Goal: Task Accomplishment & Management: Use online tool/utility

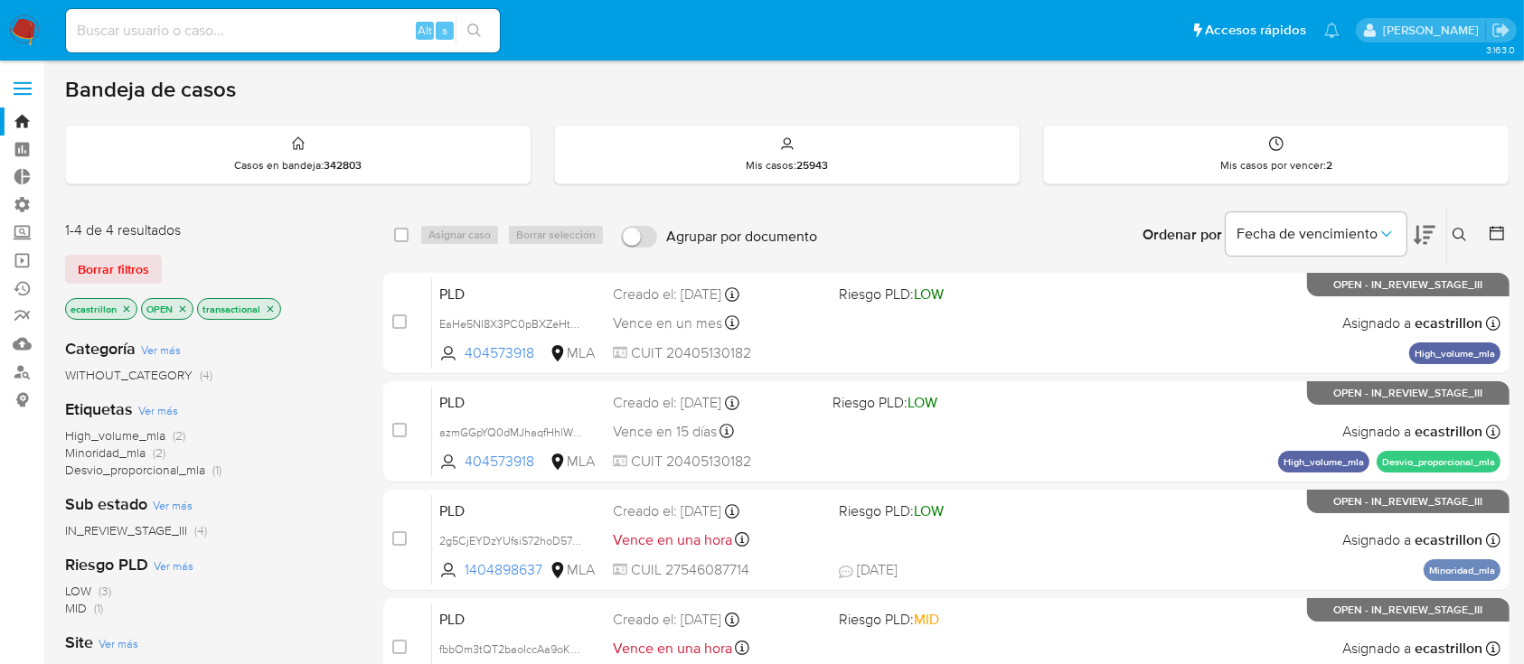
click at [272, 23] on input at bounding box center [283, 31] width 434 height 24
paste input "f0wsn2BVCtMGg7cSnxZLSYdf"
type input "f0wsn2BVCtMGg7cSnxZLSYdf"
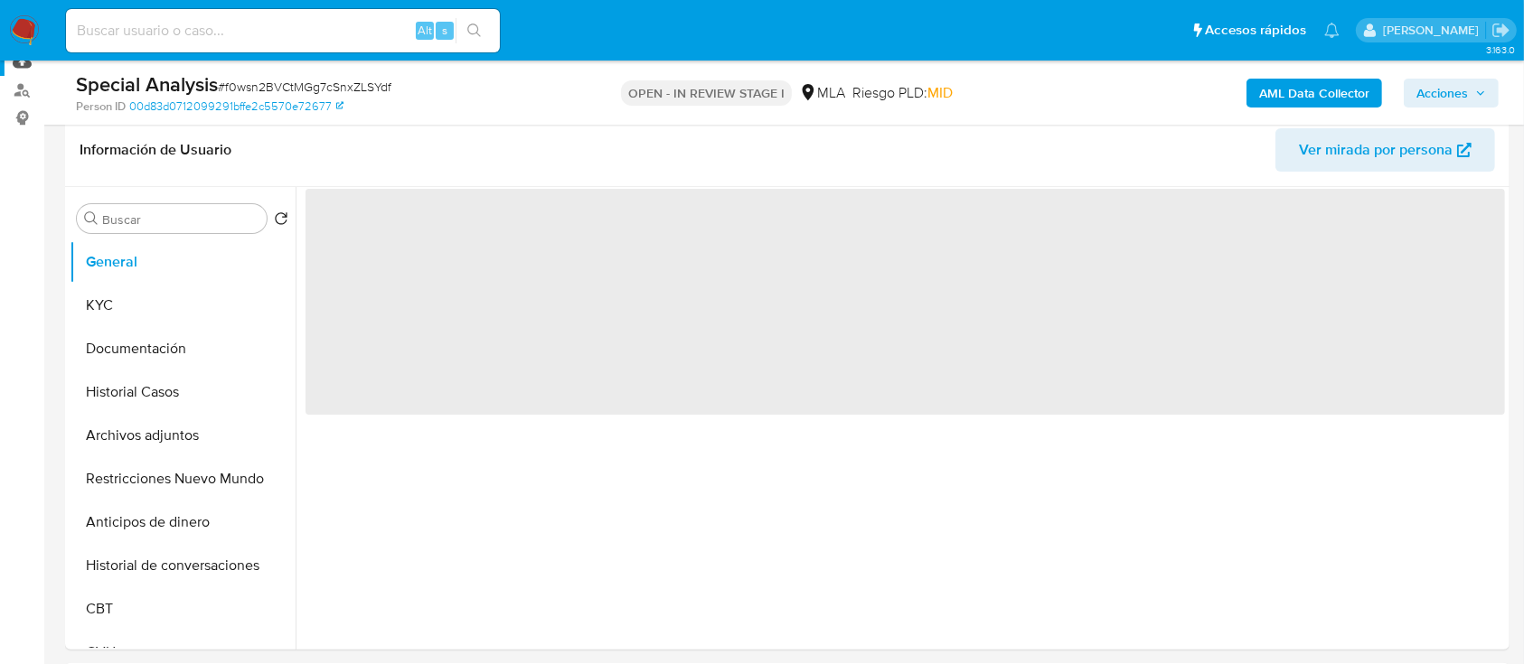
scroll to position [291, 0]
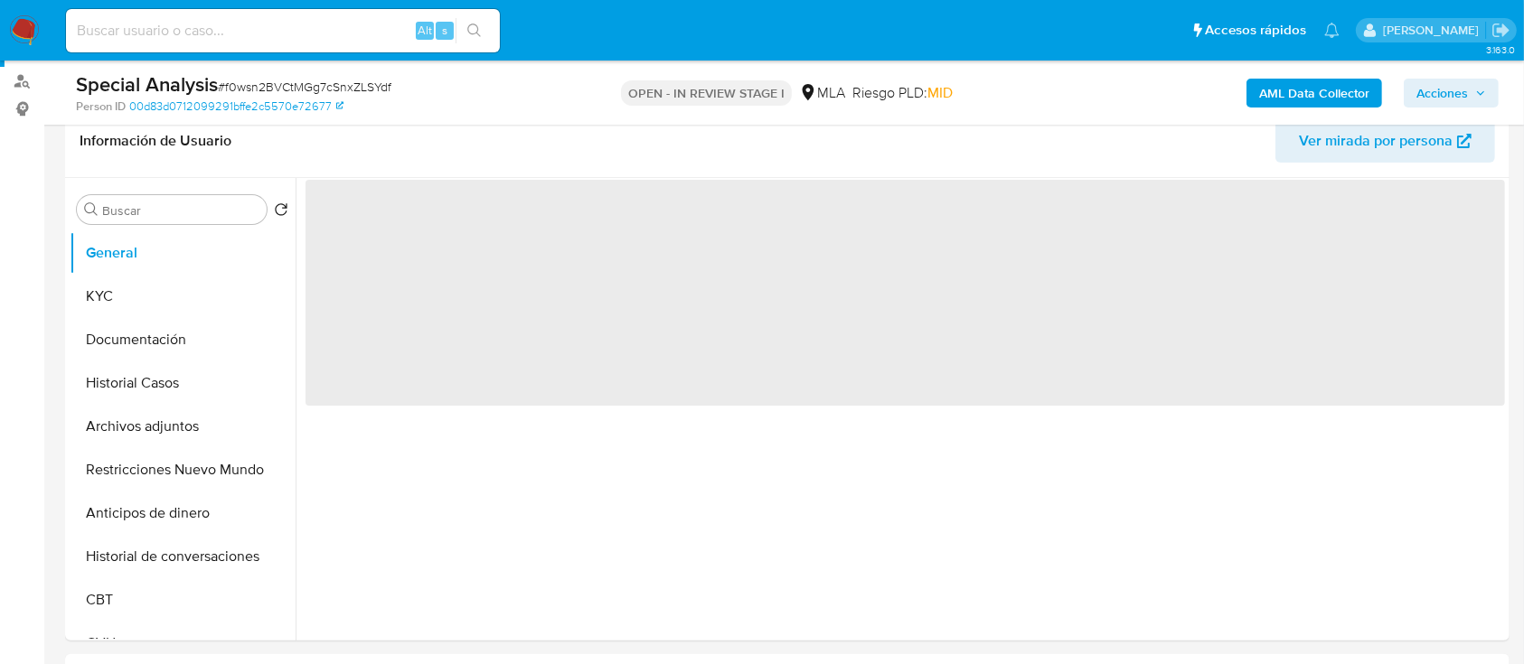
select select "10"
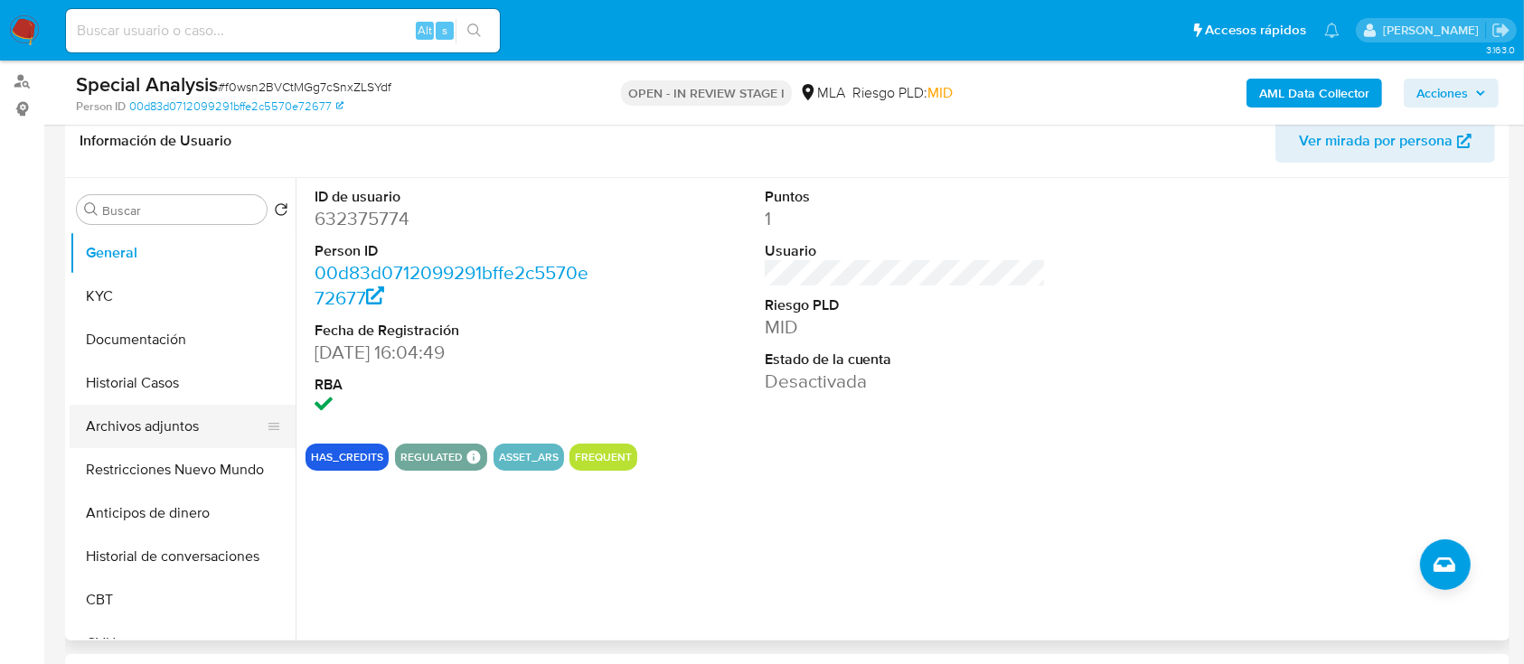
click at [150, 416] on button "Archivos adjuntos" at bounding box center [176, 426] width 212 height 43
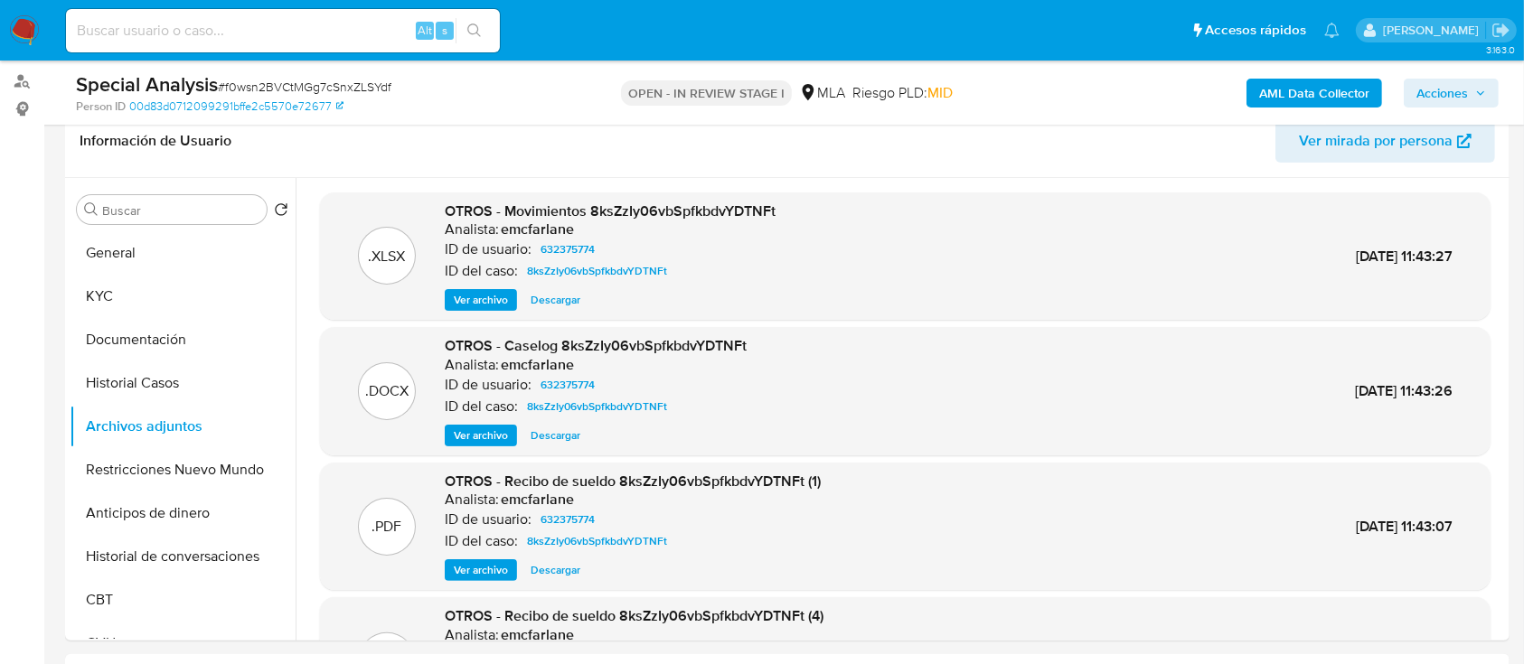
click at [331, 38] on input at bounding box center [283, 31] width 434 height 24
click at [330, 33] on input at bounding box center [283, 31] width 434 height 24
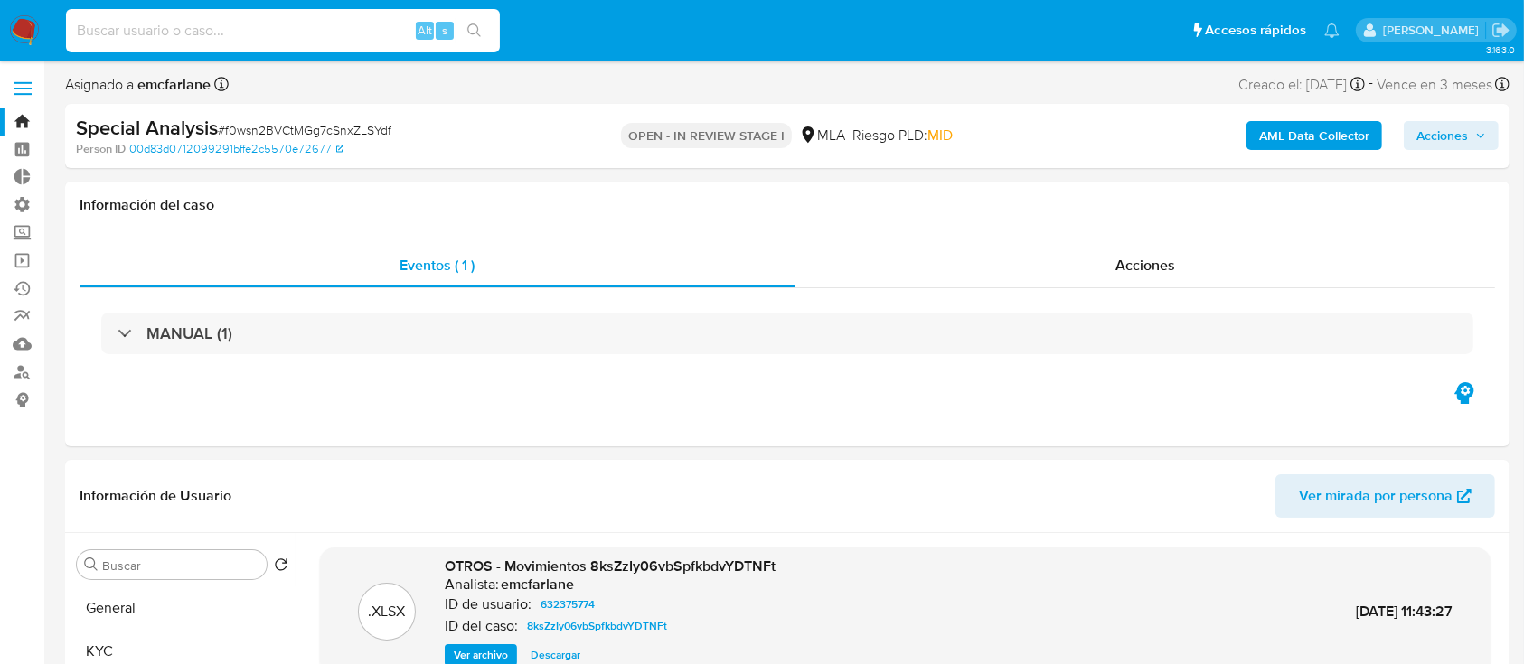
click at [14, 119] on link "Bandeja" at bounding box center [107, 122] width 215 height 28
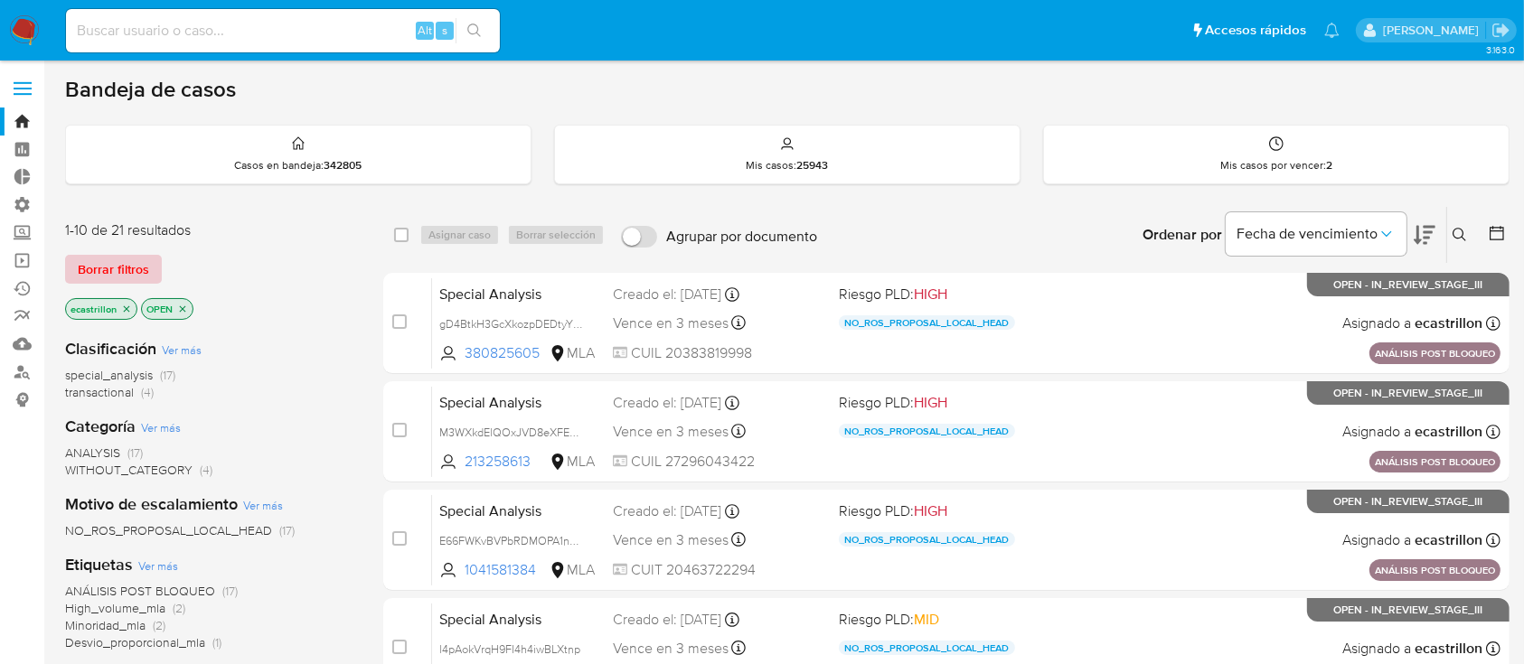
click at [146, 261] on span "Borrar filtros" at bounding box center [113, 269] width 71 height 25
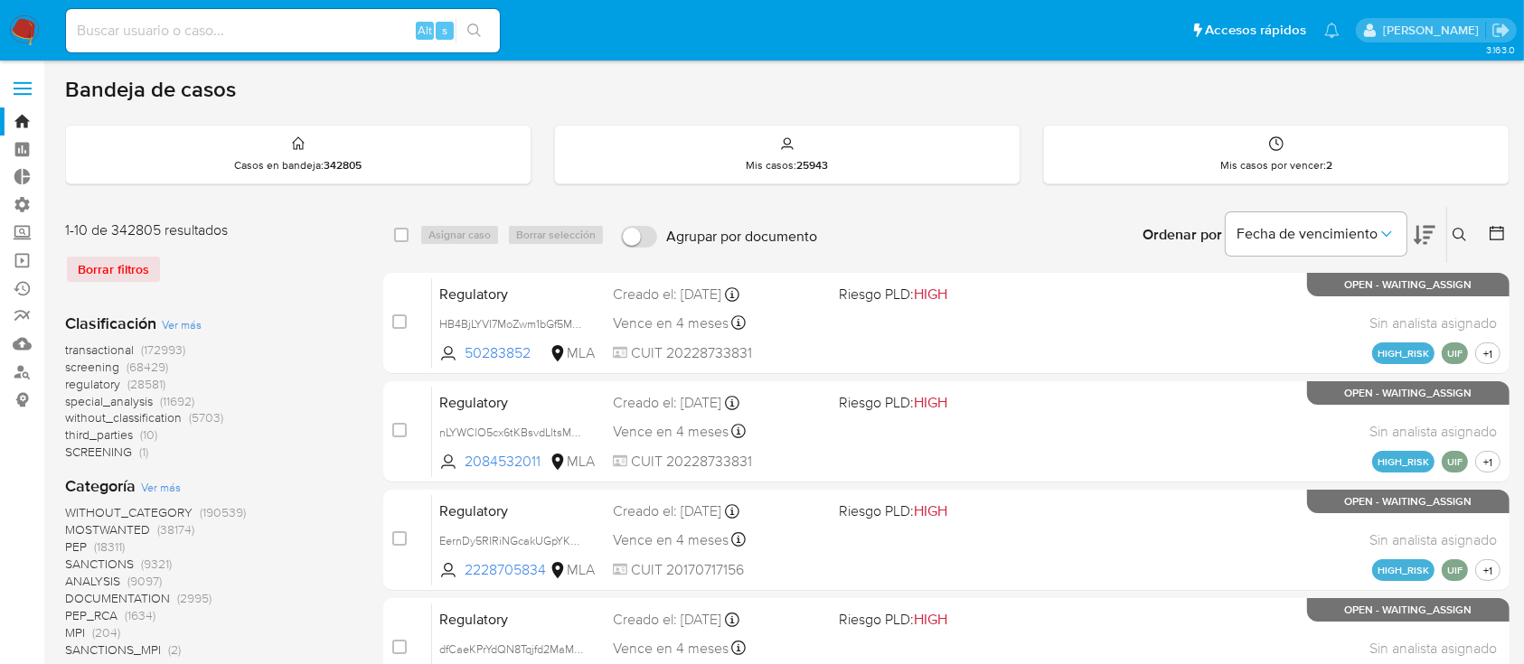
click at [1460, 233] on icon at bounding box center [1460, 235] width 14 height 14
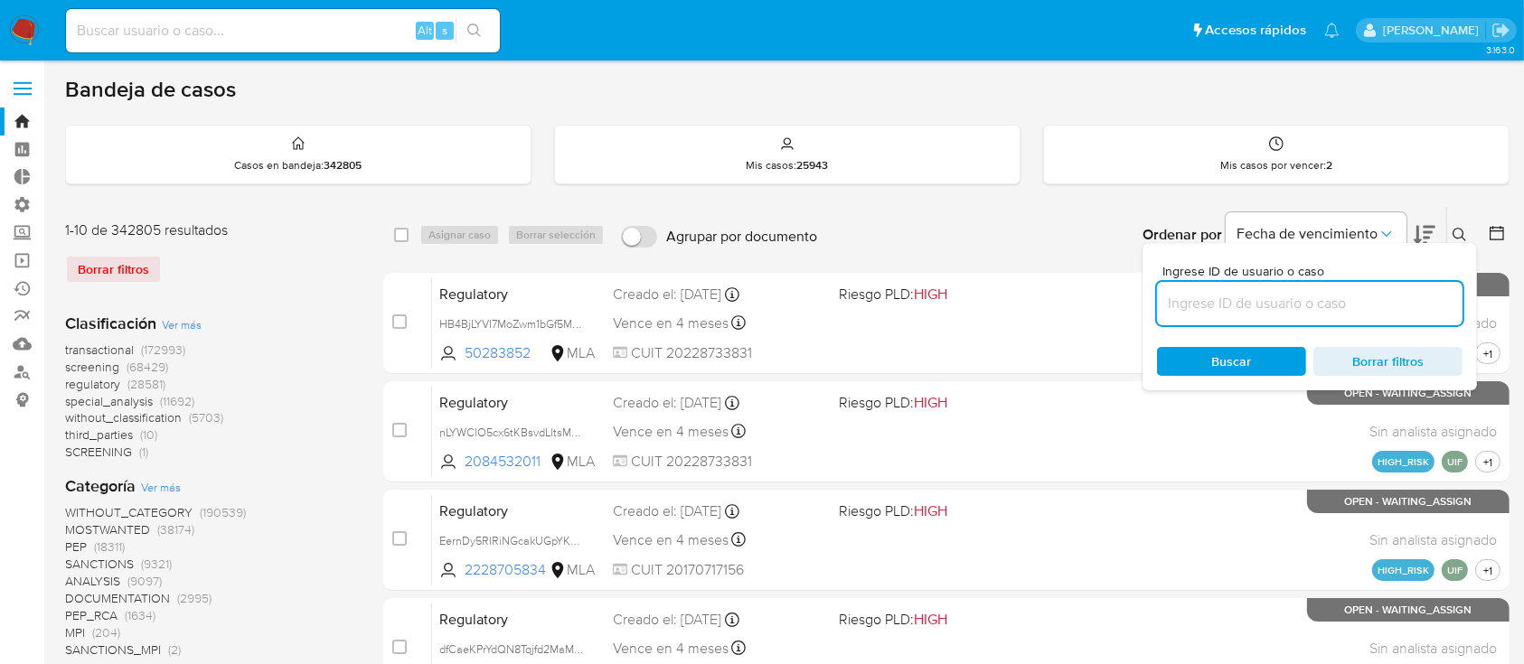
click at [1423, 306] on input at bounding box center [1310, 304] width 306 height 24
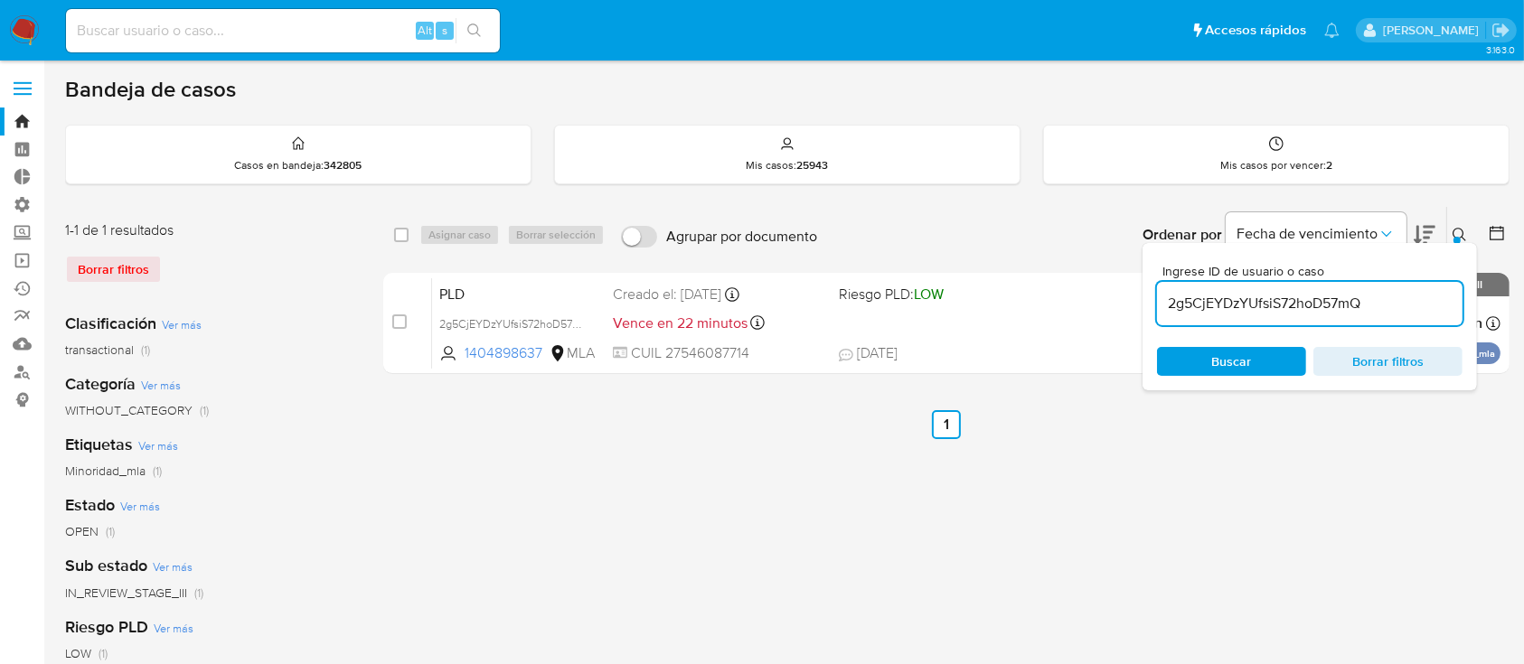
click at [1465, 228] on icon at bounding box center [1460, 235] width 14 height 14
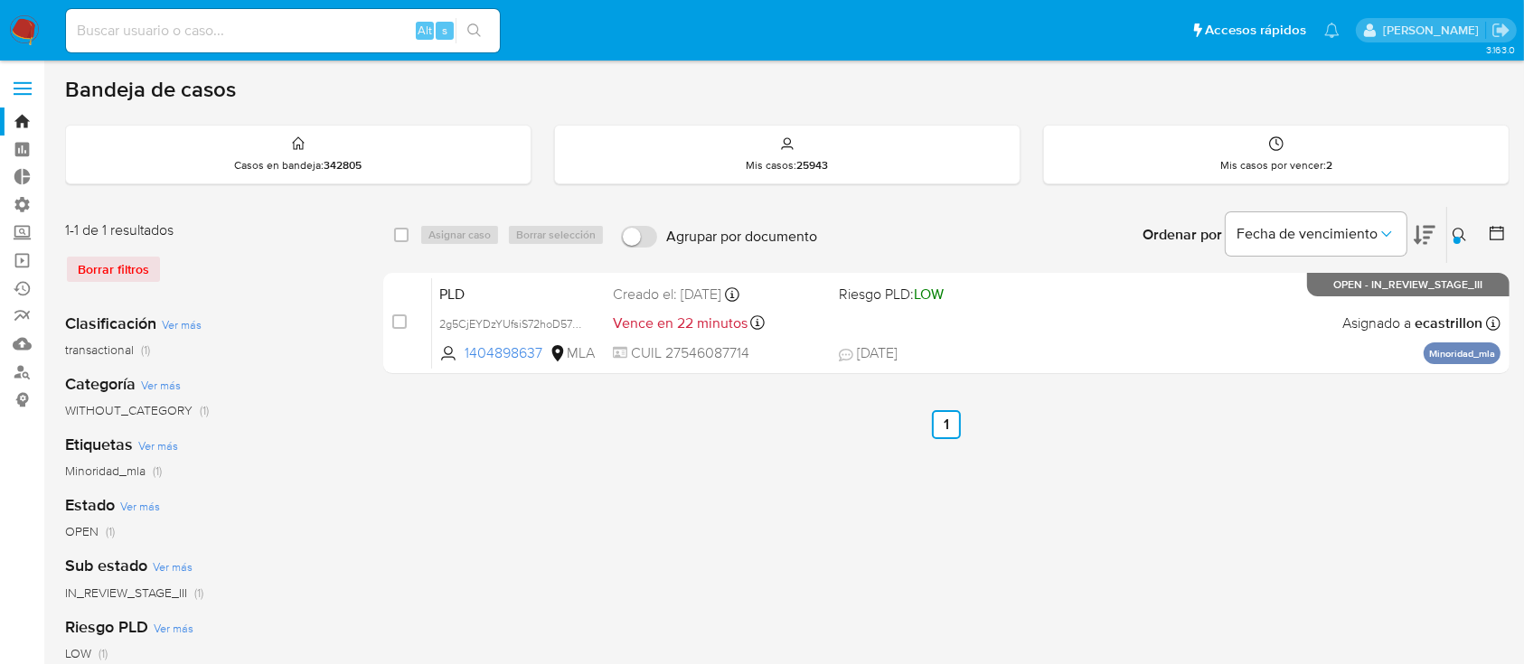
click at [1460, 234] on icon at bounding box center [1460, 235] width 14 height 14
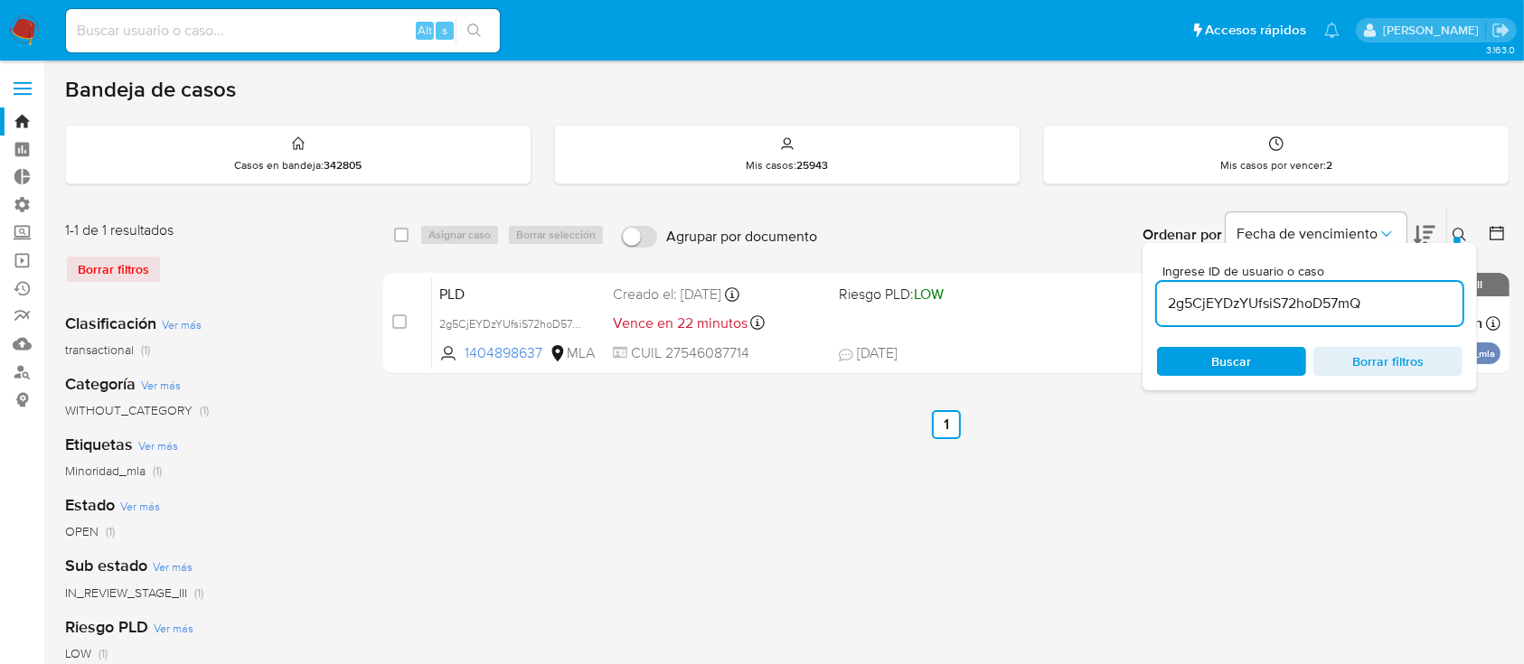
click at [1408, 296] on input "2g5CjEYDzYUfsiS72hoD57mQ" at bounding box center [1310, 304] width 306 height 24
type input "WrKdZdidONmh5QPzd1Hq1oqc"
click at [1451, 233] on button at bounding box center [1462, 235] width 30 height 22
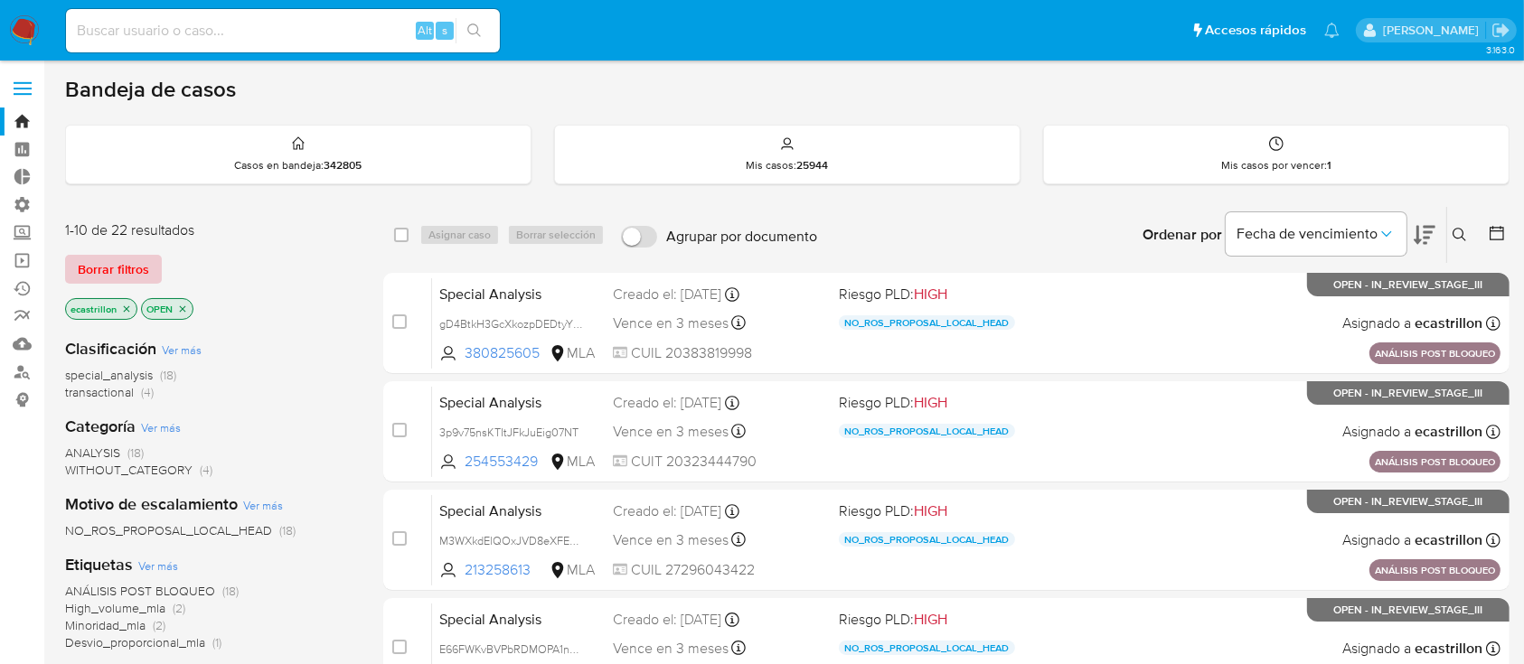
click at [126, 264] on span "Borrar filtros" at bounding box center [113, 269] width 71 height 25
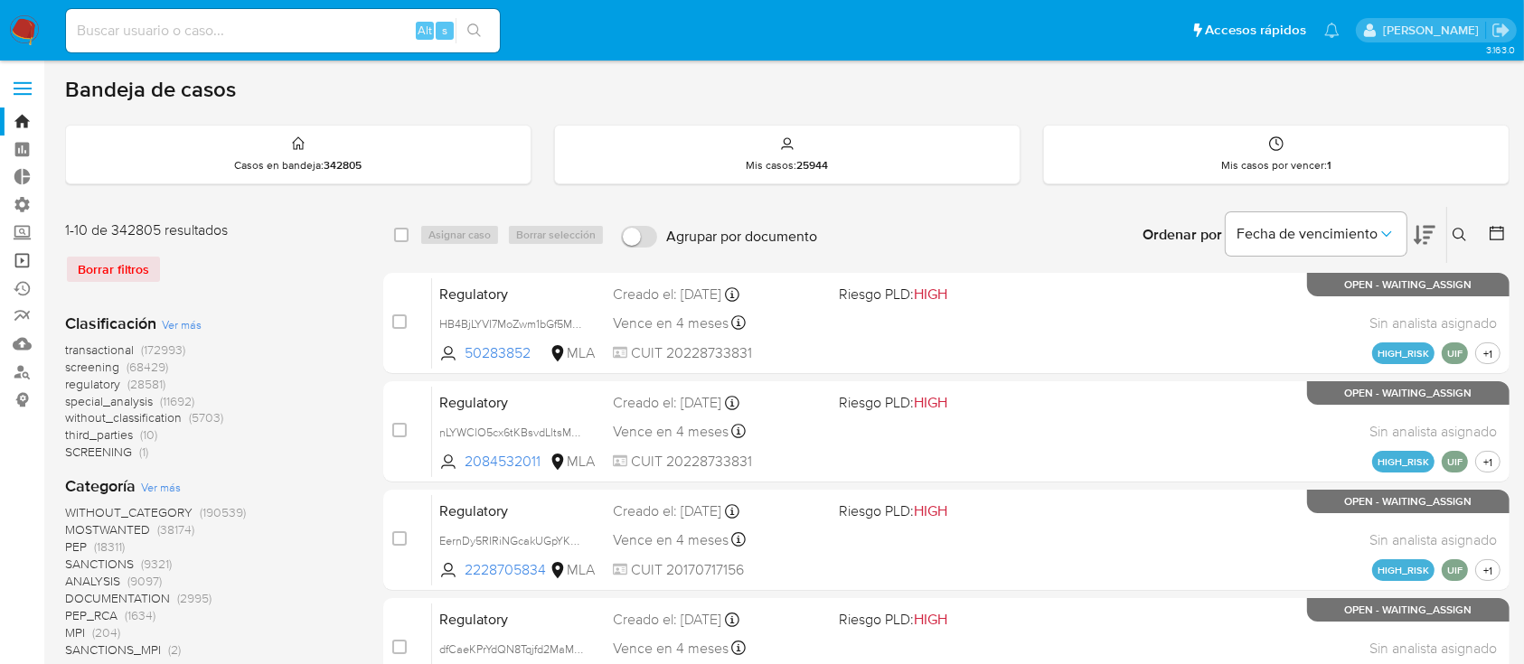
click at [5, 259] on link "Operaciones masivas" at bounding box center [107, 261] width 215 height 28
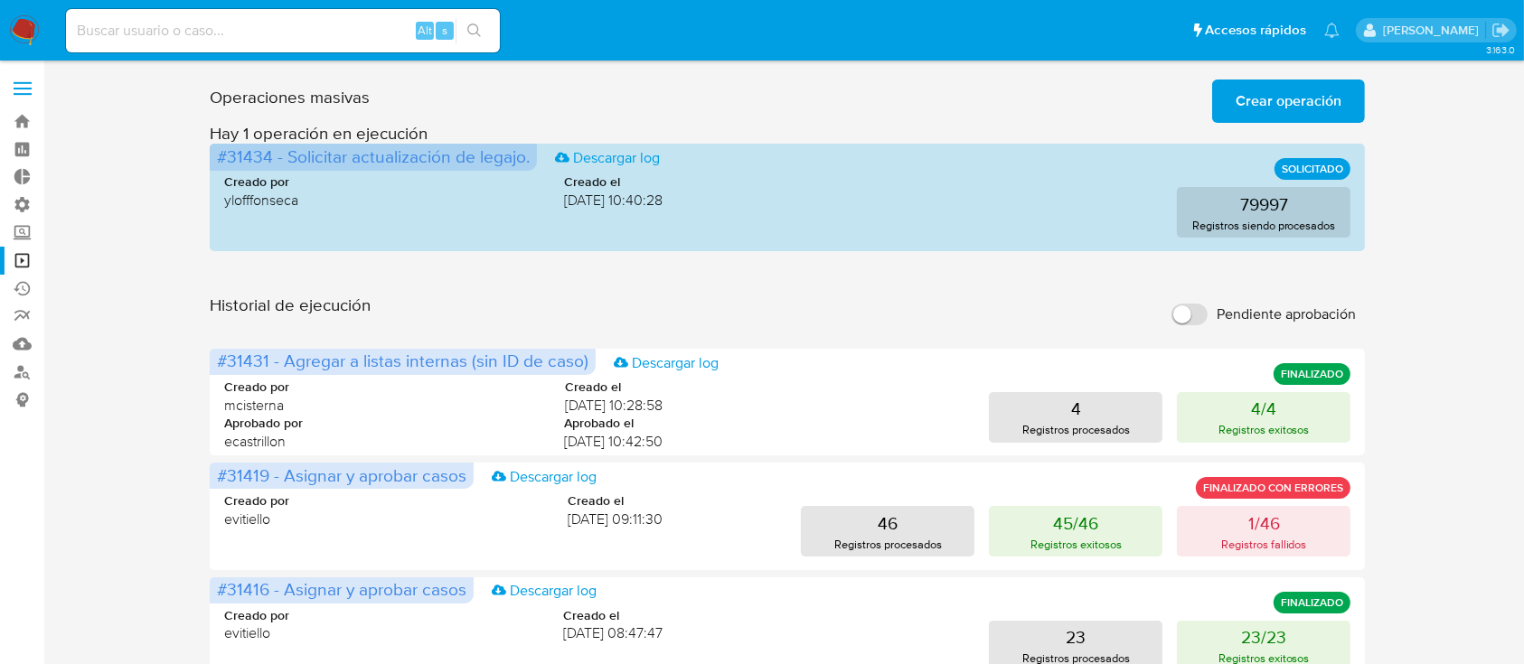
click at [1283, 105] on span "Crear operación" at bounding box center [1289, 101] width 106 height 40
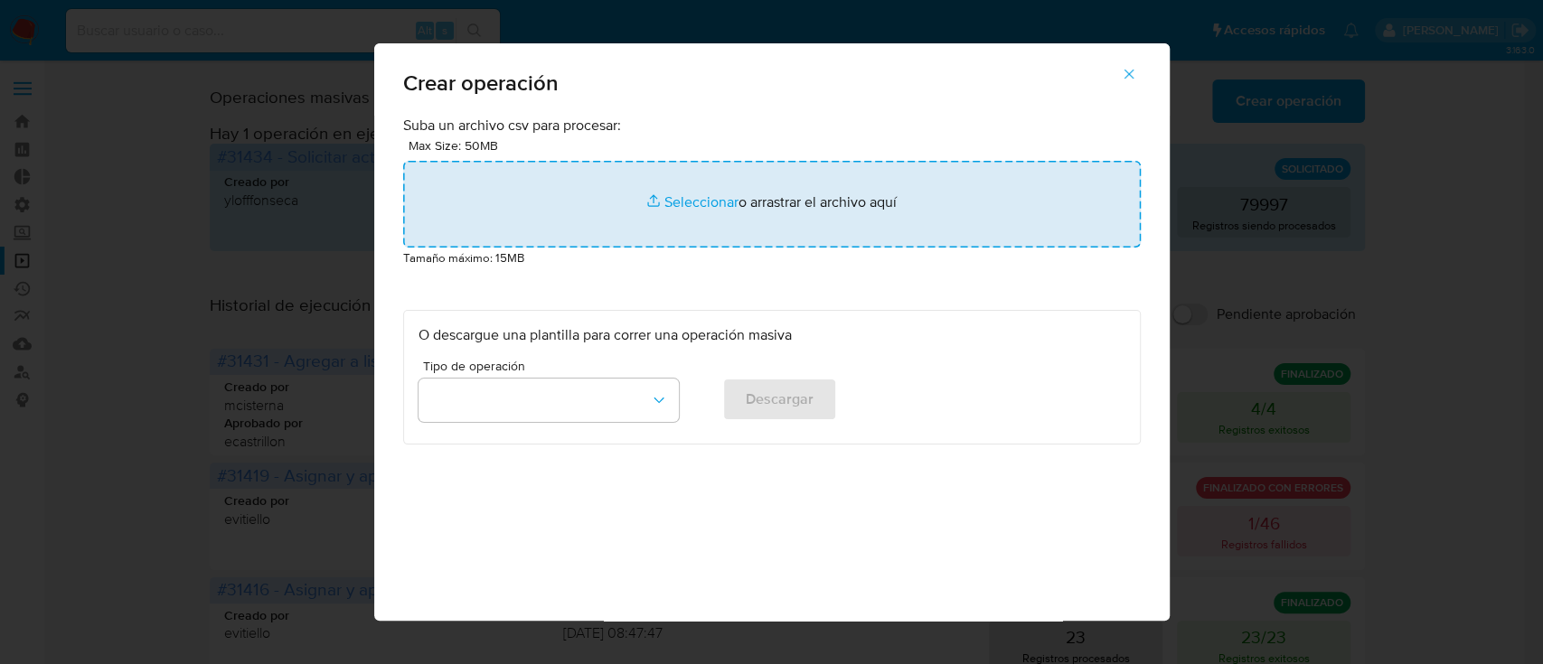
click at [879, 202] on input "file" at bounding box center [772, 204] width 738 height 87
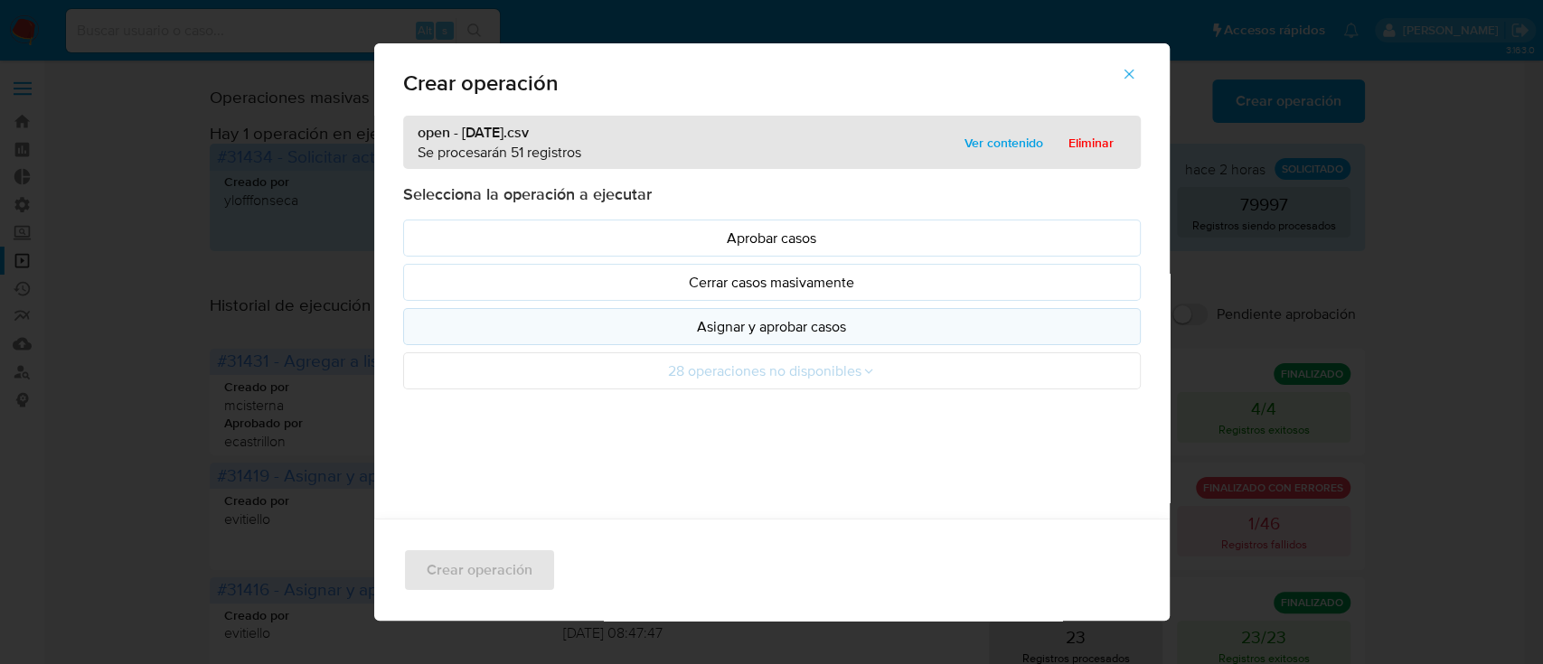
click at [635, 329] on p "Asignar y aprobar casos" at bounding box center [771, 326] width 707 height 21
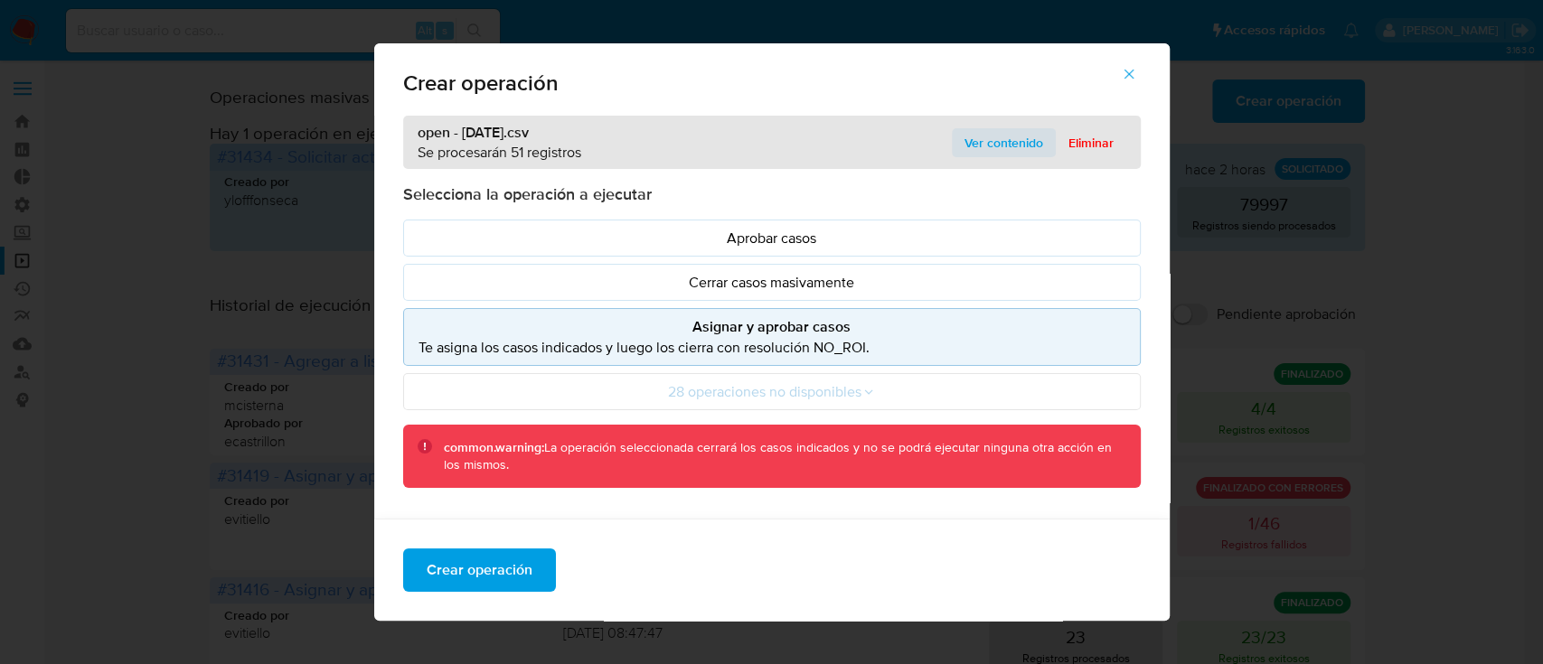
click at [1018, 141] on span "Ver contenido" at bounding box center [1003, 142] width 79 height 25
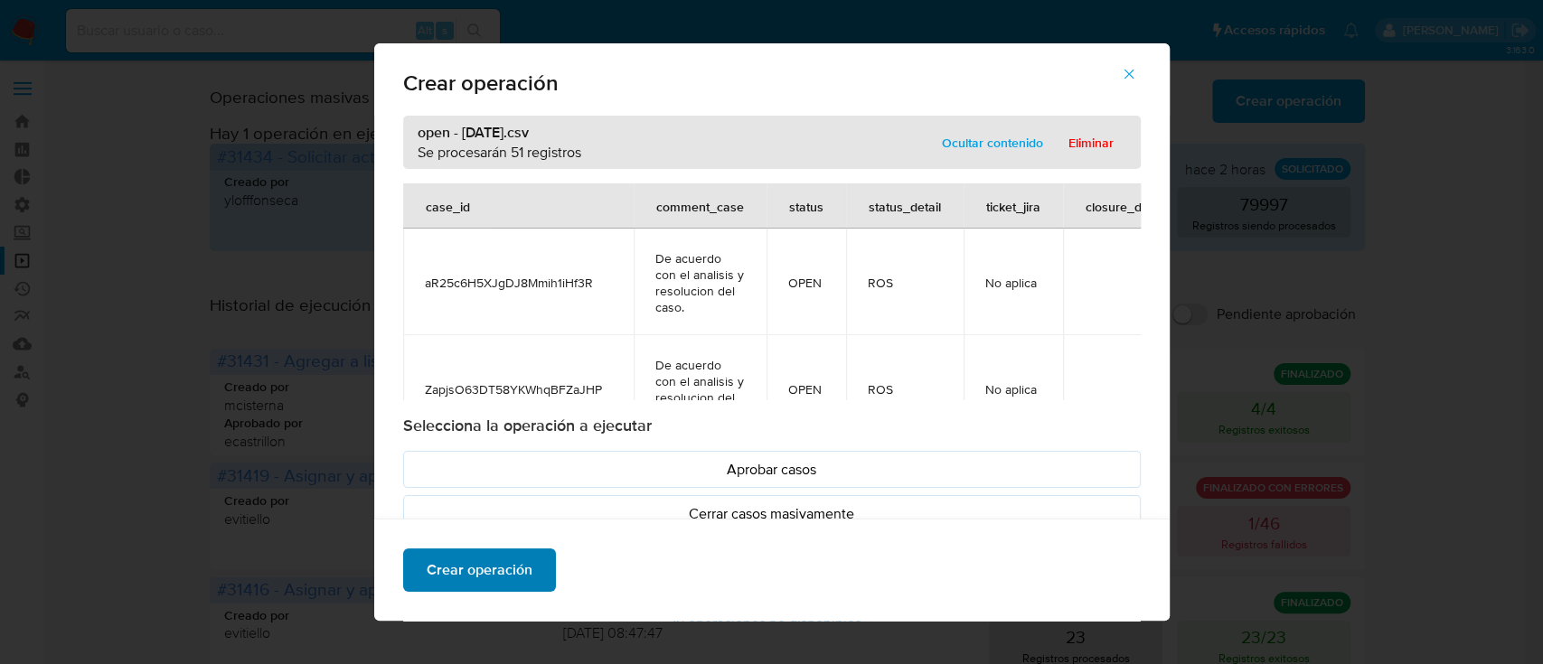
click at [497, 550] on span "Crear operación" at bounding box center [480, 570] width 106 height 40
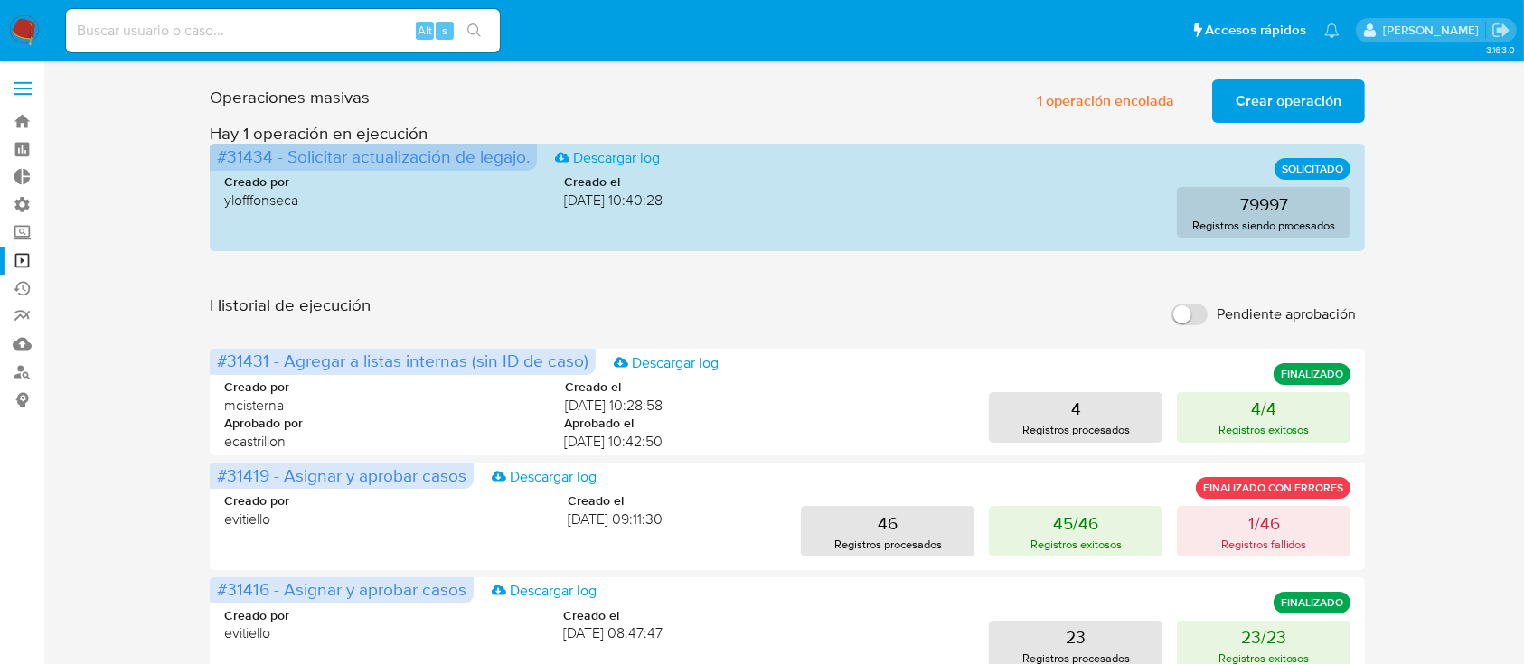
click at [1289, 88] on span "Crear operación" at bounding box center [1289, 101] width 106 height 40
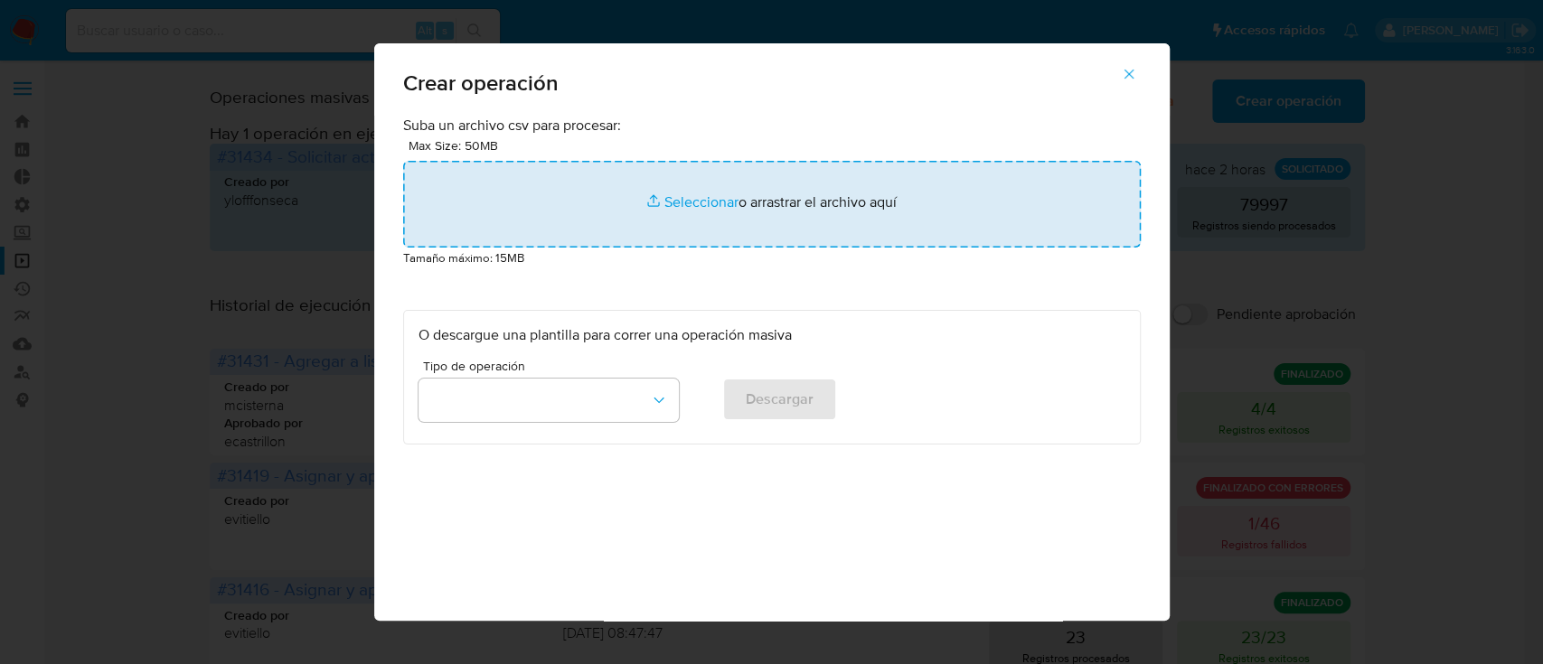
click at [857, 214] on input "file" at bounding box center [772, 204] width 738 height 87
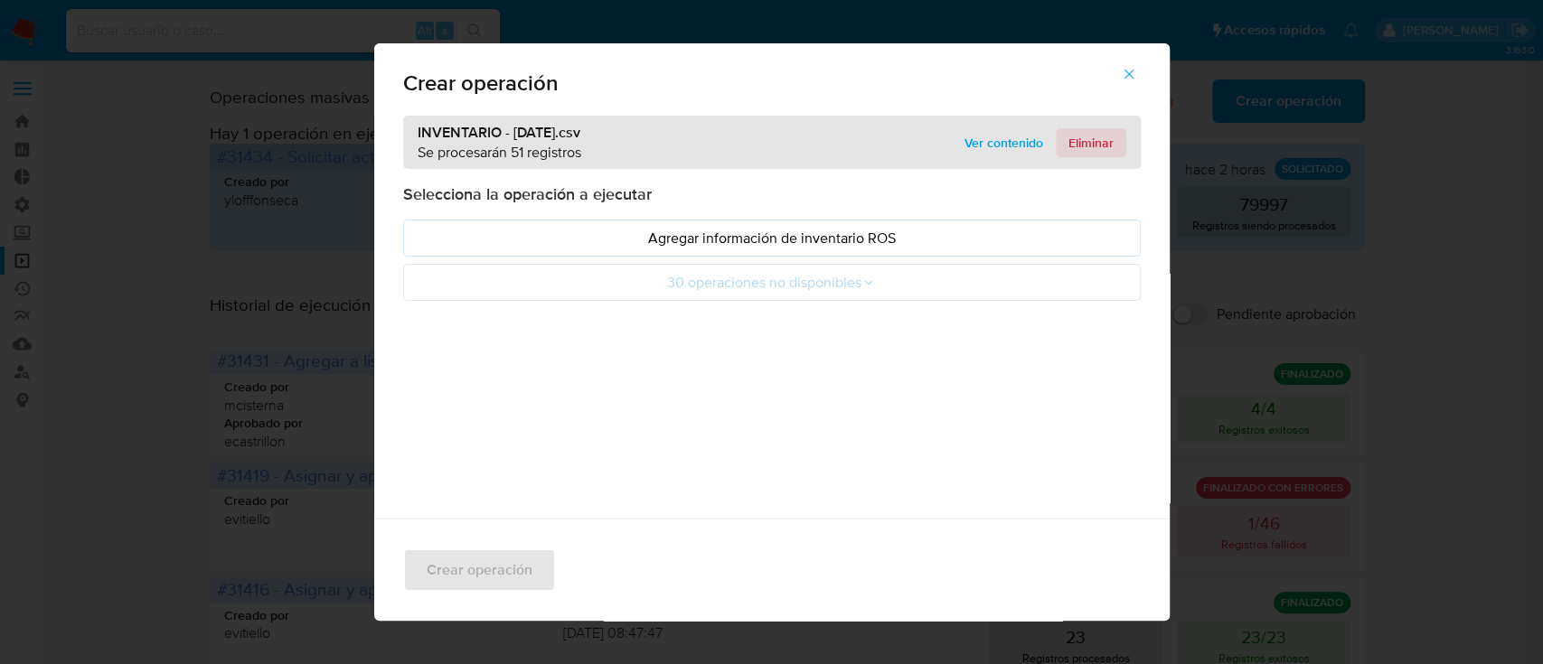
click at [1072, 152] on span "Eliminar" at bounding box center [1090, 142] width 45 height 25
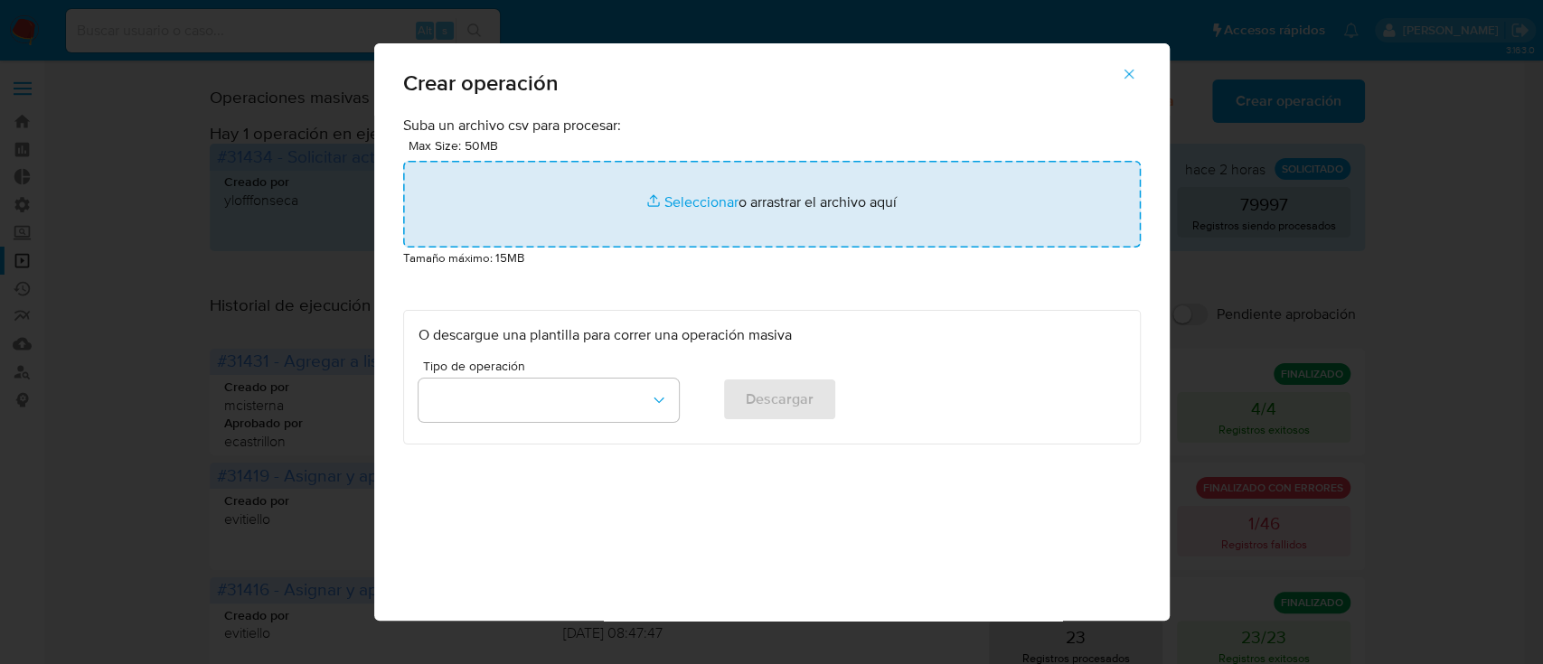
click at [853, 182] on input "file" at bounding box center [772, 204] width 738 height 87
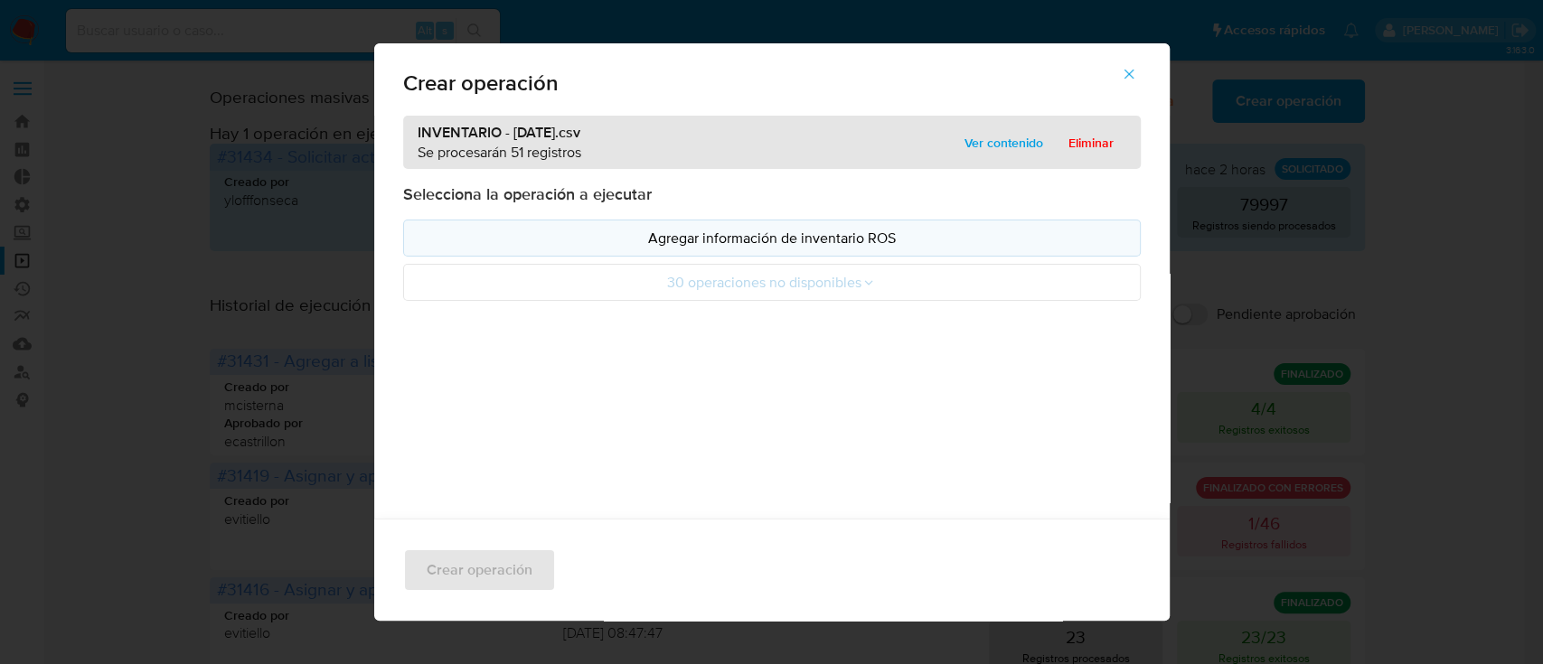
click at [474, 246] on p "Agregar información de inventario ROS" at bounding box center [771, 238] width 707 height 21
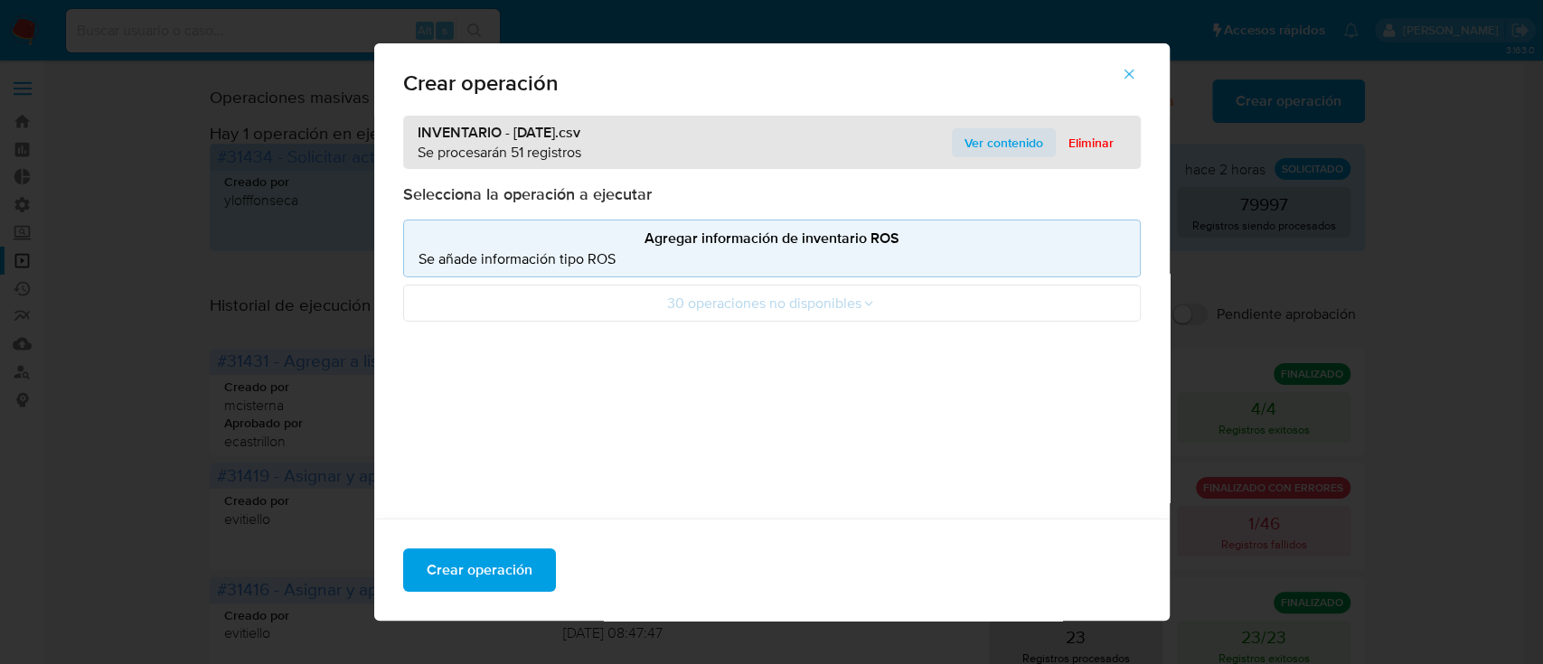
click at [977, 152] on span "Ver contenido" at bounding box center [1003, 142] width 79 height 25
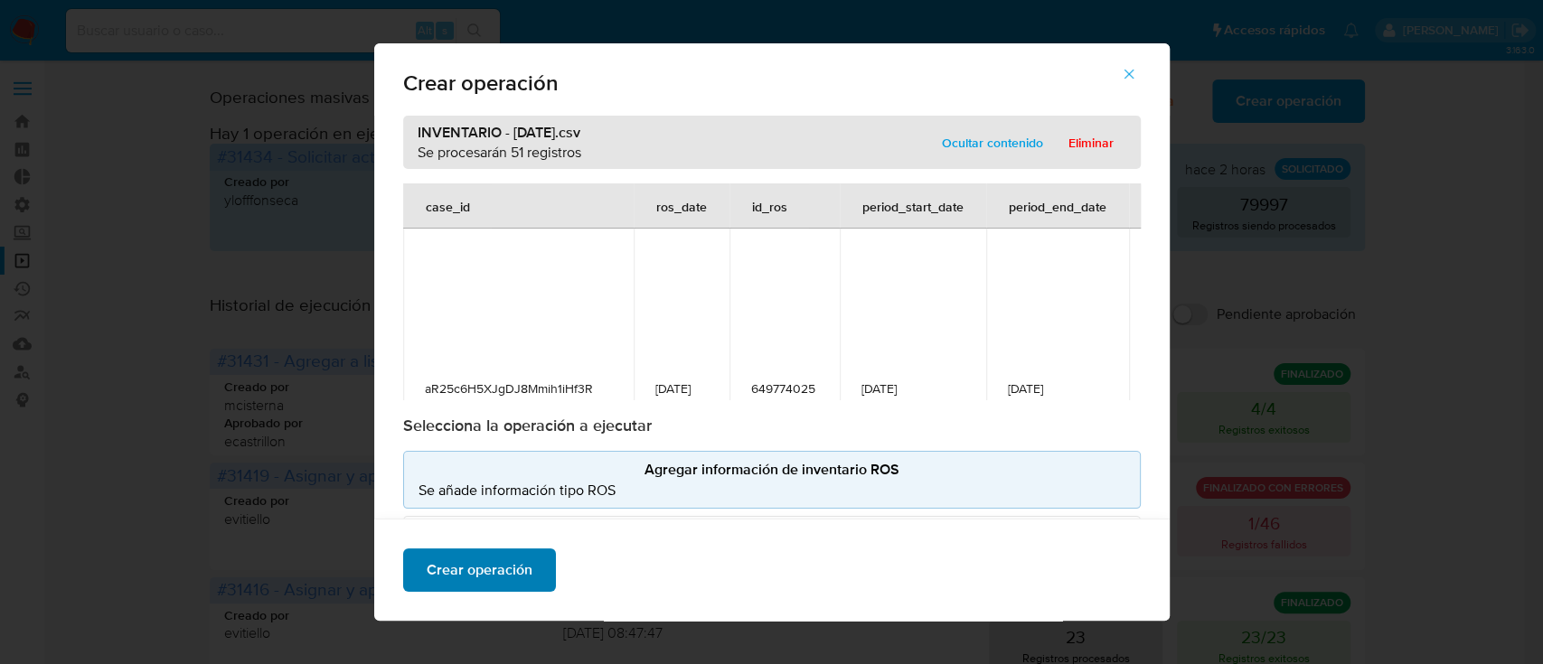
click at [495, 575] on span "Crear operación" at bounding box center [480, 570] width 106 height 40
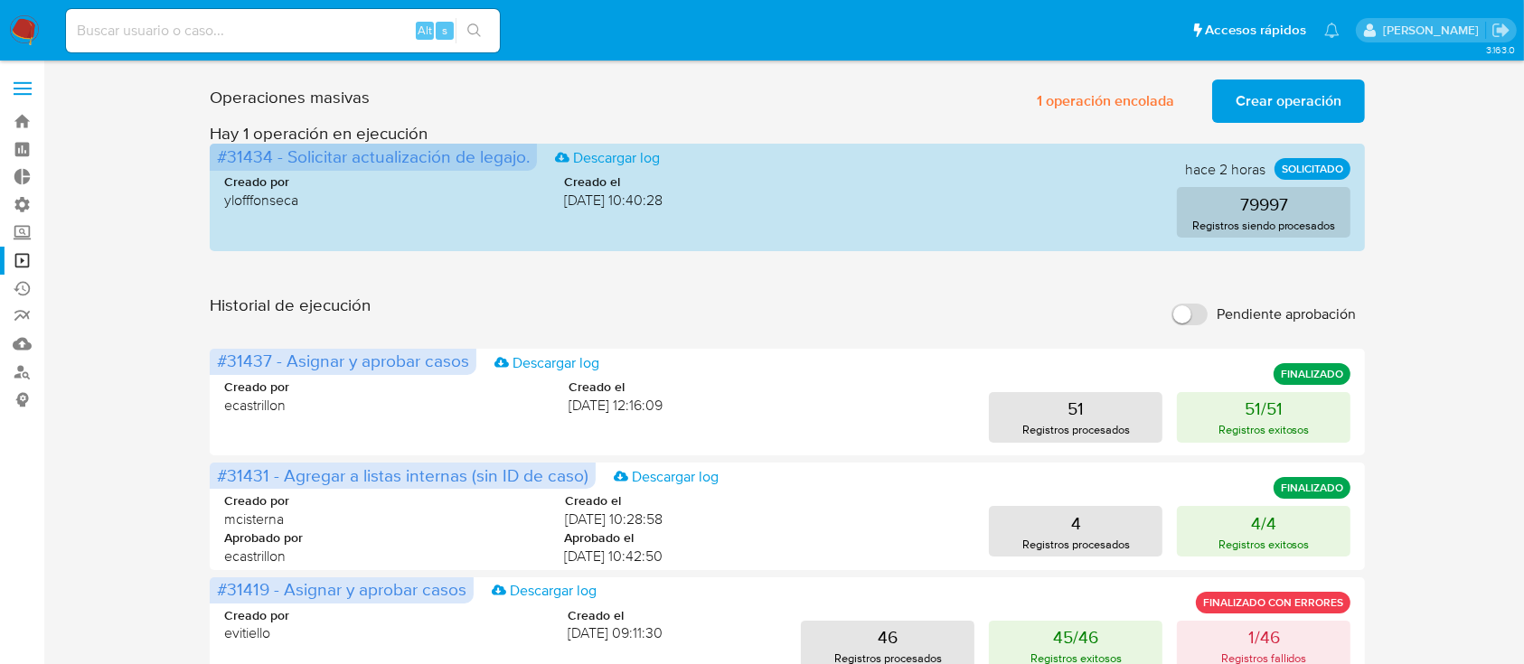
click at [1303, 109] on span "Crear operación" at bounding box center [1289, 101] width 106 height 40
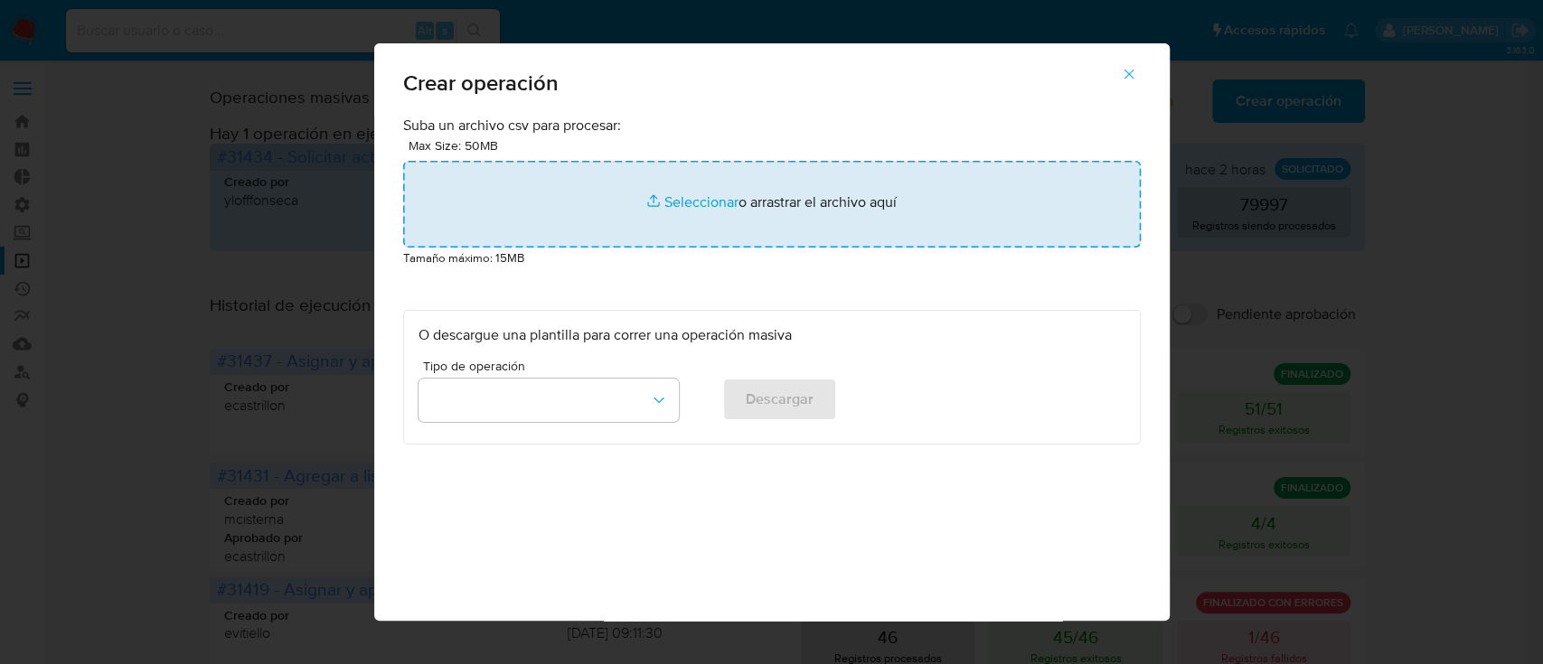
click at [904, 174] on input "file" at bounding box center [772, 204] width 738 height 87
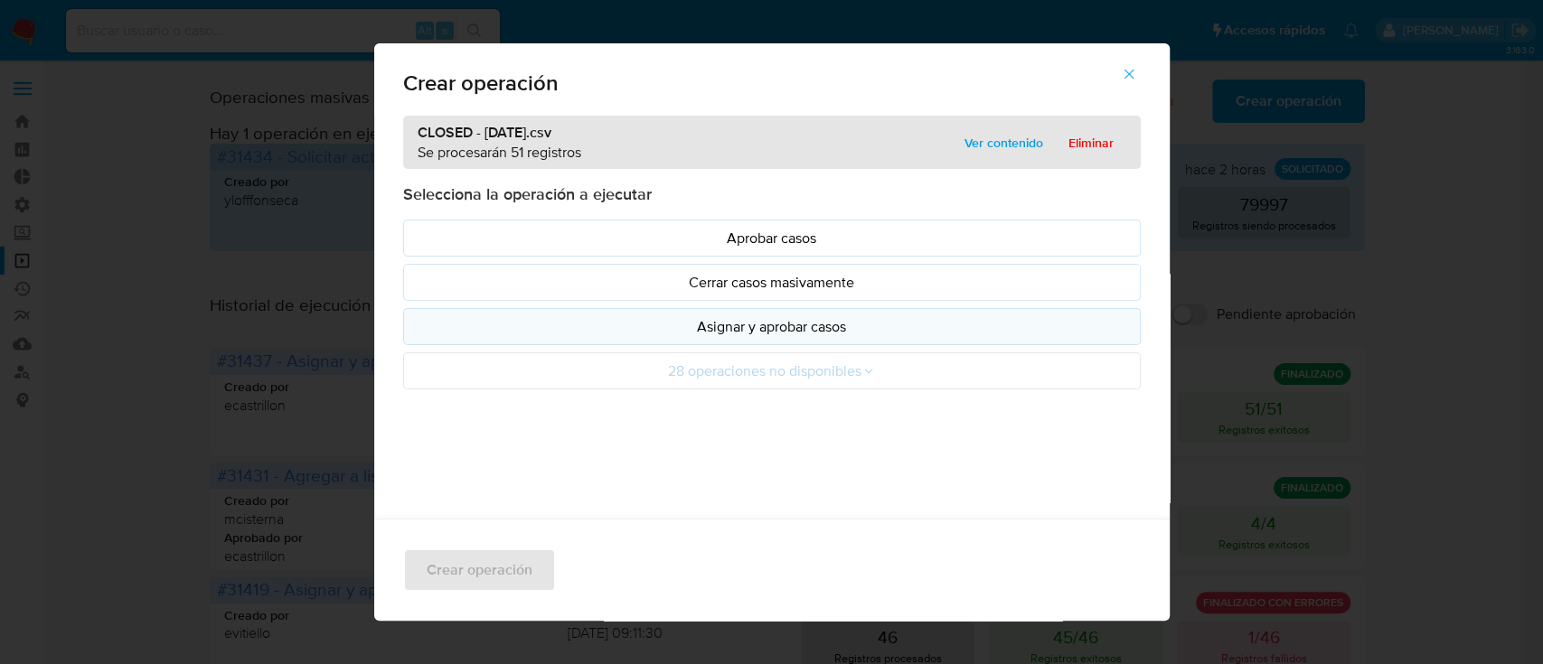
click at [466, 325] on p "Asignar y aprobar casos" at bounding box center [771, 326] width 707 height 21
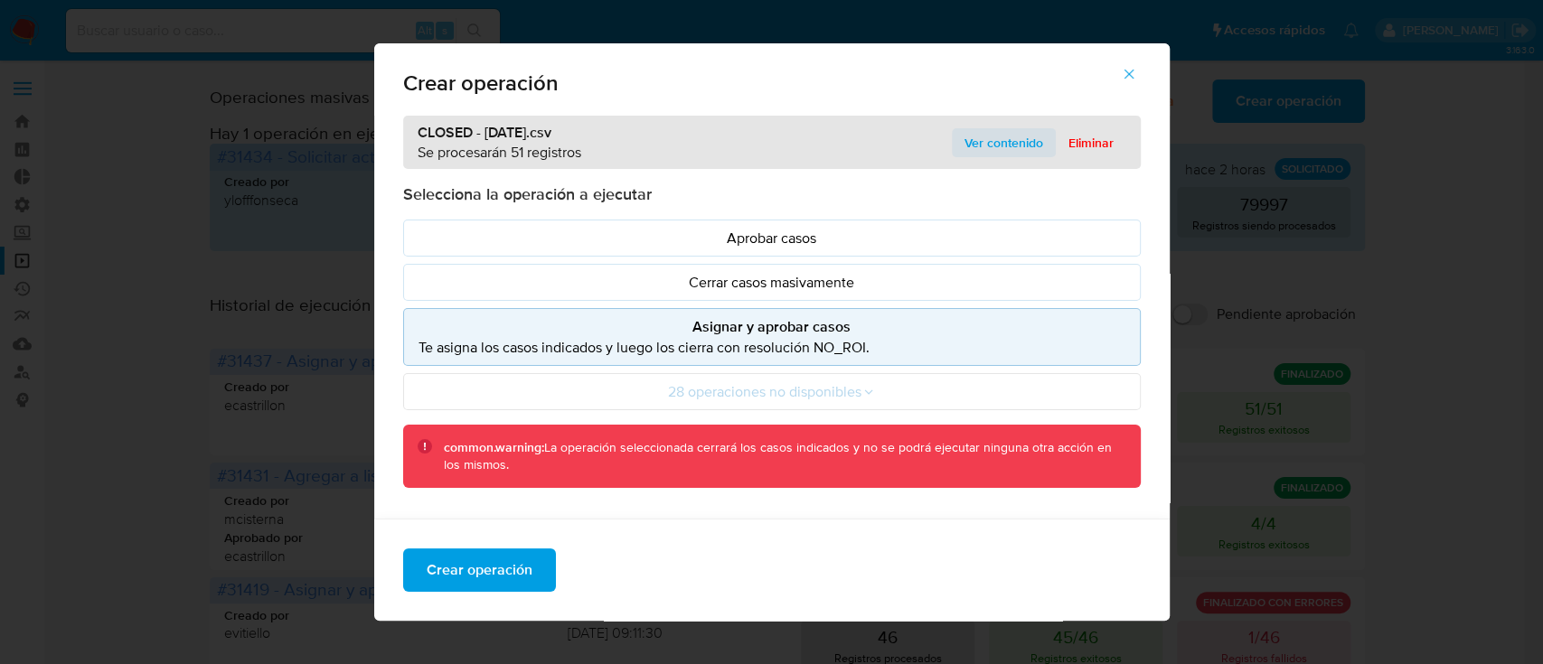
click at [993, 136] on span "Ver contenido" at bounding box center [1003, 142] width 79 height 25
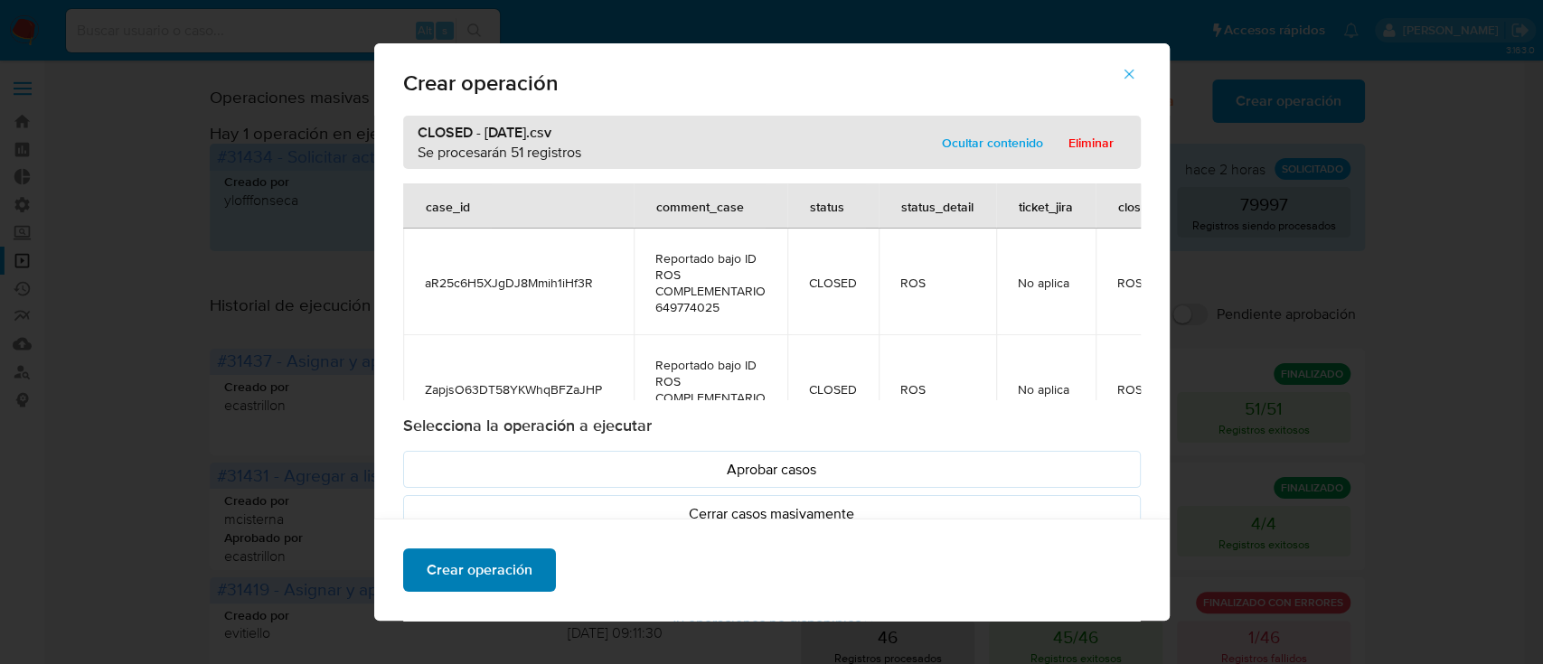
click at [524, 554] on button "Crear operación" at bounding box center [479, 570] width 153 height 43
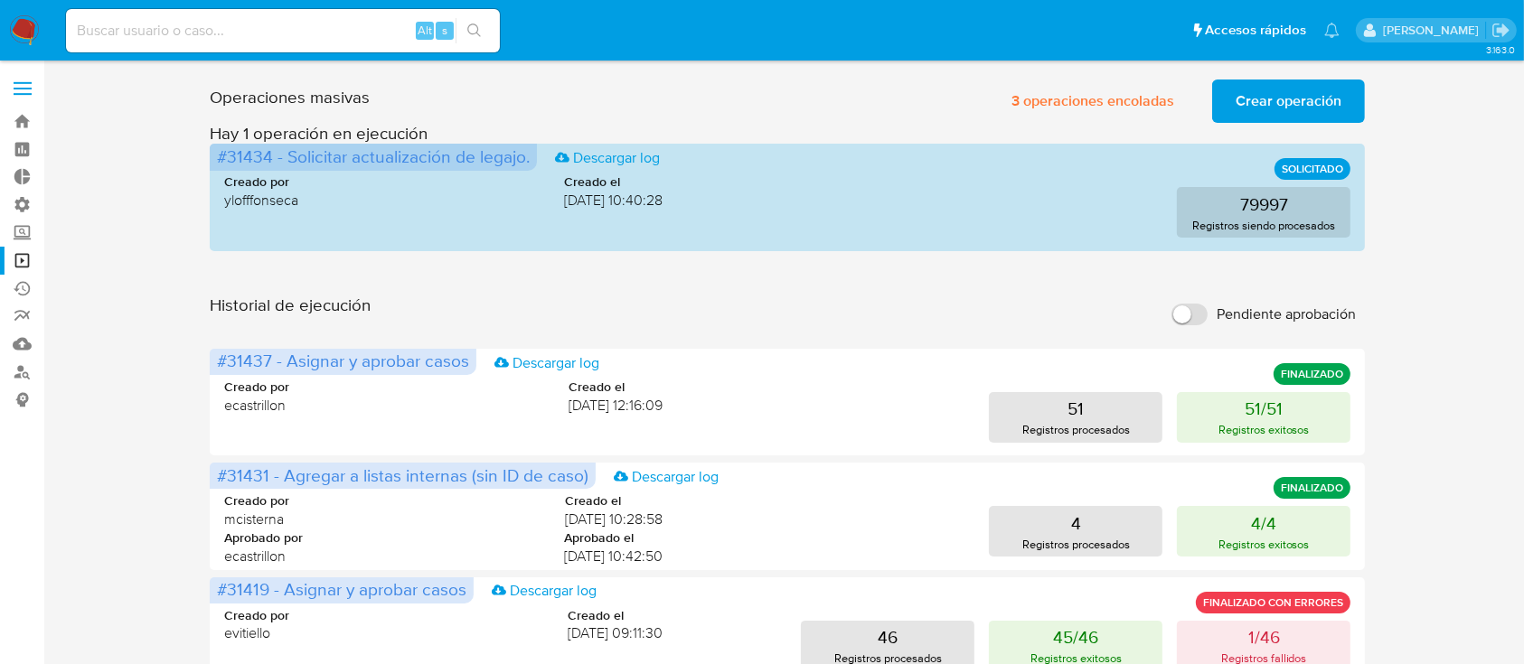
click at [1070, 114] on span "3 operaciones encoladas" at bounding box center [1092, 101] width 163 height 40
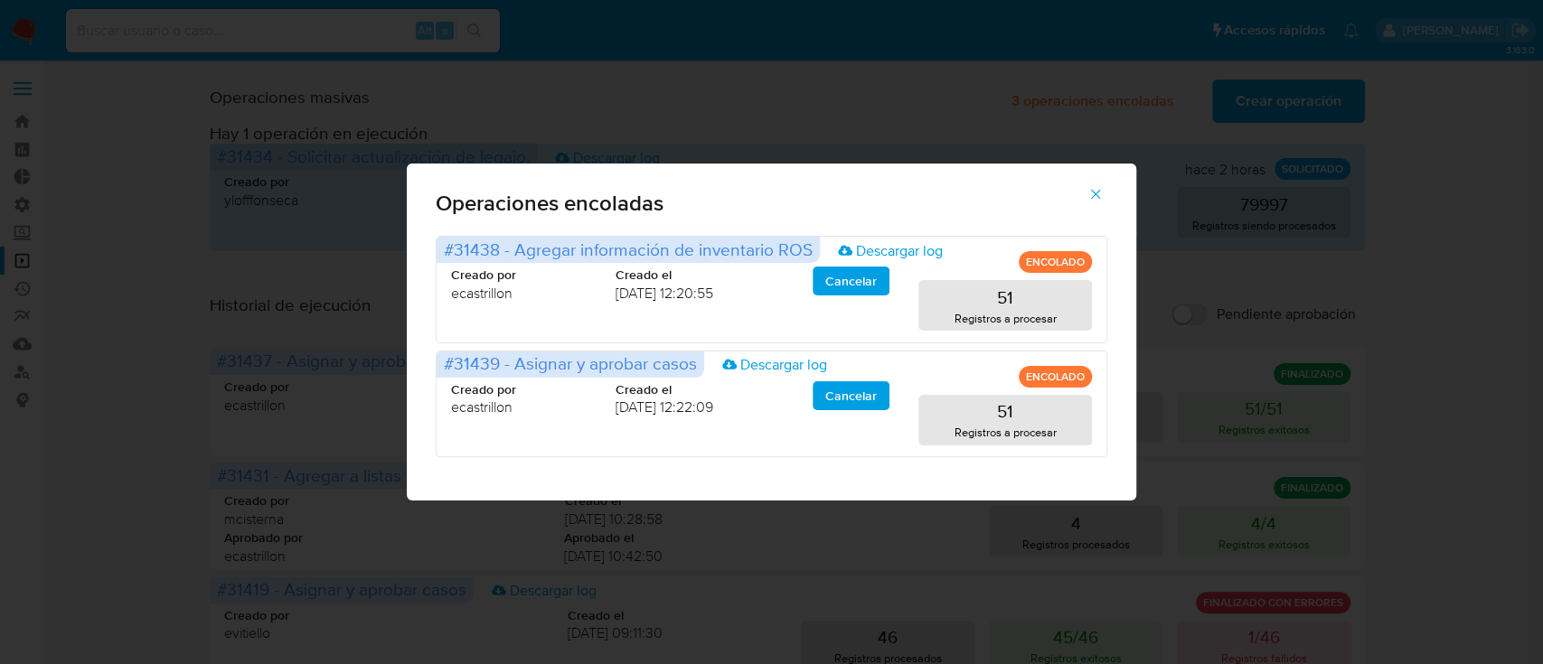
click at [1093, 196] on icon "button" at bounding box center [1096, 195] width 10 height 10
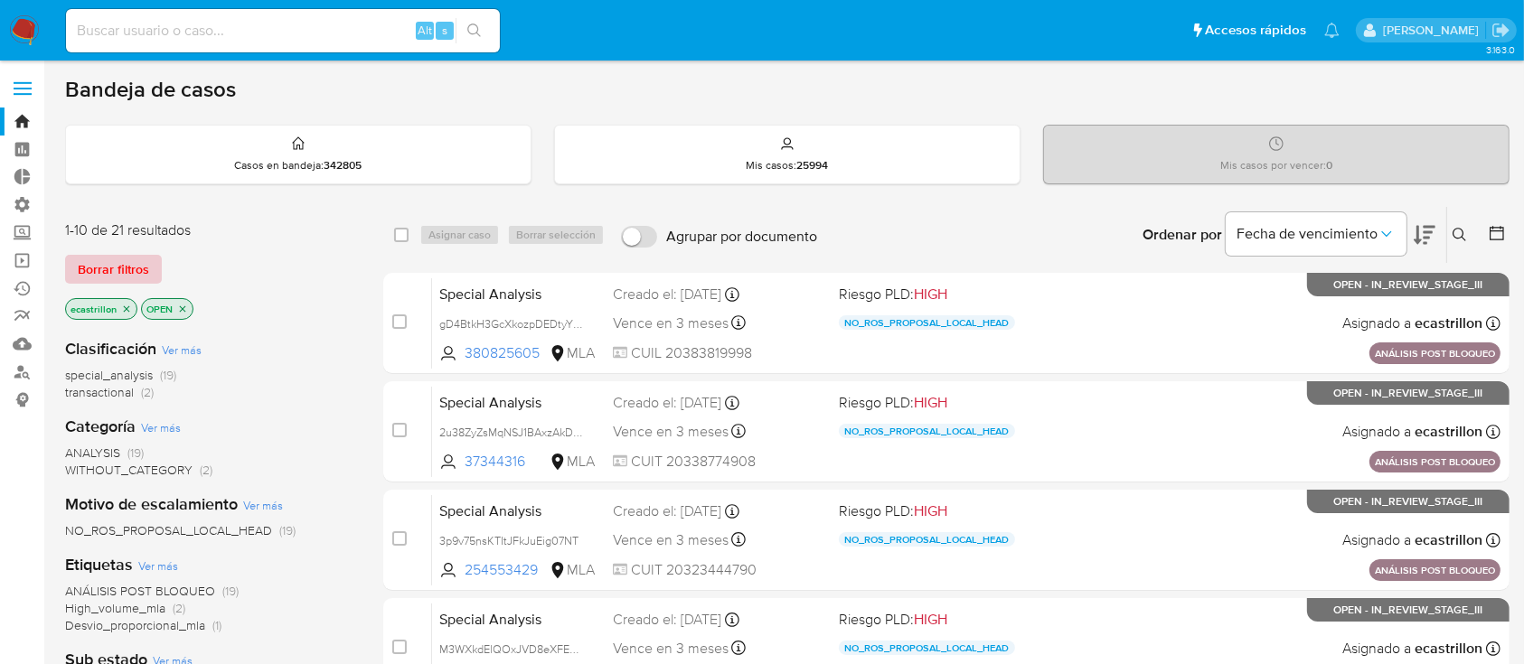
click at [110, 257] on span "Borrar filtros" at bounding box center [113, 269] width 71 height 25
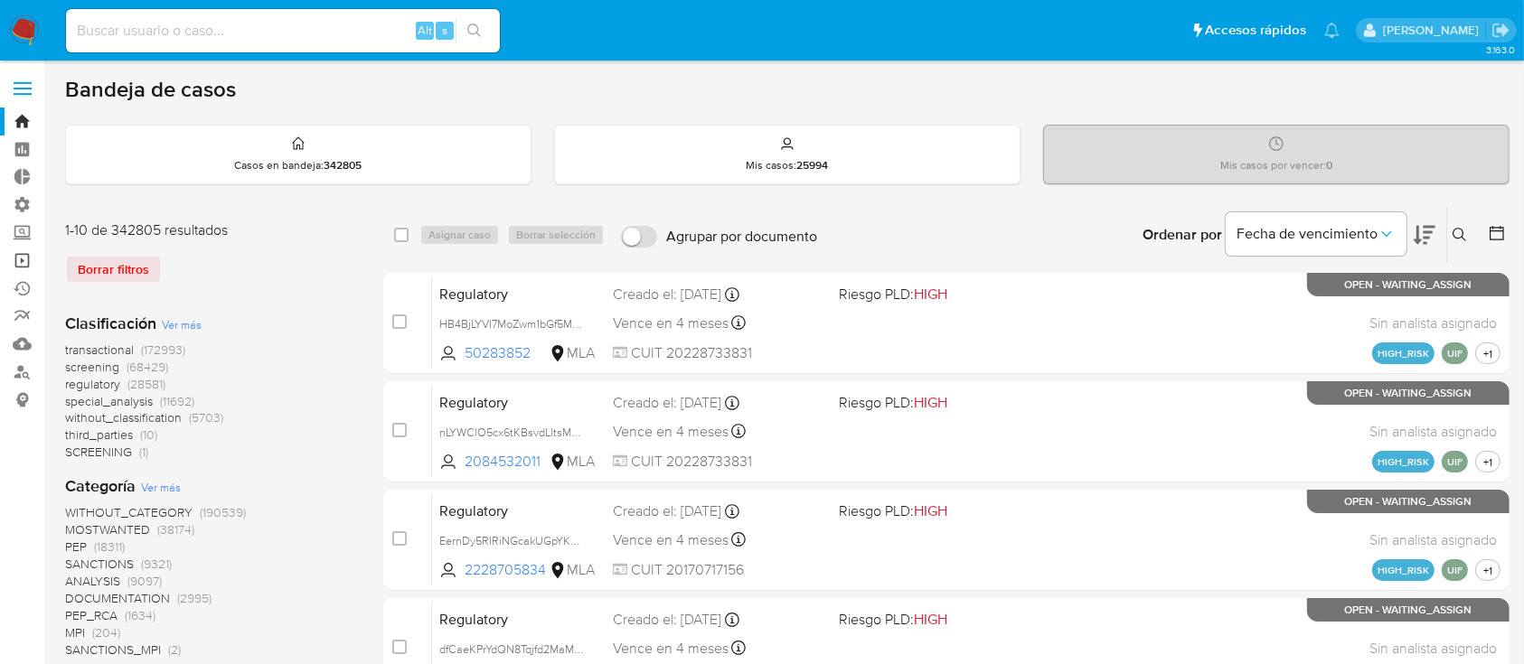
click at [7, 260] on link "Operaciones masivas" at bounding box center [107, 261] width 215 height 28
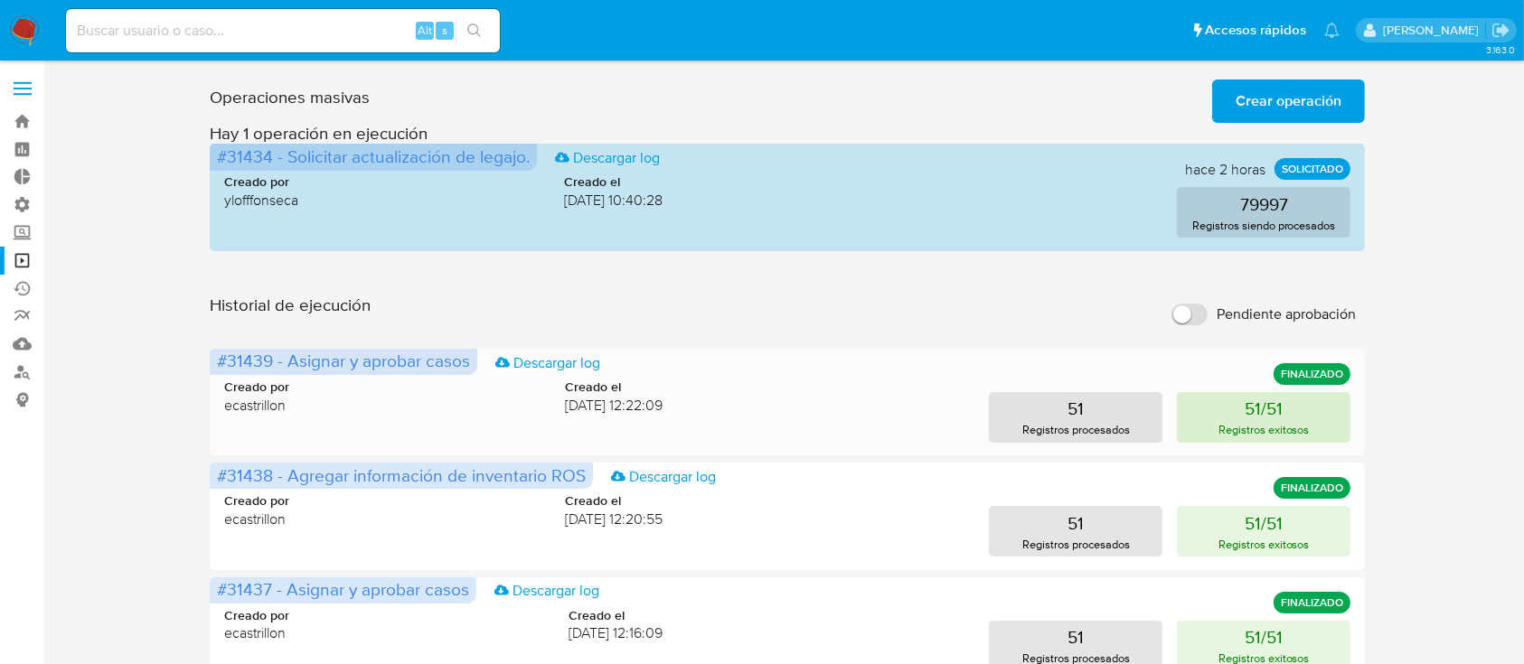
click at [1256, 407] on p "51/51" at bounding box center [1264, 408] width 38 height 25
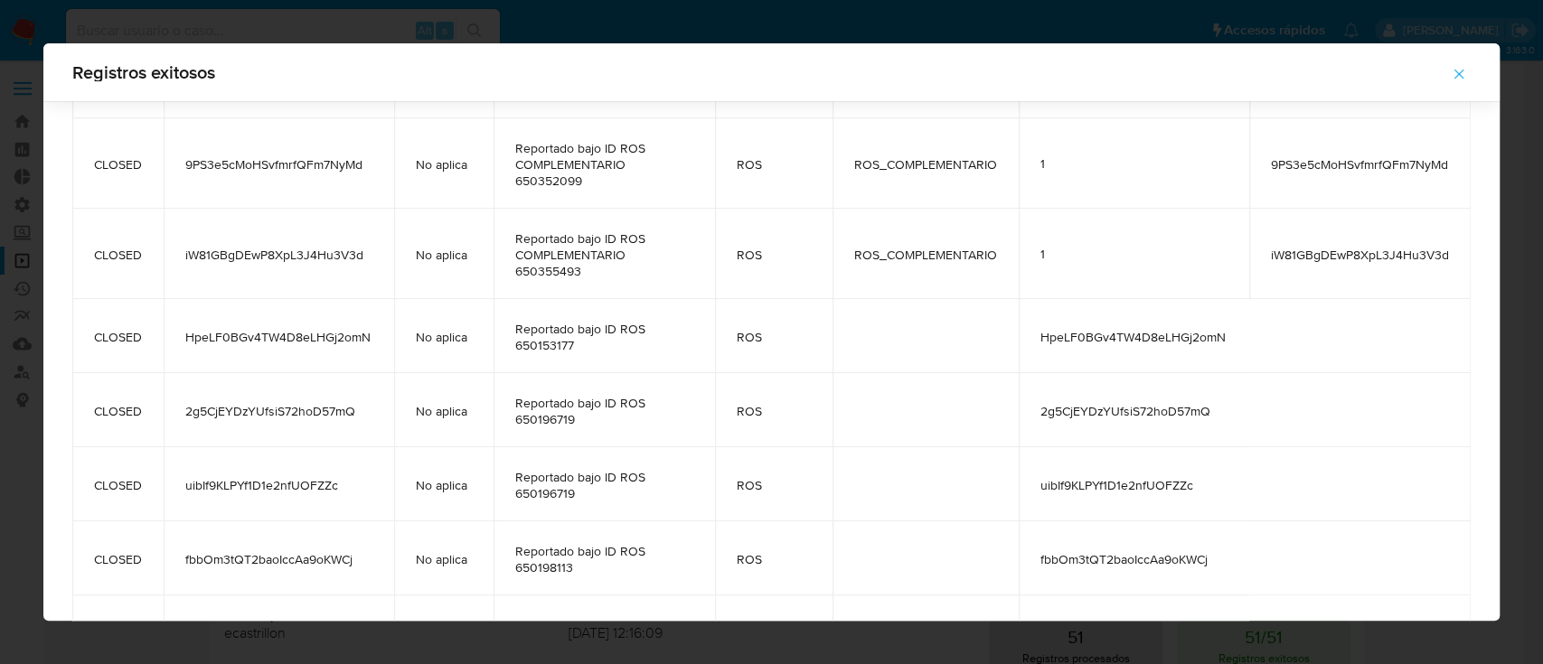
click at [1367, 299] on td "iW81GBgDEwP8XpL3J4Hu3V3d" at bounding box center [1359, 254] width 221 height 90
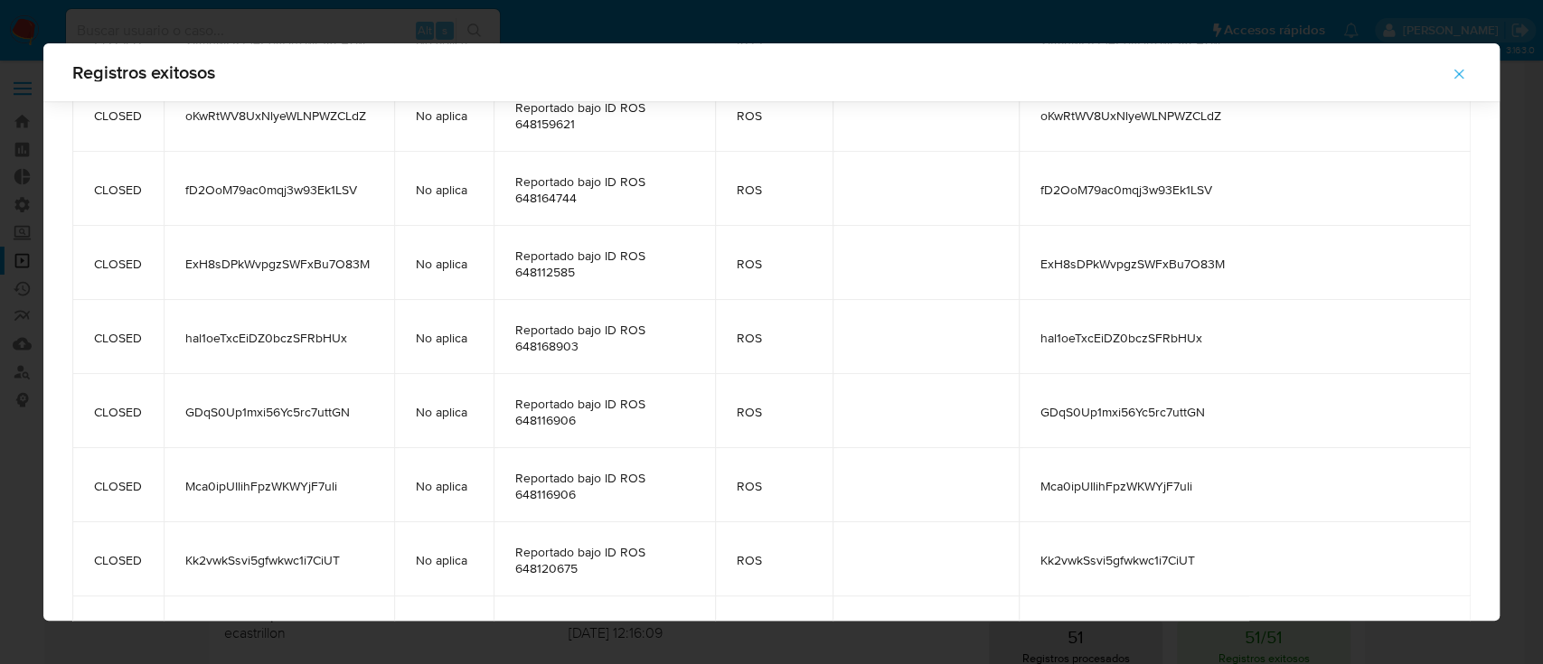
scroll to position [1214, 0]
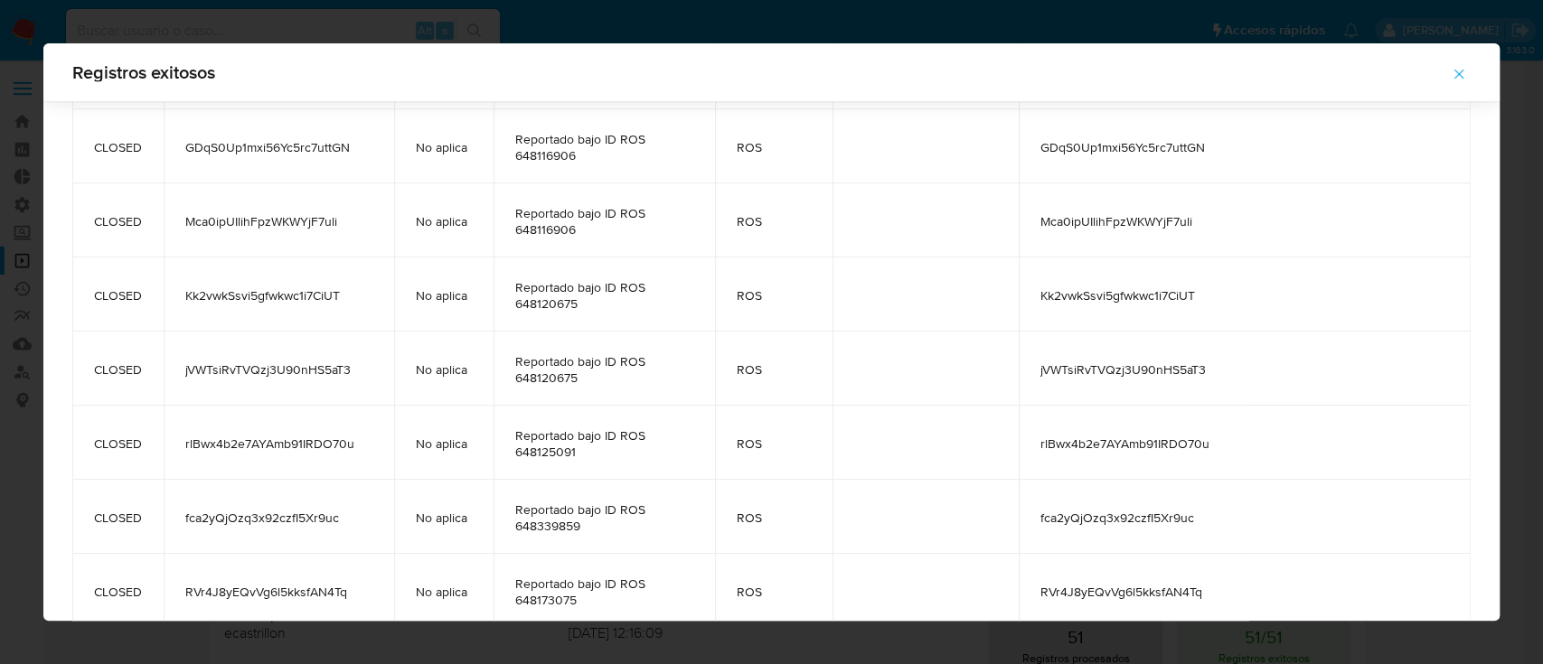
click at [1466, 70] on icon "button" at bounding box center [1459, 74] width 16 height 16
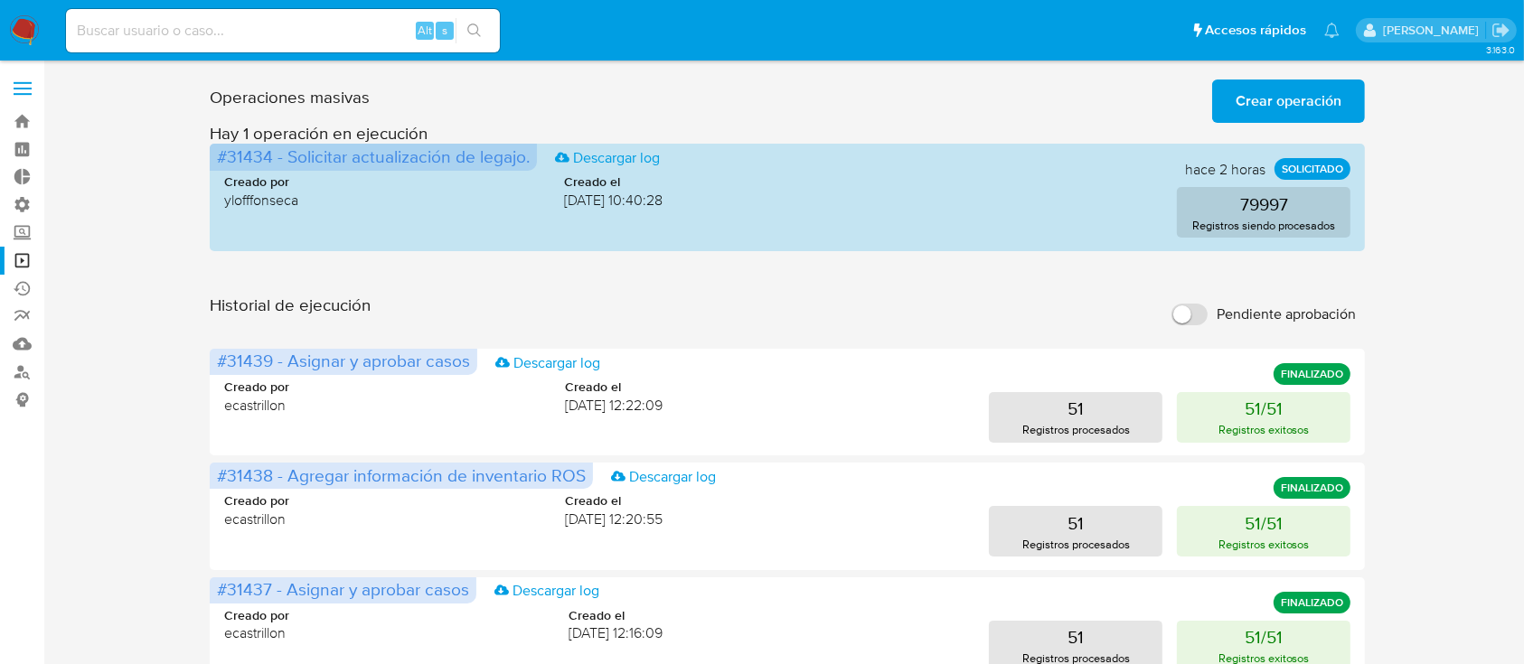
click at [1315, 99] on span "Crear operación" at bounding box center [1289, 101] width 106 height 40
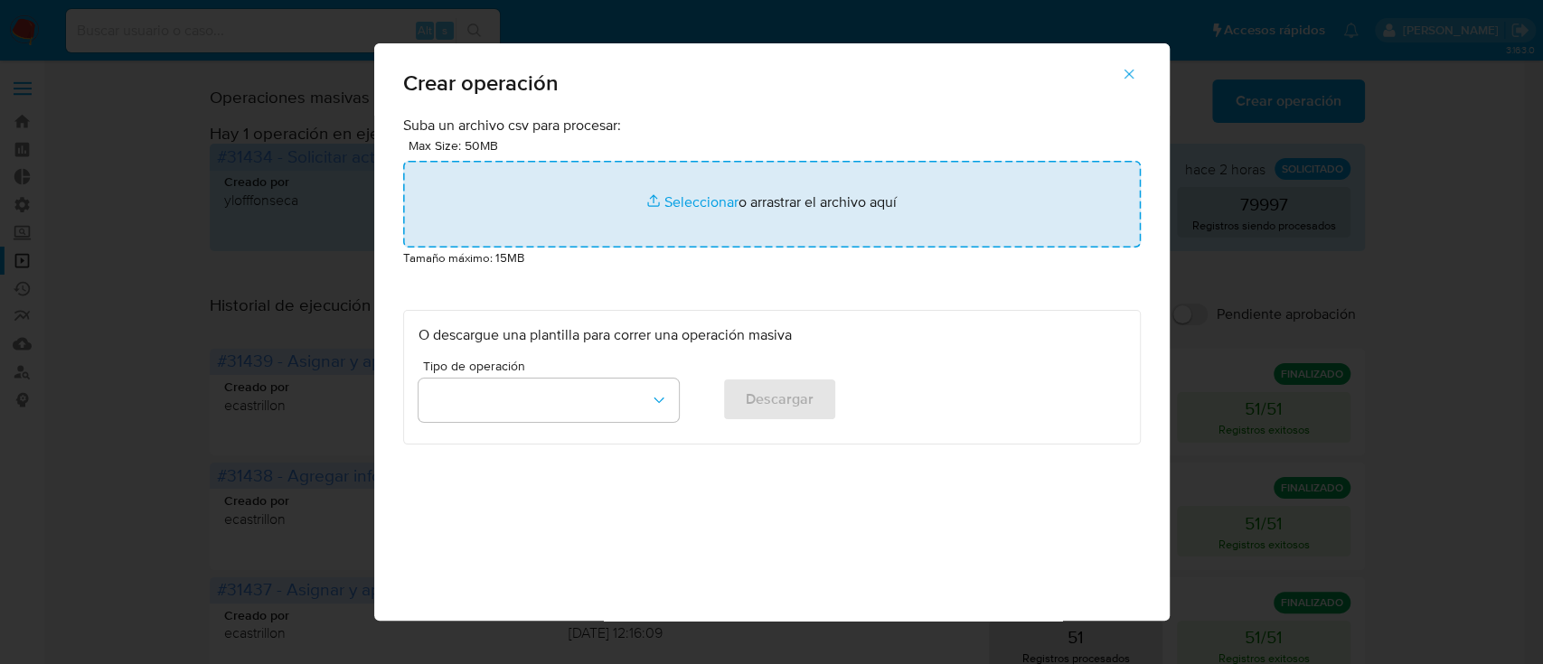
click at [953, 186] on input "file" at bounding box center [772, 204] width 738 height 87
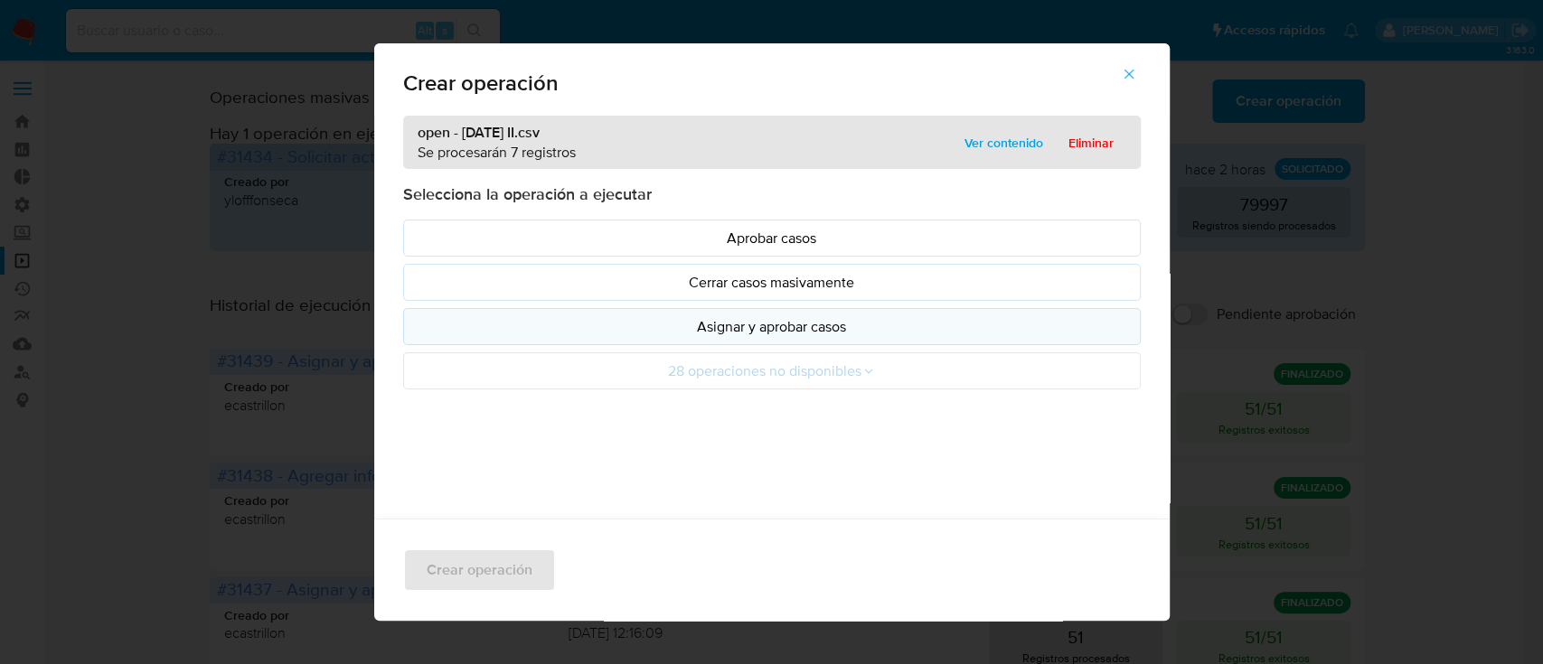
drag, startPoint x: 953, startPoint y: 186, endPoint x: 540, endPoint y: 322, distance: 434.8
click at [540, 322] on p "Asignar y aprobar casos" at bounding box center [771, 326] width 707 height 21
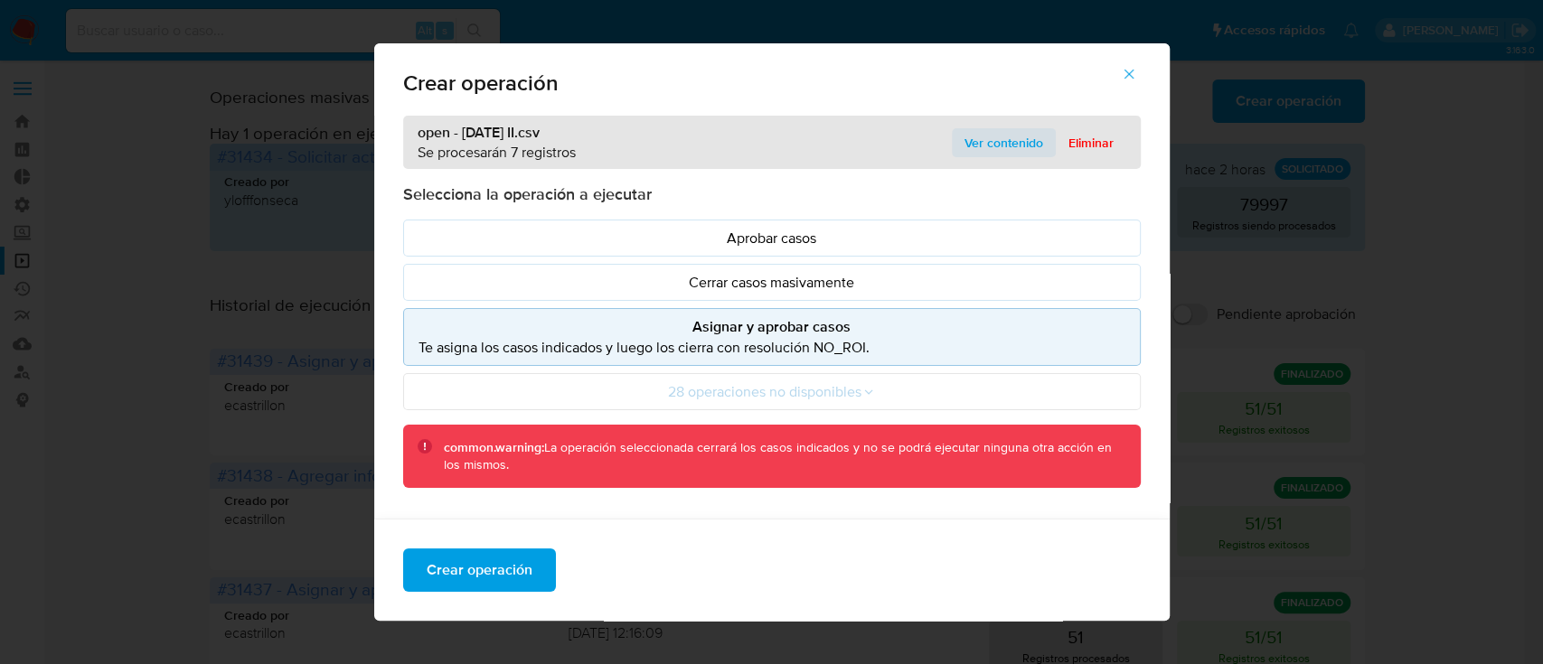
click at [992, 135] on span "Ver contenido" at bounding box center [1003, 142] width 79 height 25
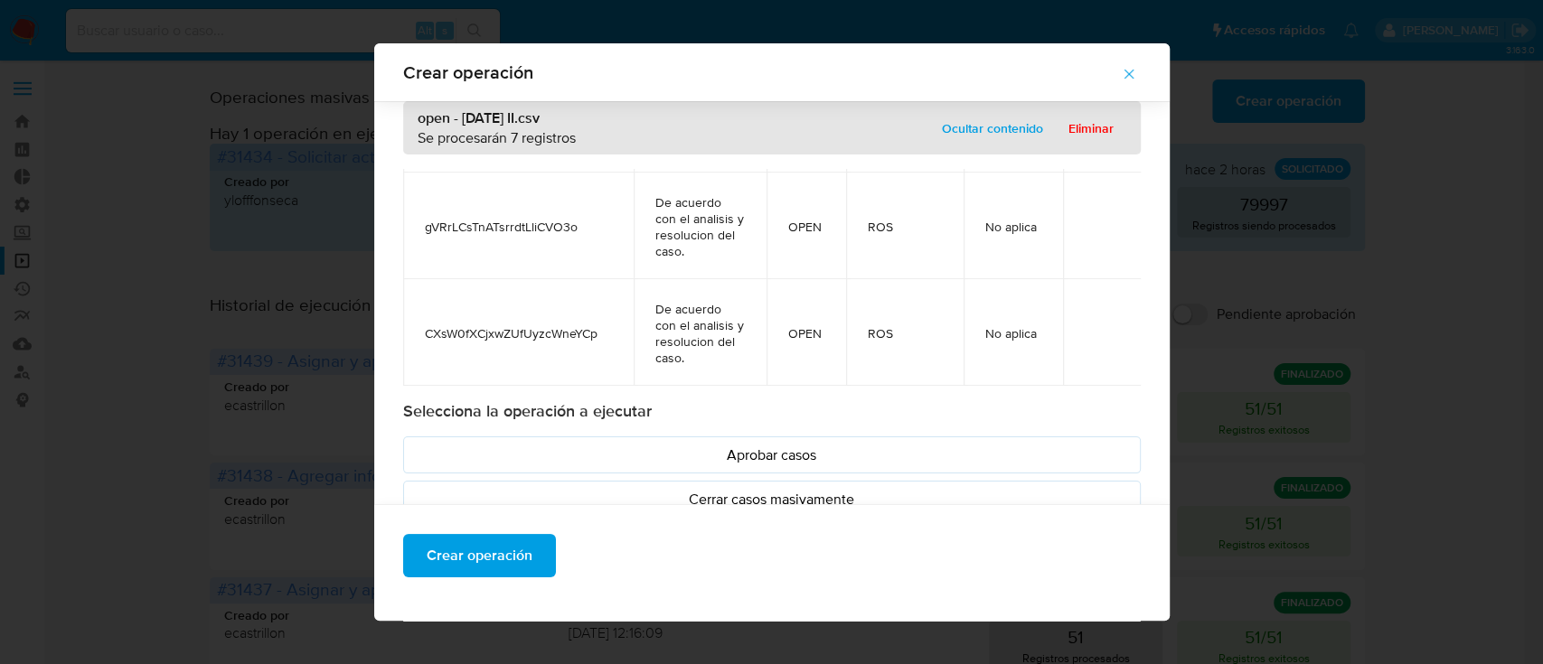
scroll to position [210, 0]
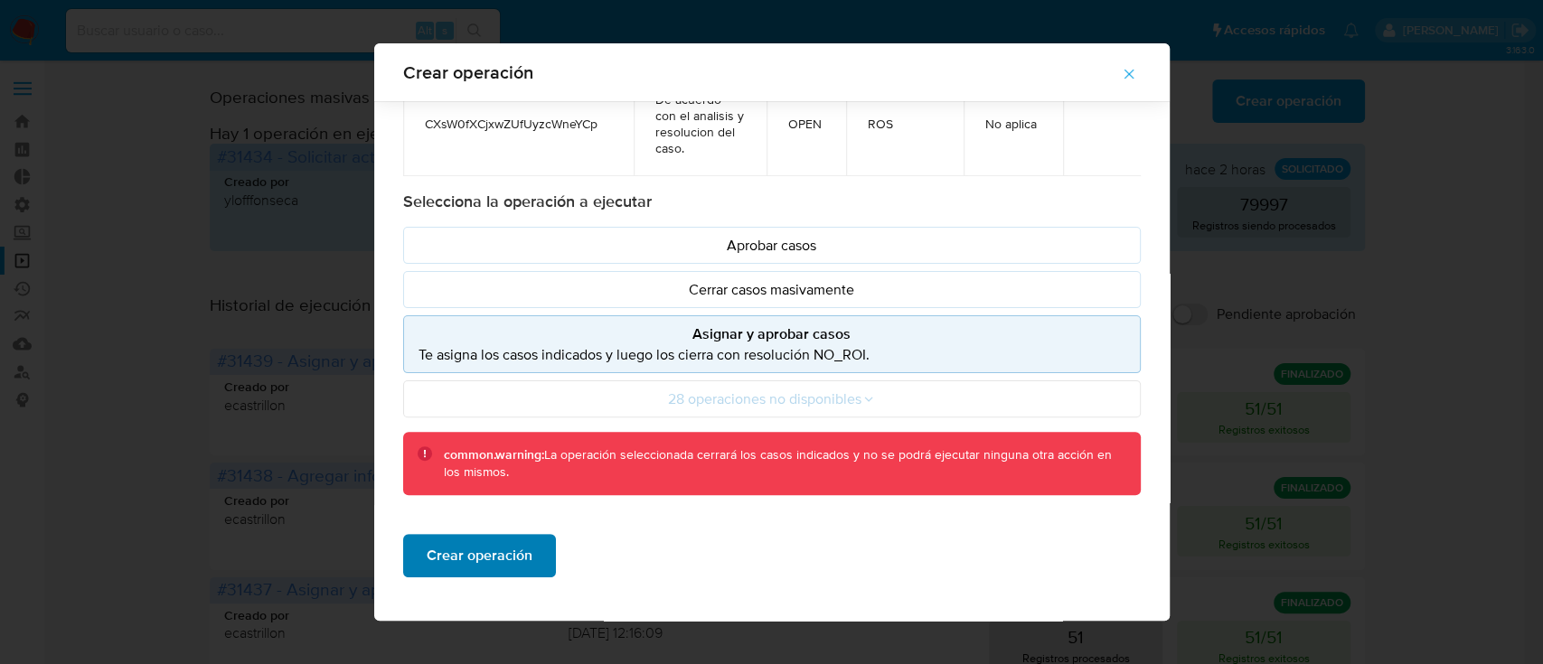
click at [437, 564] on span "Crear operación" at bounding box center [480, 556] width 106 height 40
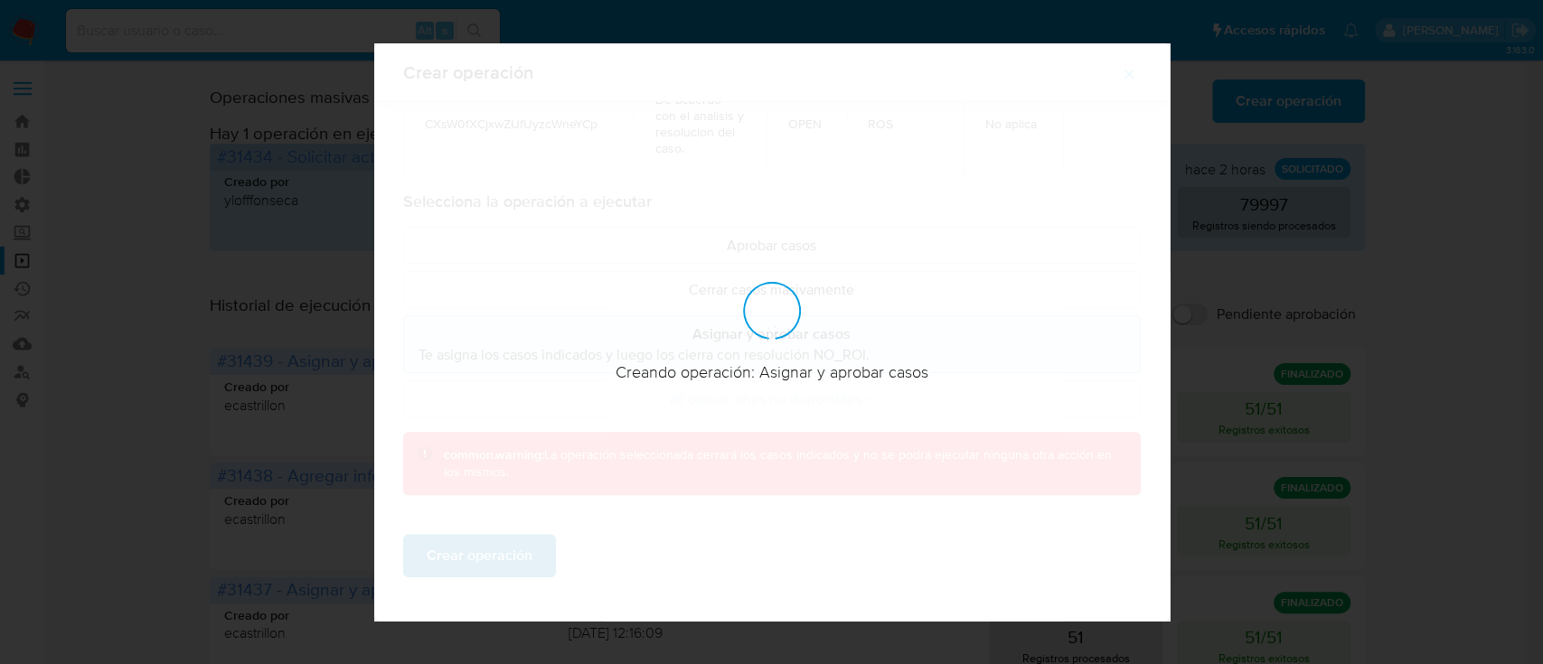
scroll to position [14, 0]
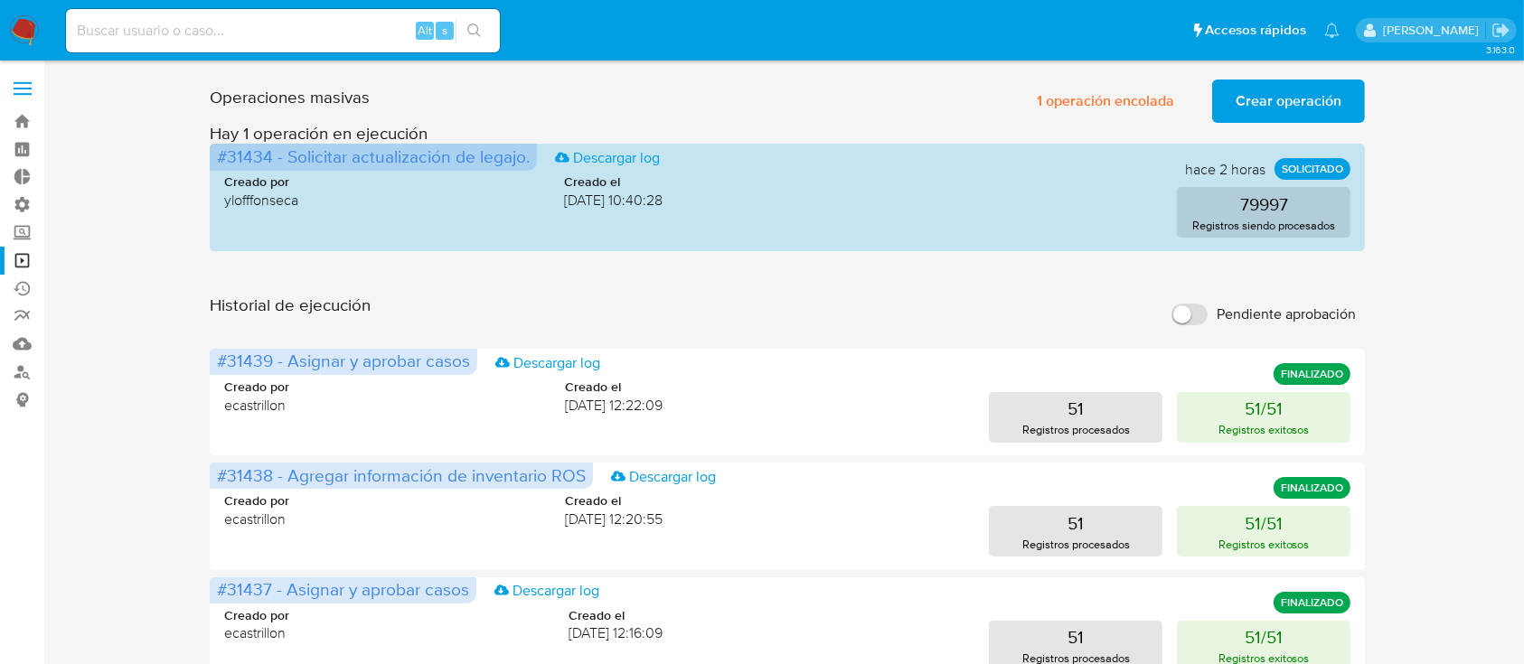
click at [1298, 98] on span "Crear operación" at bounding box center [1289, 101] width 106 height 40
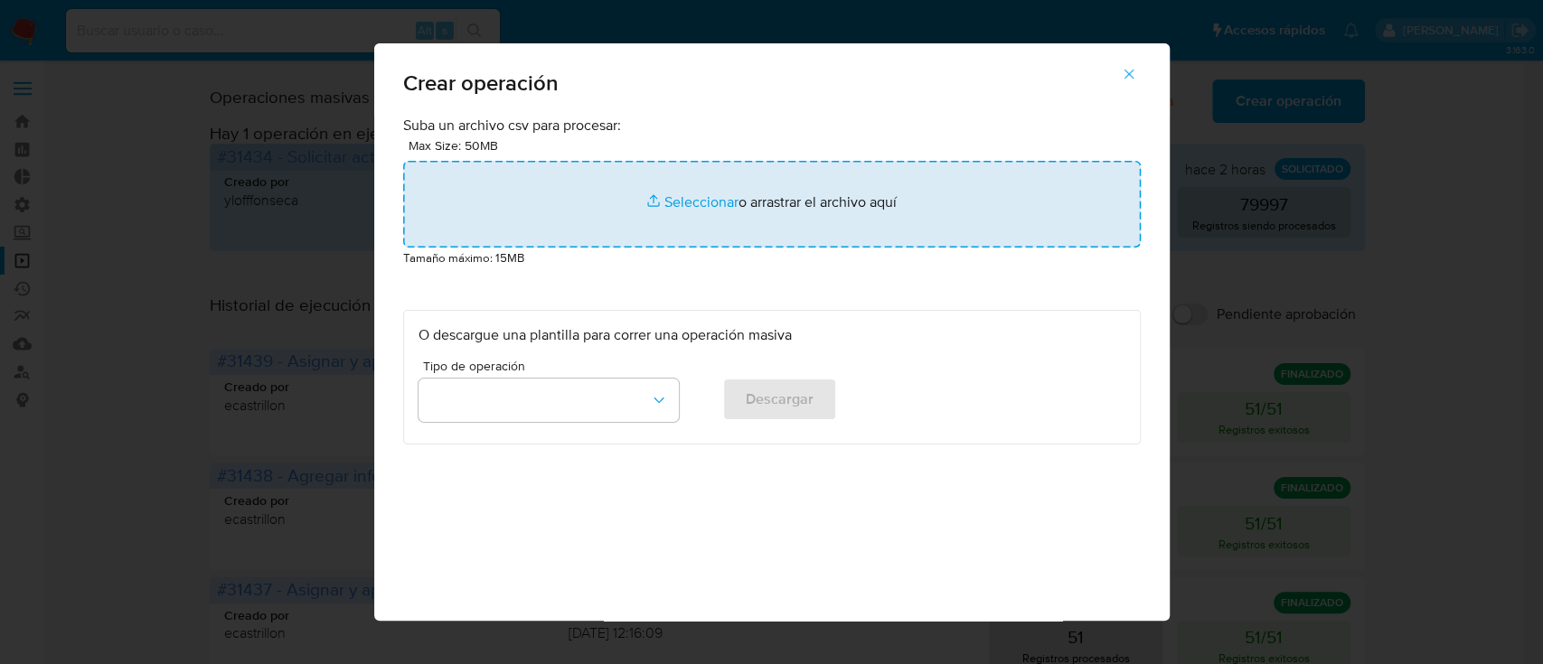
click at [937, 240] on input "file" at bounding box center [772, 204] width 738 height 87
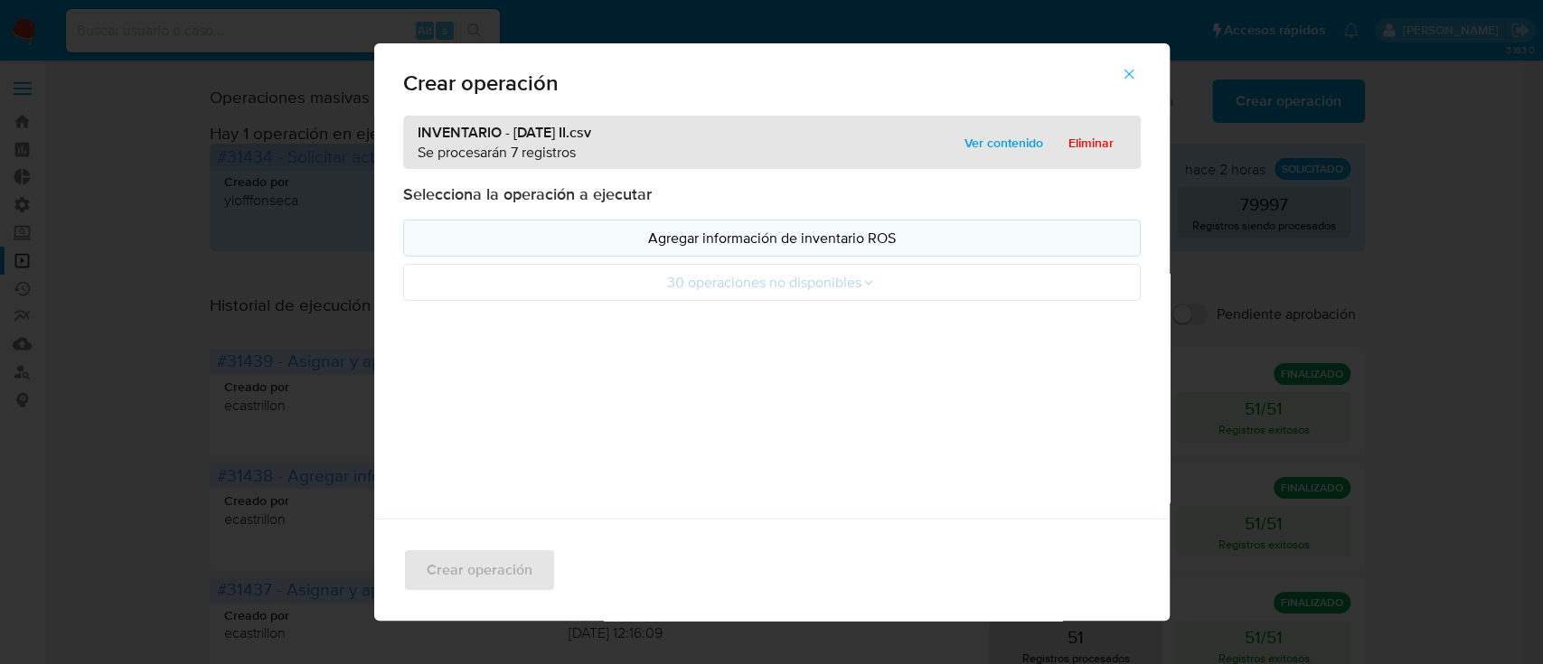
click at [479, 234] on p "Agregar información de inventario ROS" at bounding box center [771, 238] width 707 height 21
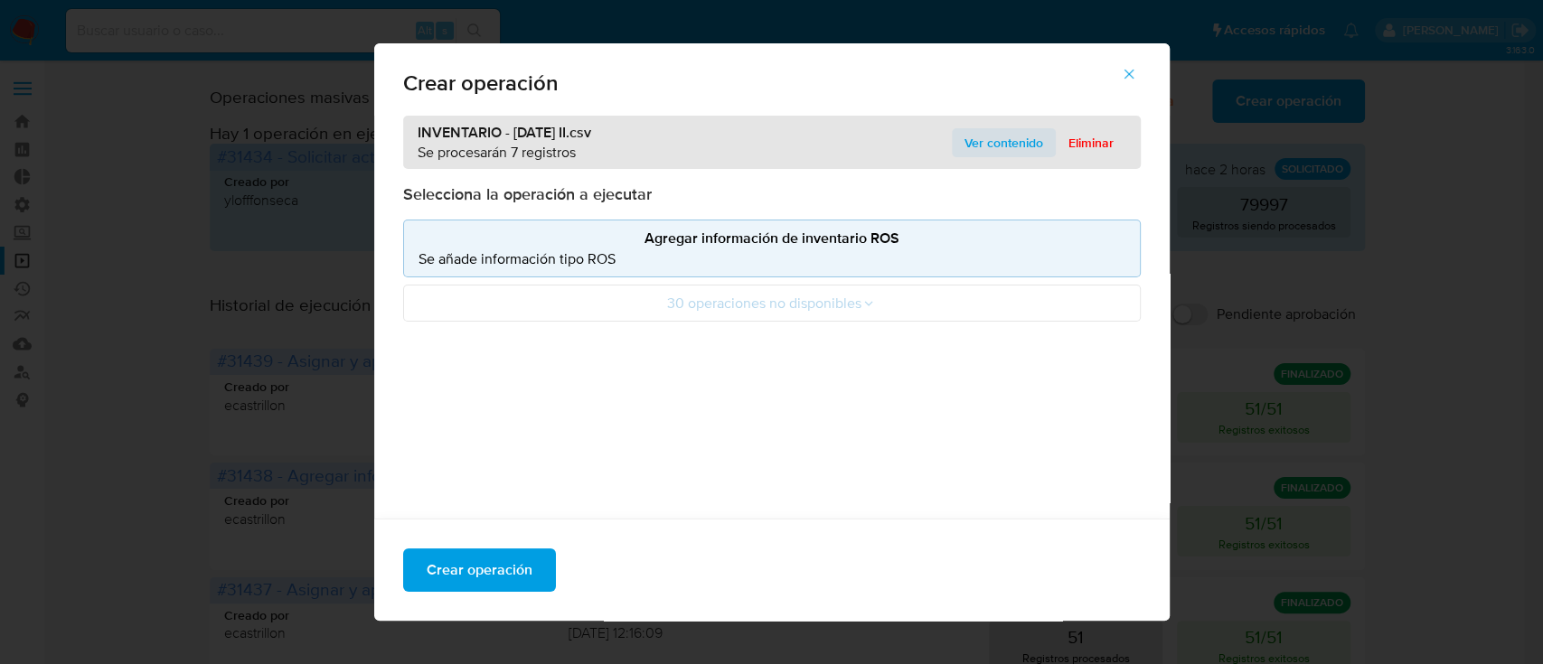
click at [971, 140] on span "Ver contenido" at bounding box center [1003, 142] width 79 height 25
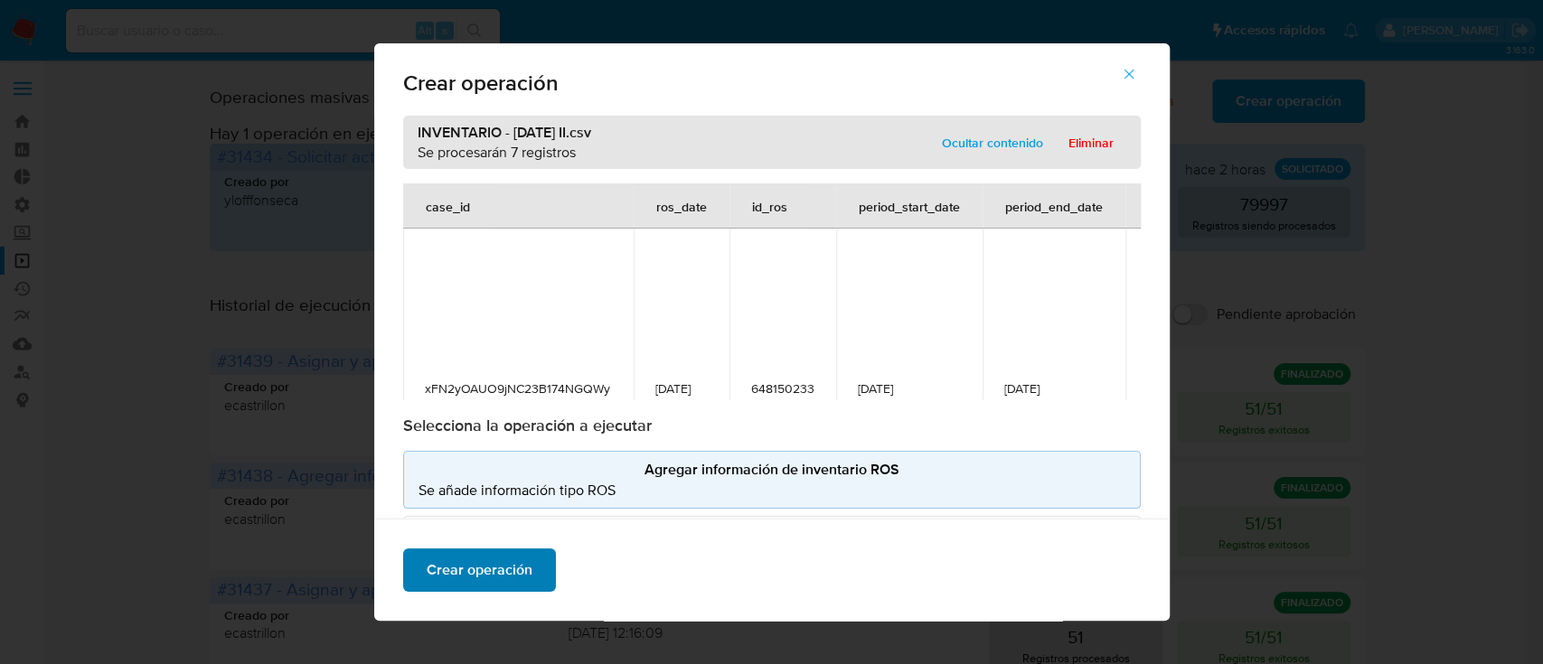
click at [504, 578] on span "Crear operación" at bounding box center [480, 570] width 106 height 40
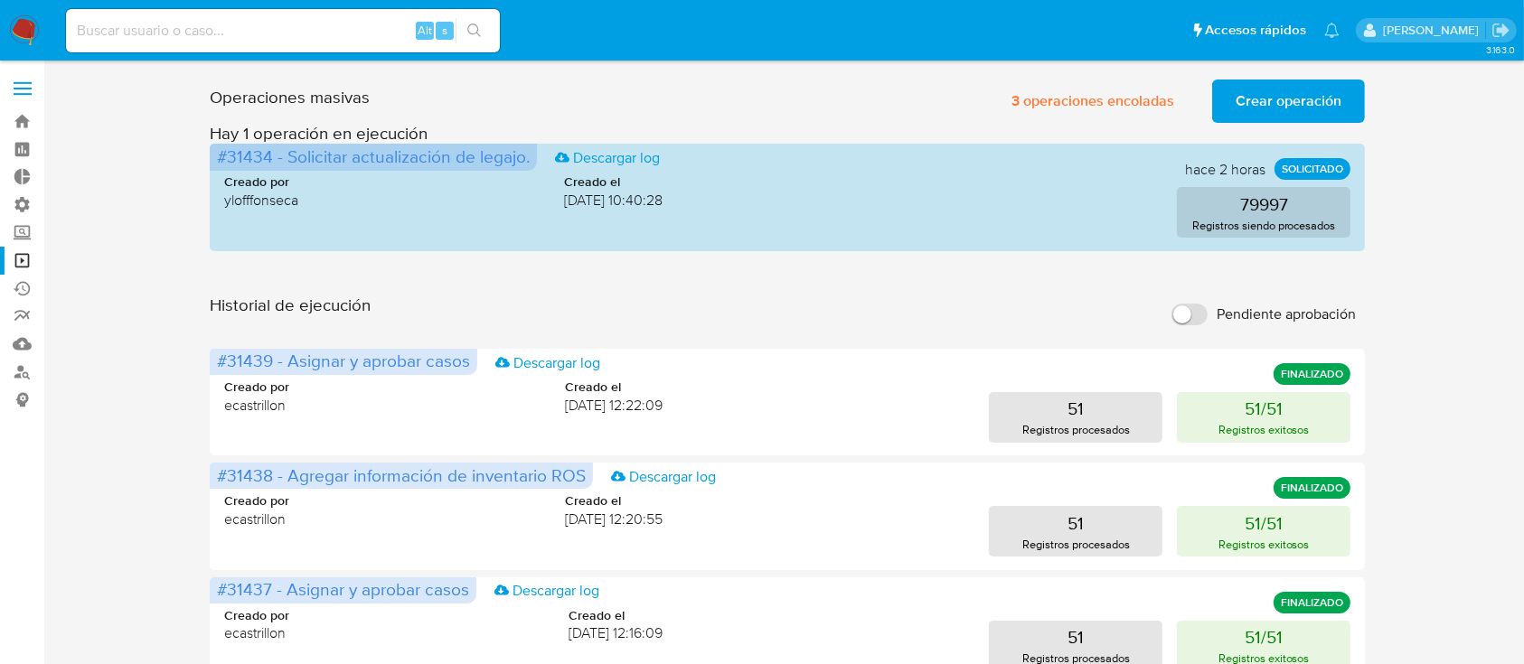
click at [1291, 99] on span "Crear operación" at bounding box center [1289, 101] width 106 height 40
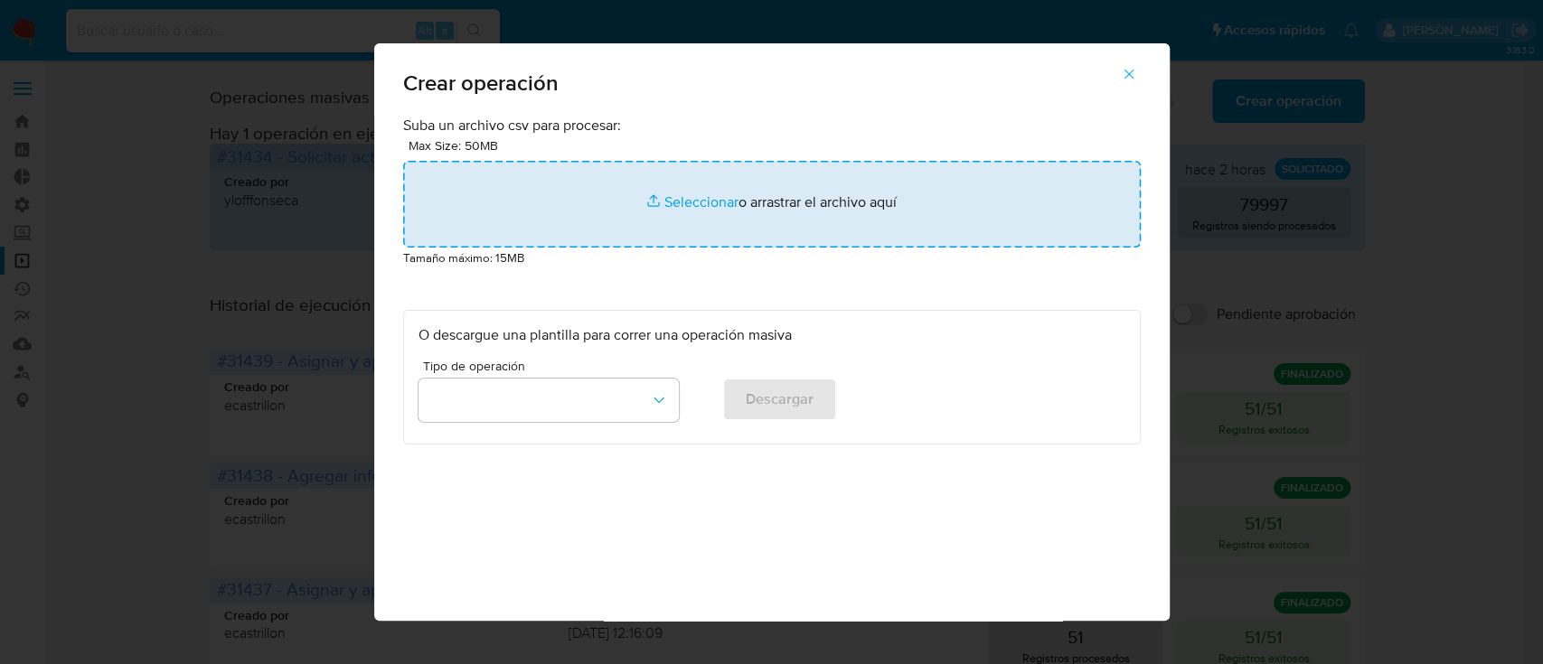
click at [868, 223] on input "file" at bounding box center [772, 204] width 738 height 87
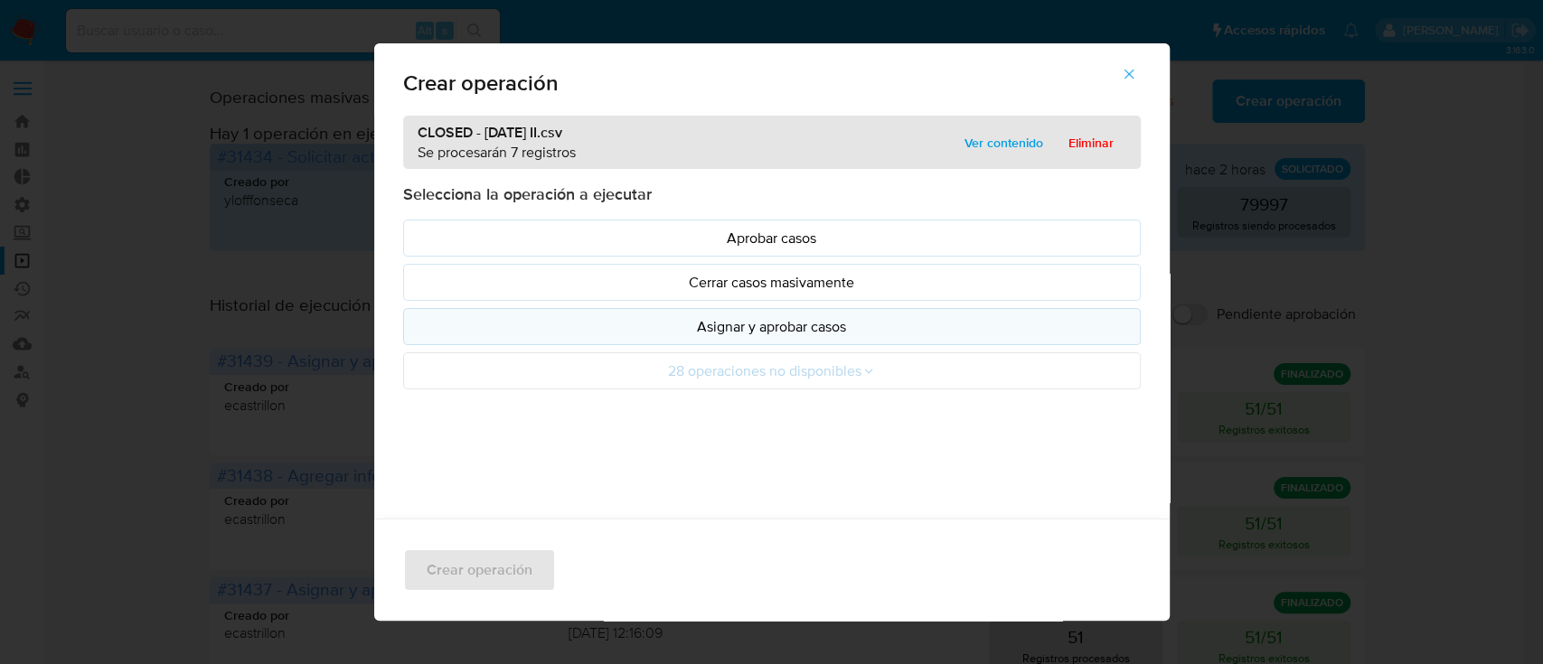
drag, startPoint x: 868, startPoint y: 223, endPoint x: 535, endPoint y: 312, distance: 344.2
click at [535, 312] on button "Asignar y aprobar casos" at bounding box center [772, 326] width 738 height 37
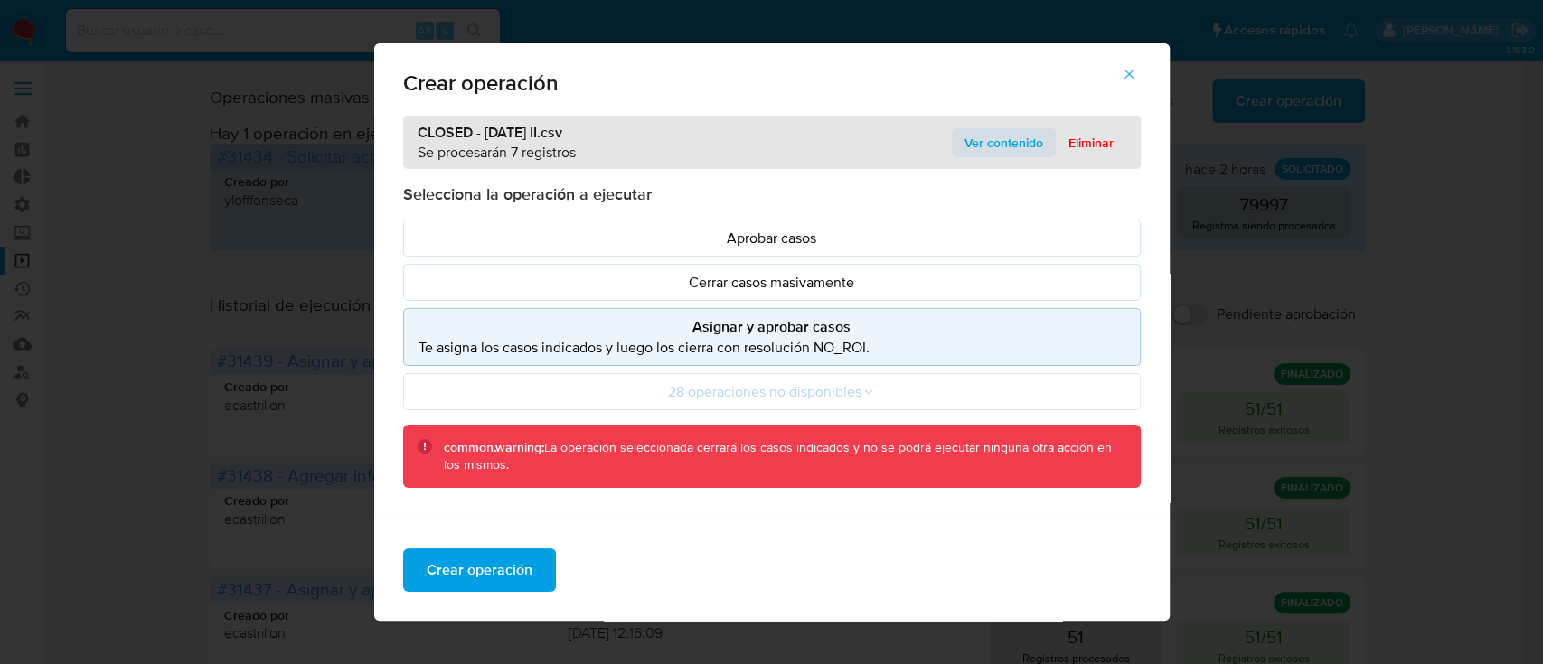
click at [1003, 148] on span "Ver contenido" at bounding box center [1003, 142] width 79 height 25
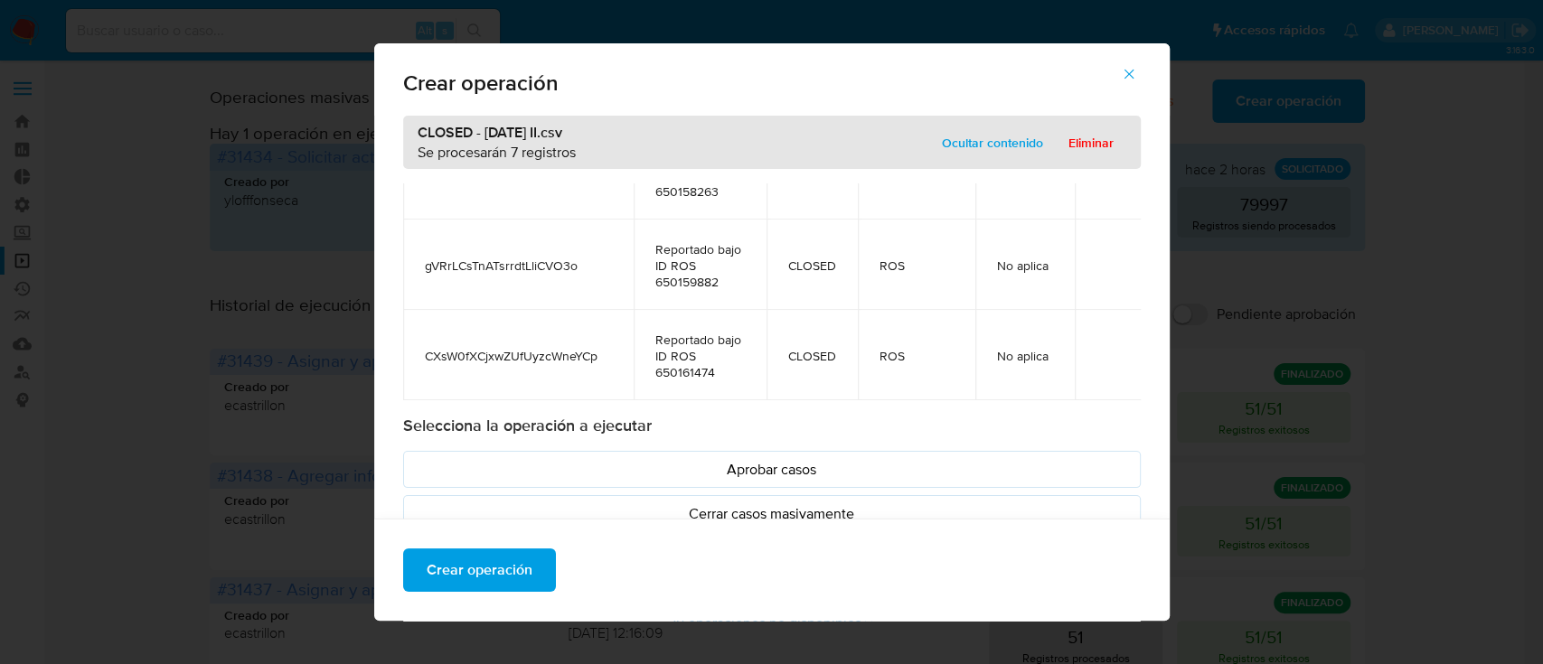
scroll to position [210, 0]
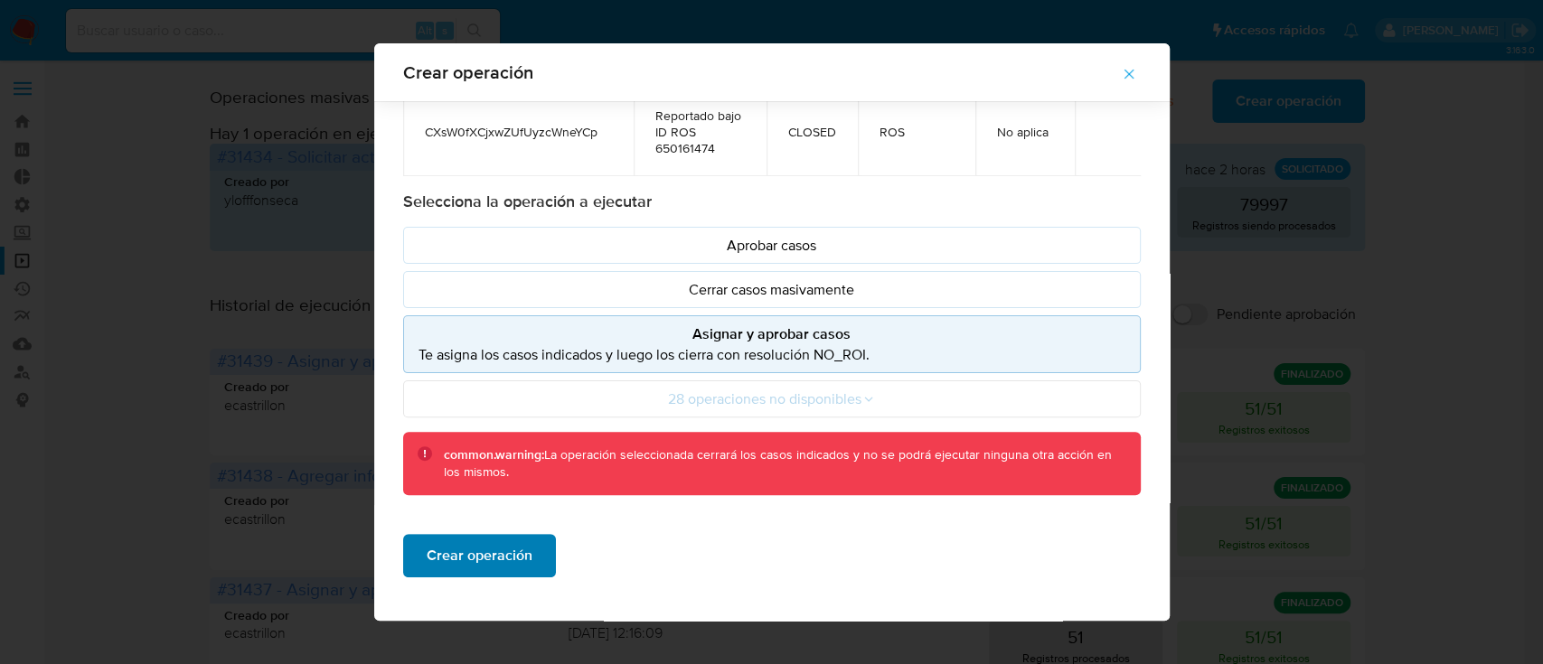
click at [494, 552] on span "Crear operación" at bounding box center [480, 556] width 106 height 40
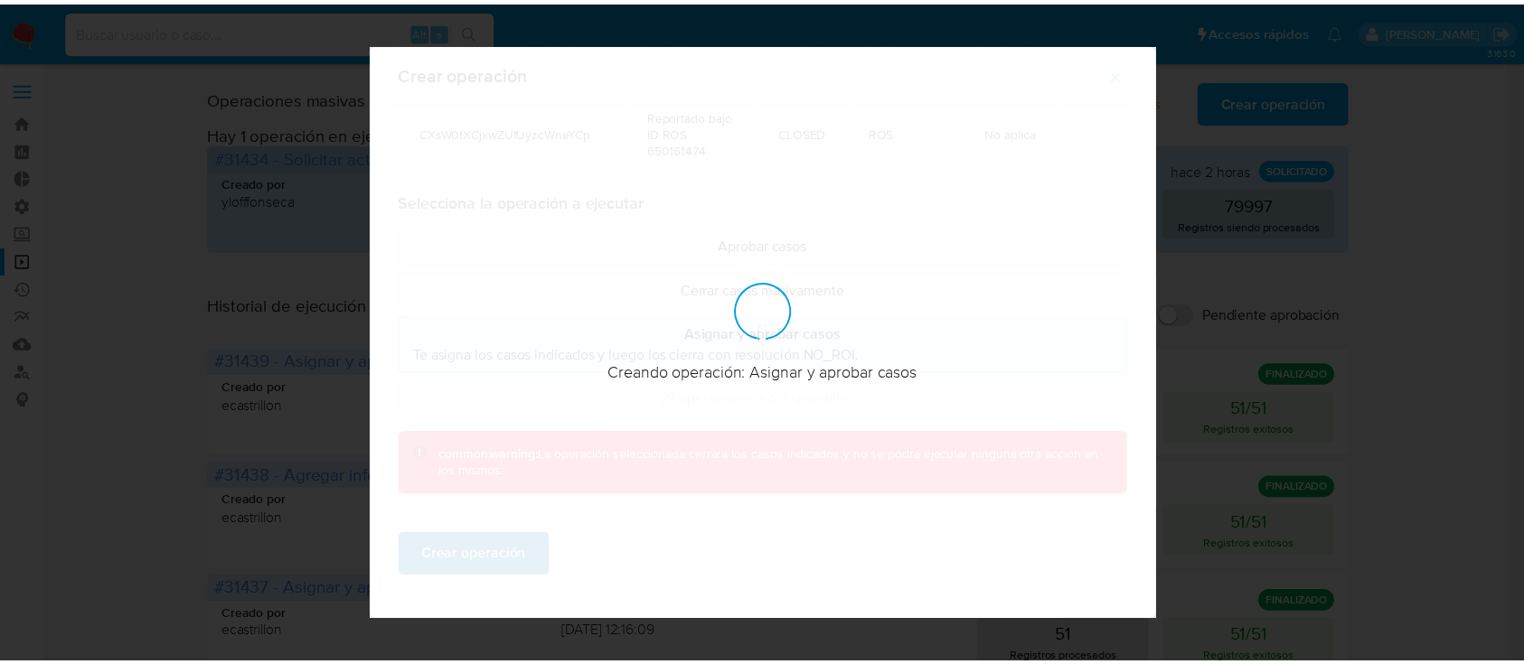
scroll to position [14, 0]
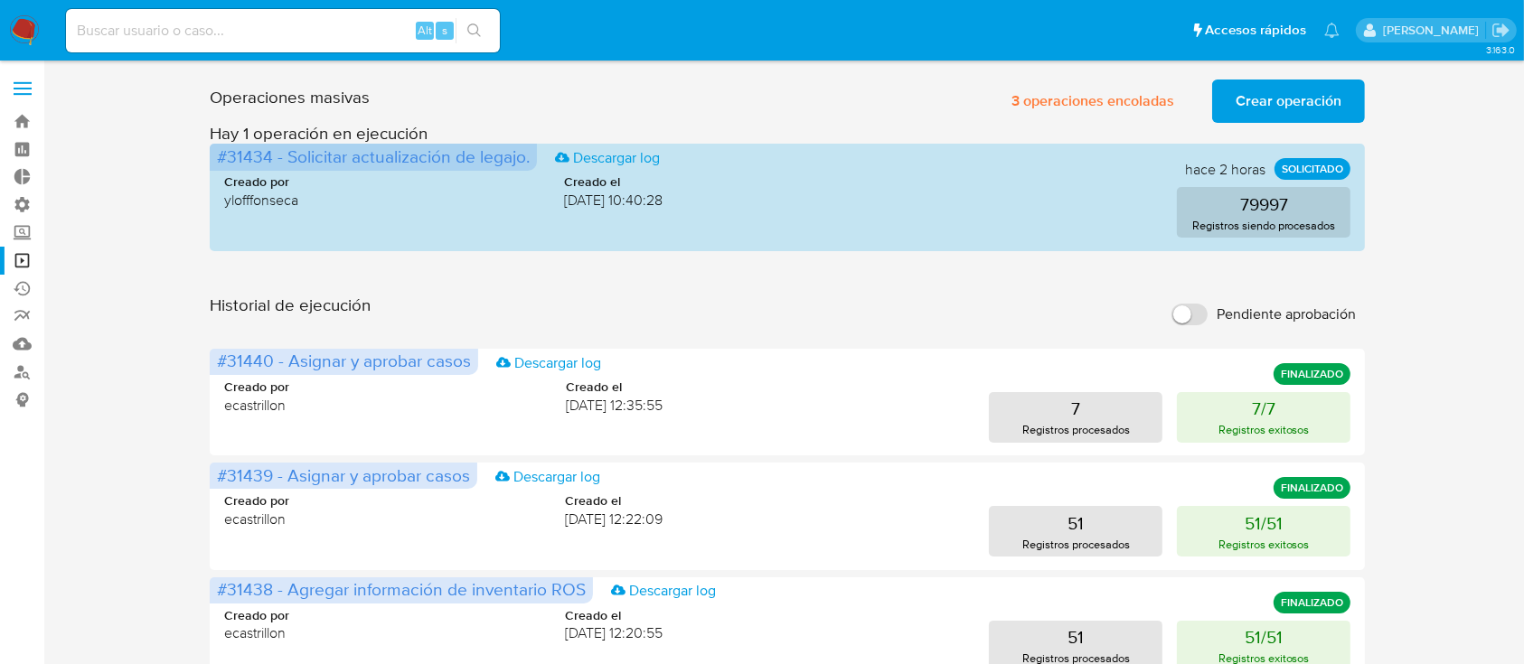
click at [333, 27] on input at bounding box center [283, 31] width 434 height 24
paste input "1107100021"
type input "1107100021"
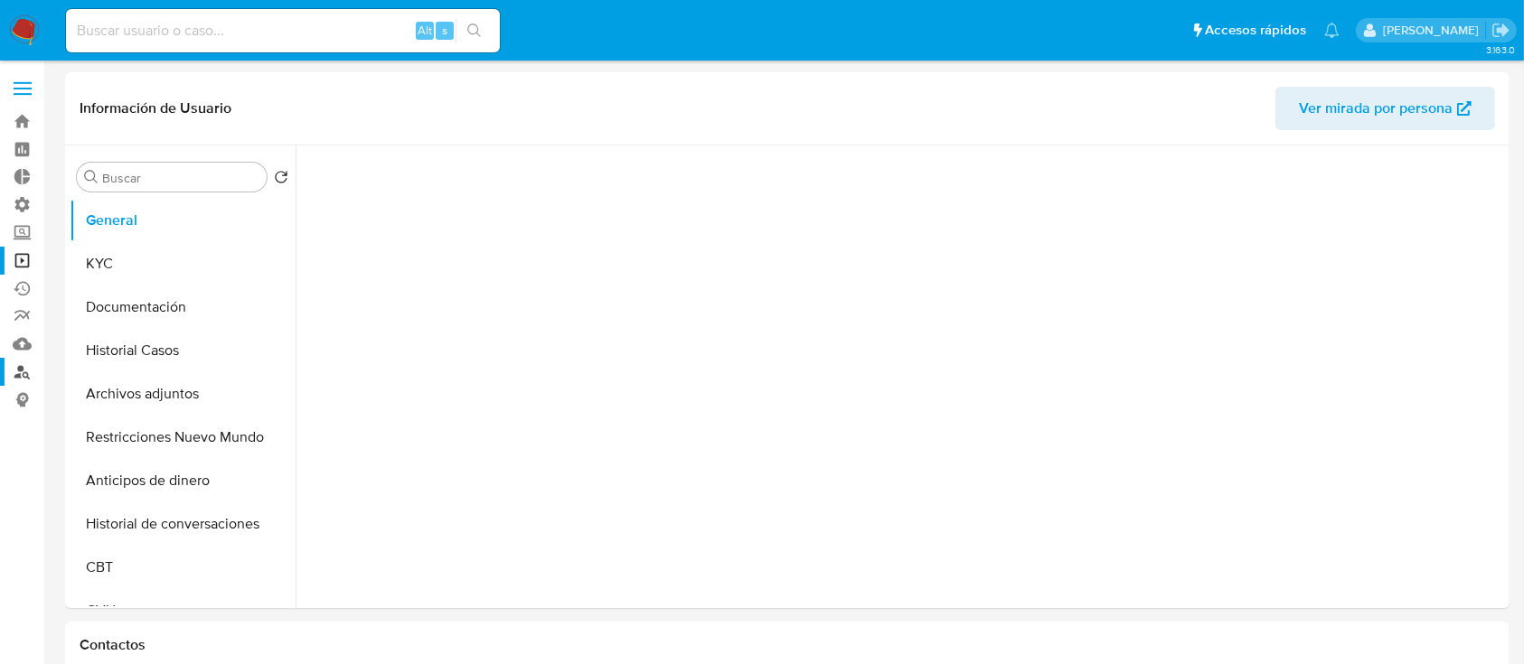
select select "10"
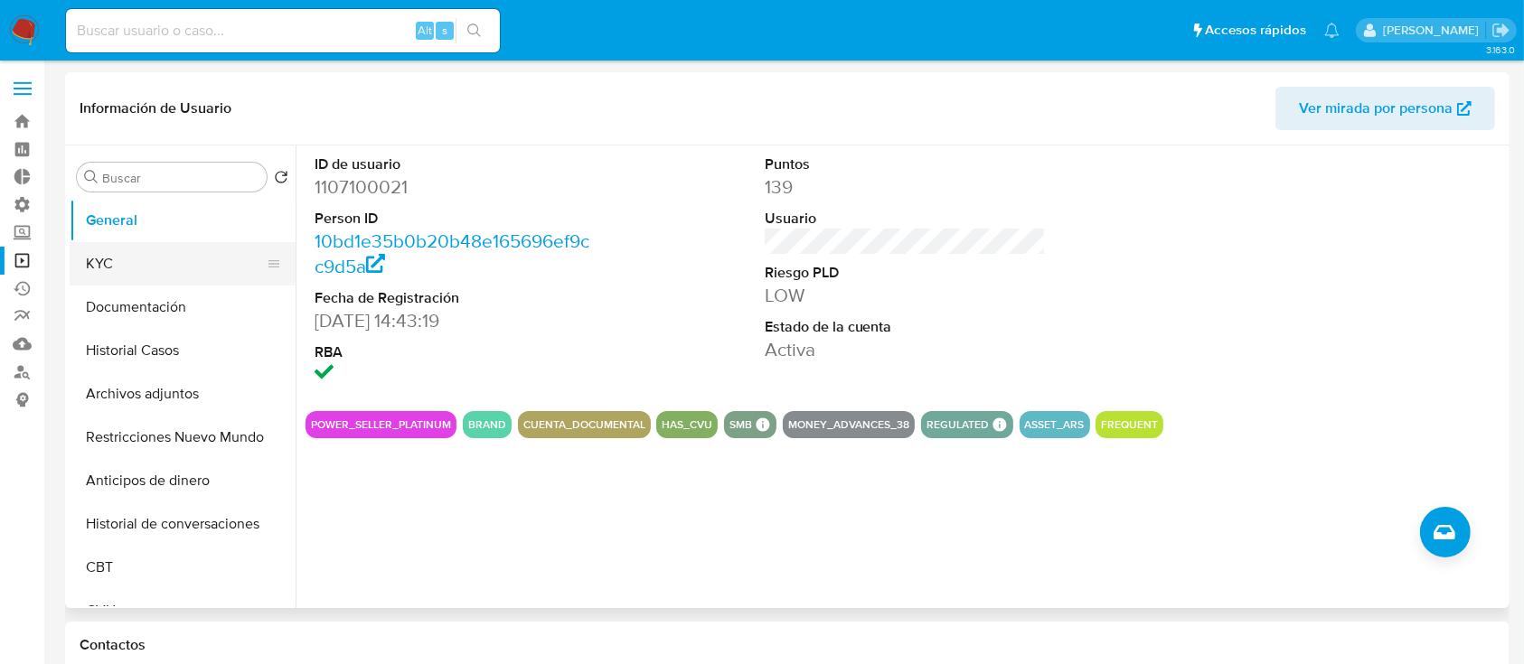
click at [165, 266] on button "KYC" at bounding box center [176, 263] width 212 height 43
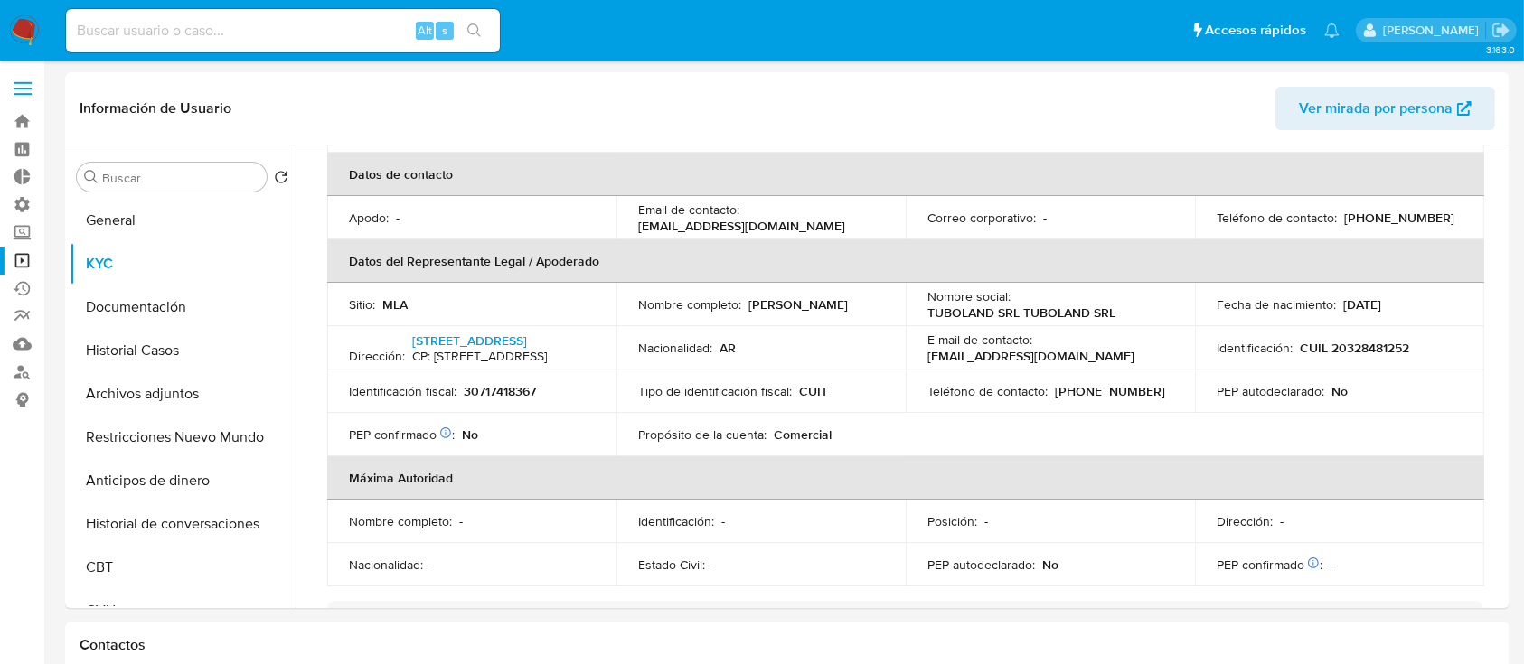
scroll to position [435, 0]
click at [21, 263] on link "Operaciones masivas" at bounding box center [107, 261] width 215 height 28
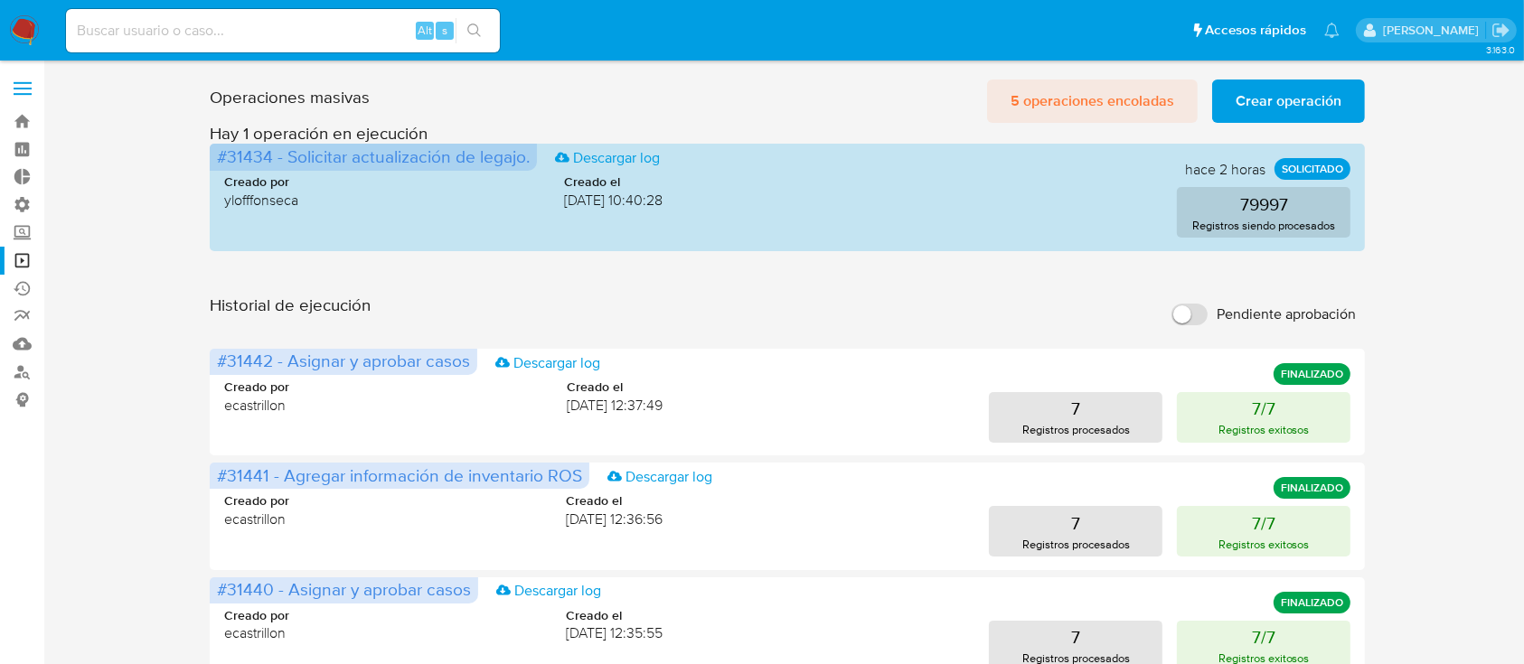
click at [1059, 106] on span "5 operaciones encoladas" at bounding box center [1093, 101] width 164 height 40
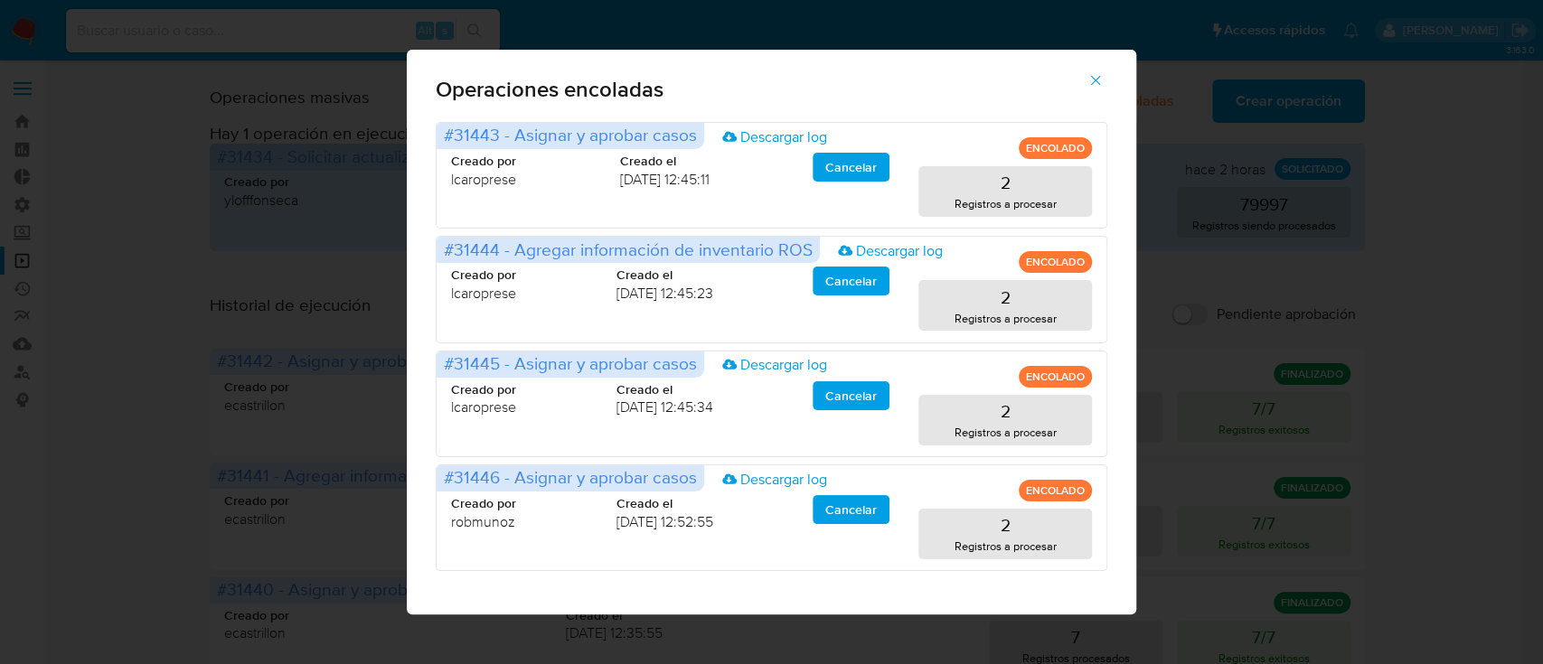
click at [1094, 87] on icon "button" at bounding box center [1095, 80] width 16 height 16
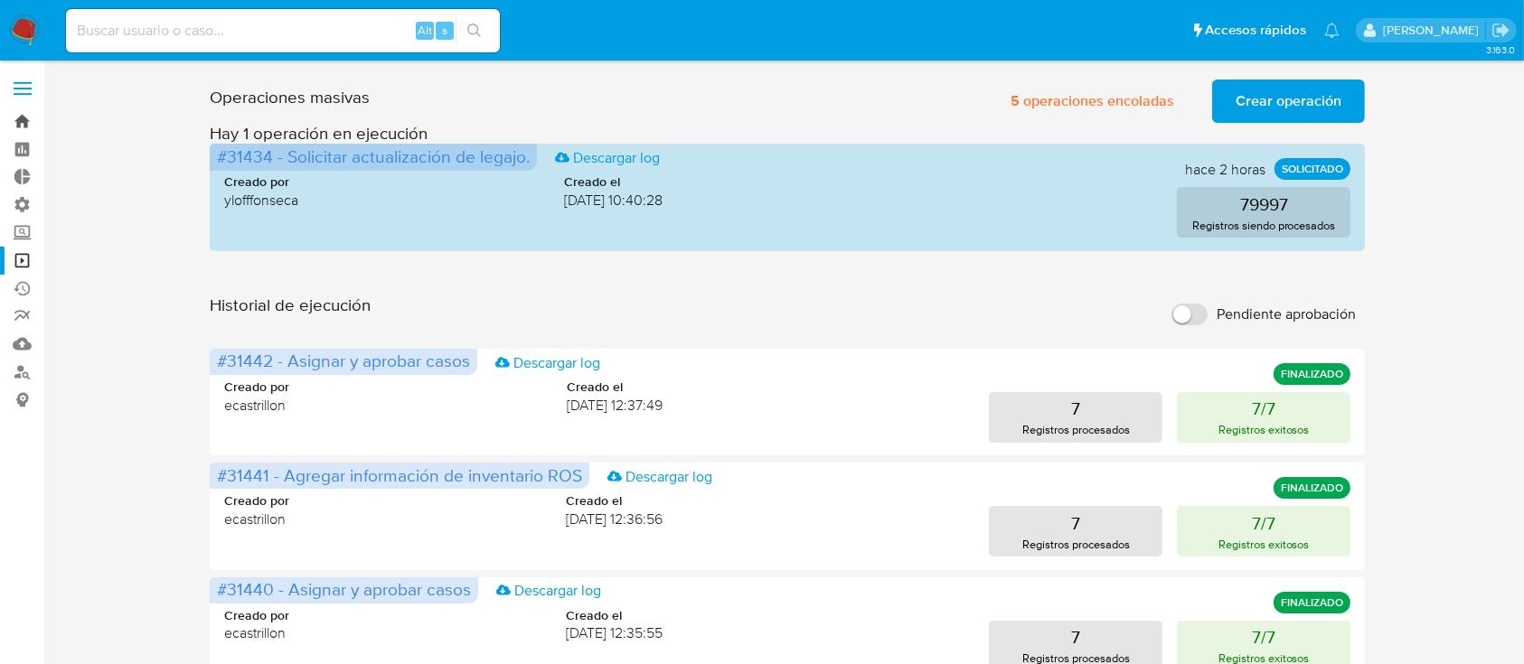
click at [23, 113] on link "Bandeja" at bounding box center [107, 122] width 215 height 28
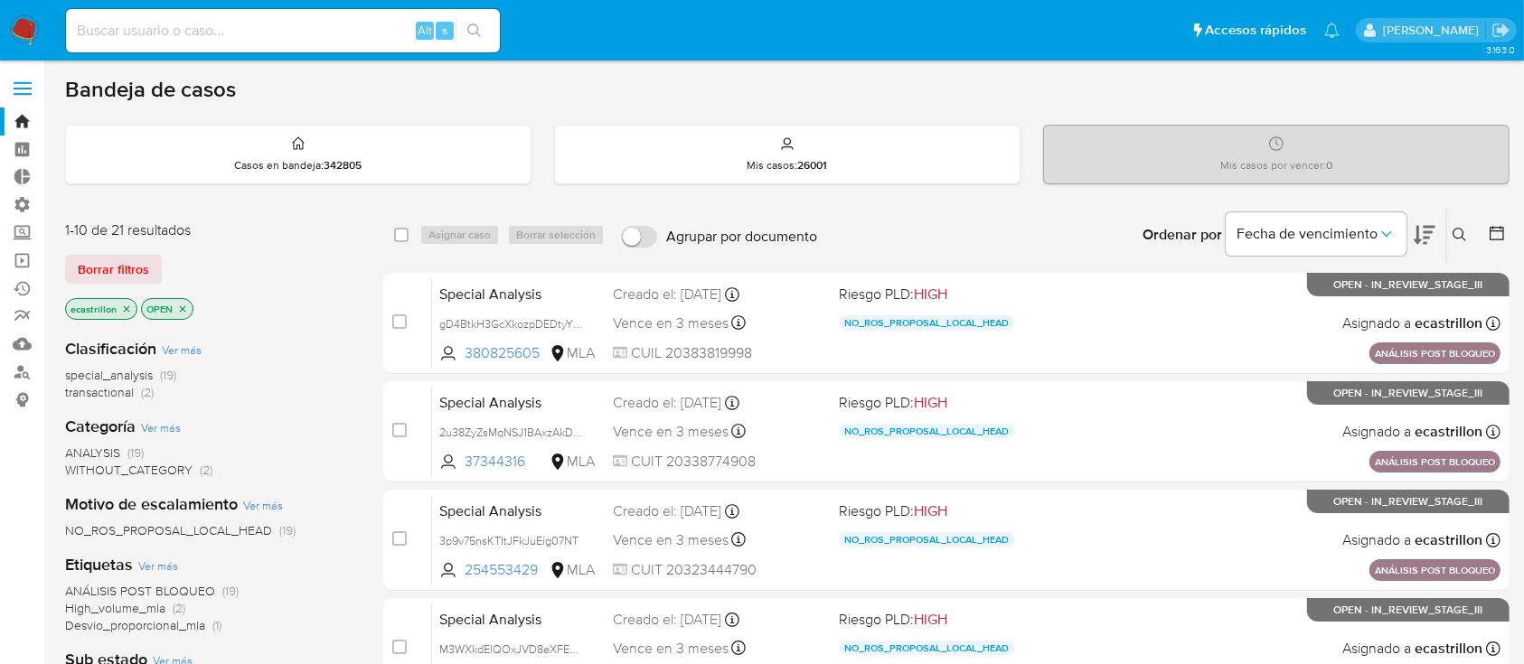
click at [143, 249] on div "1-10 de 21 resultados Borrar filtros ecastrillon OPEN" at bounding box center [209, 272] width 289 height 103
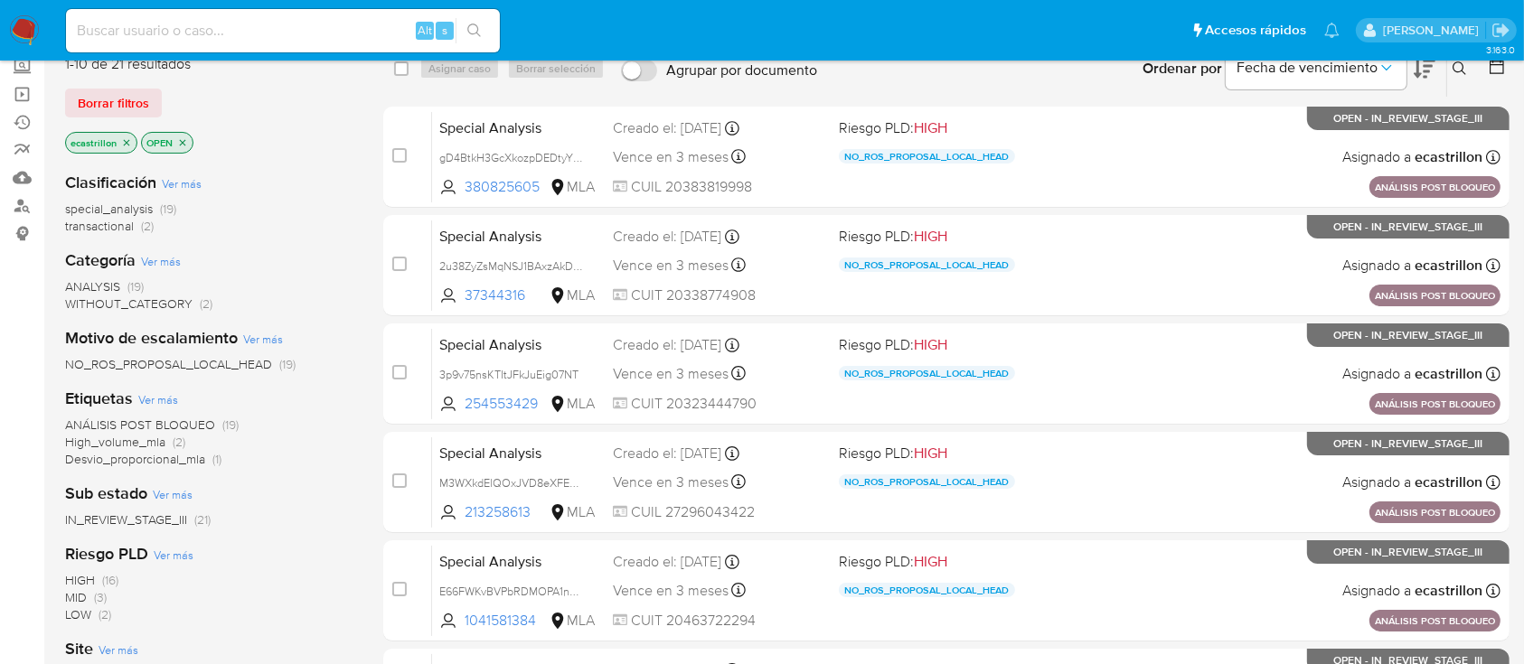
click at [108, 226] on span "transactional" at bounding box center [99, 226] width 69 height 18
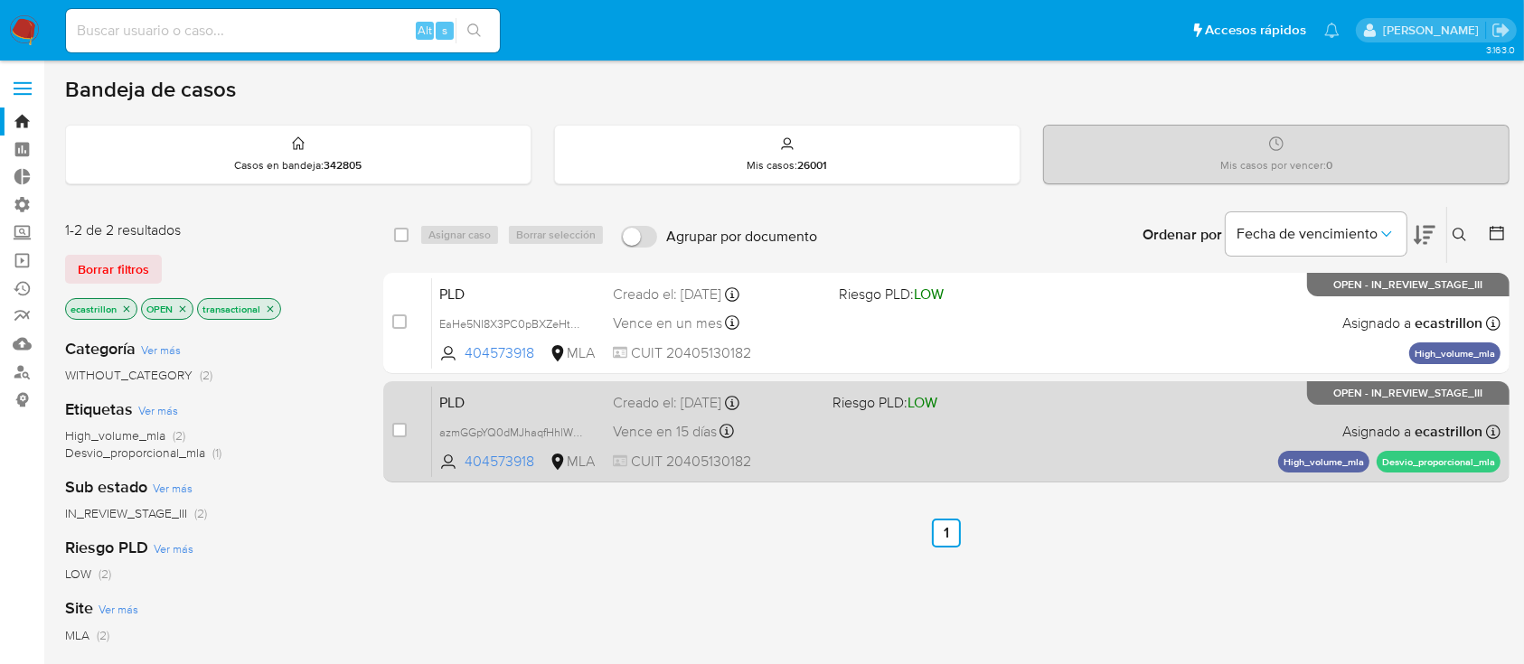
click at [928, 442] on div "PLD azmGGpYQ0dMJhaqfHhlWvYQn 404573918 MLA Riesgo PLD: LOW Creado el: [DATE] Cr…" at bounding box center [966, 431] width 1068 height 91
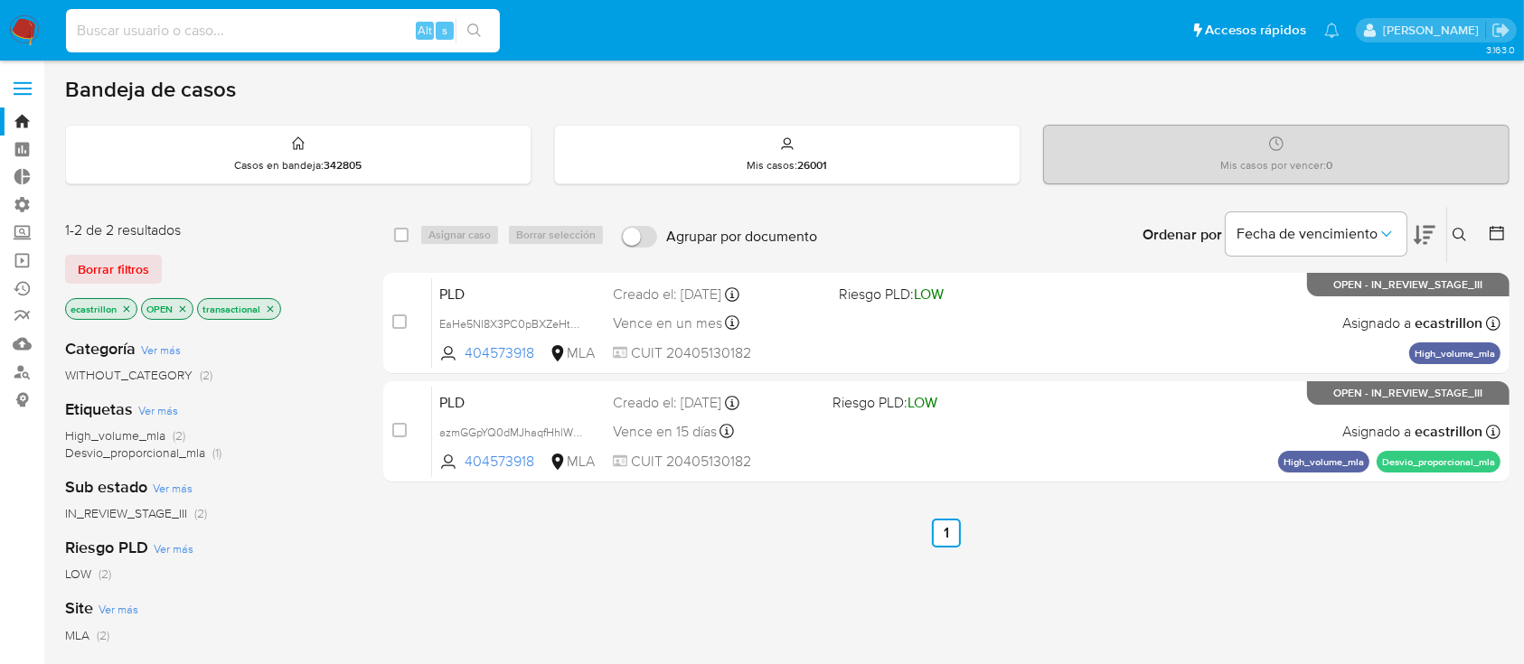
click at [364, 33] on input at bounding box center [283, 31] width 434 height 24
paste input "237908197"
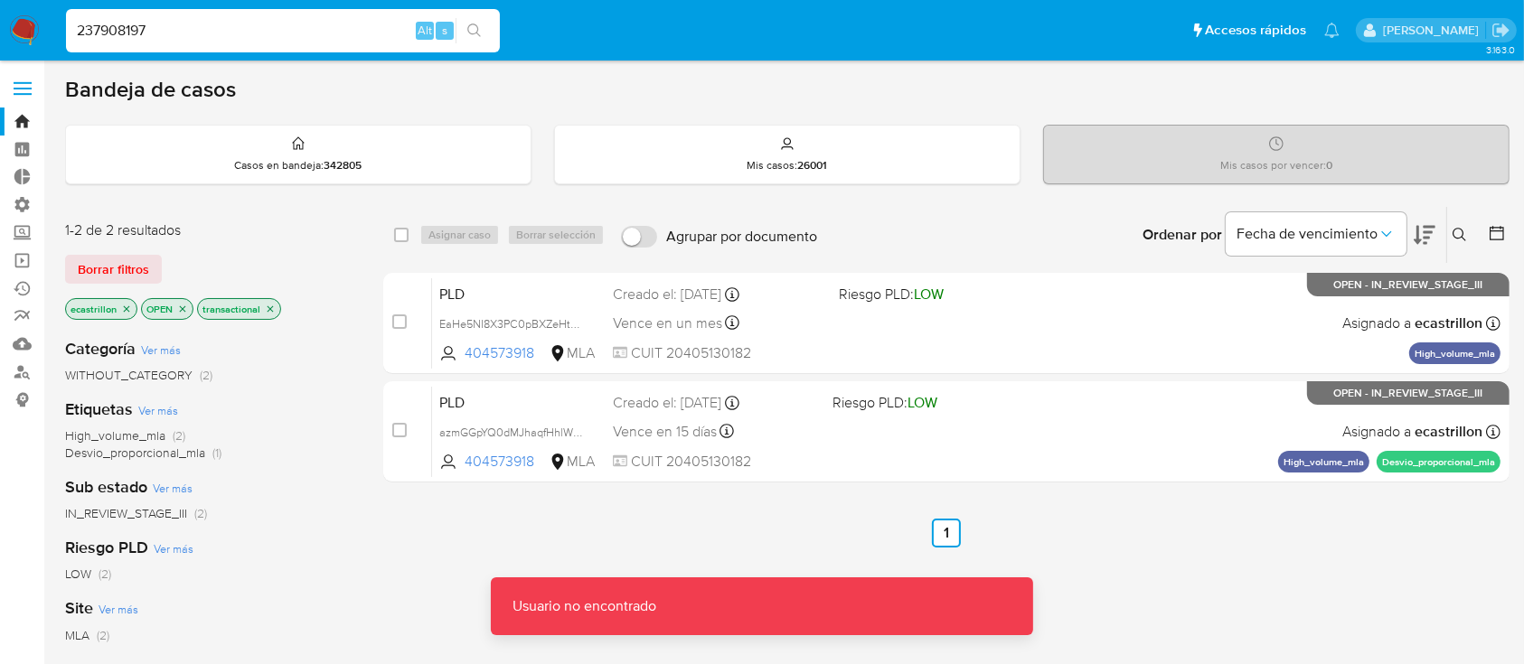
click at [324, 35] on input "237908197" at bounding box center [283, 31] width 434 height 24
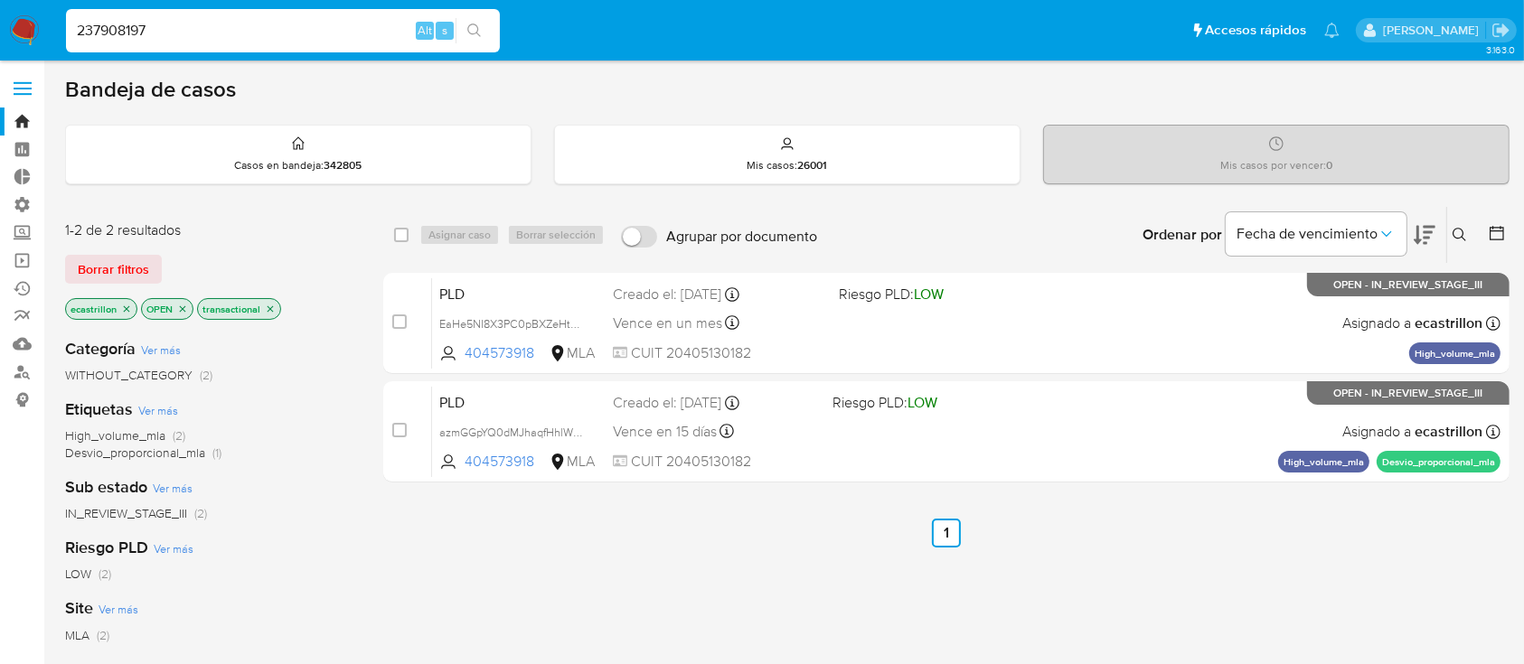
type input "237908197"
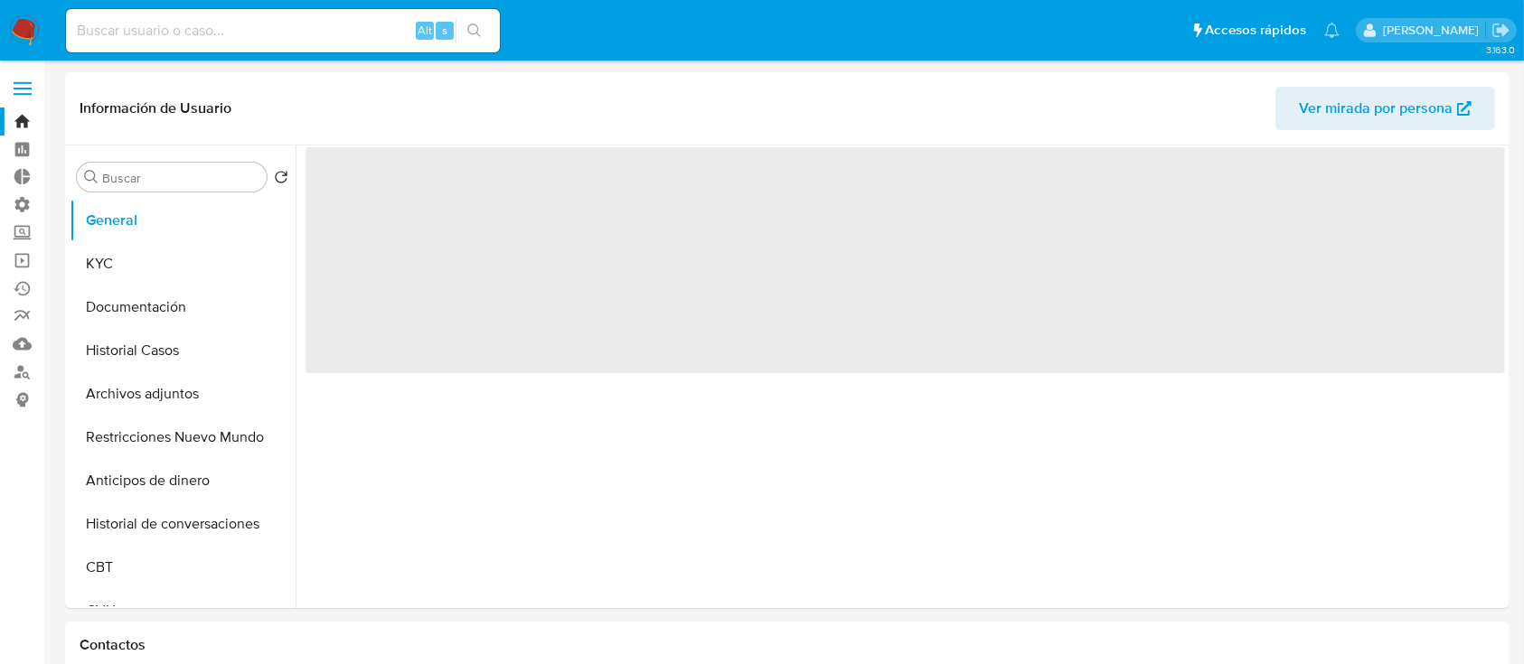
scroll to position [6, 0]
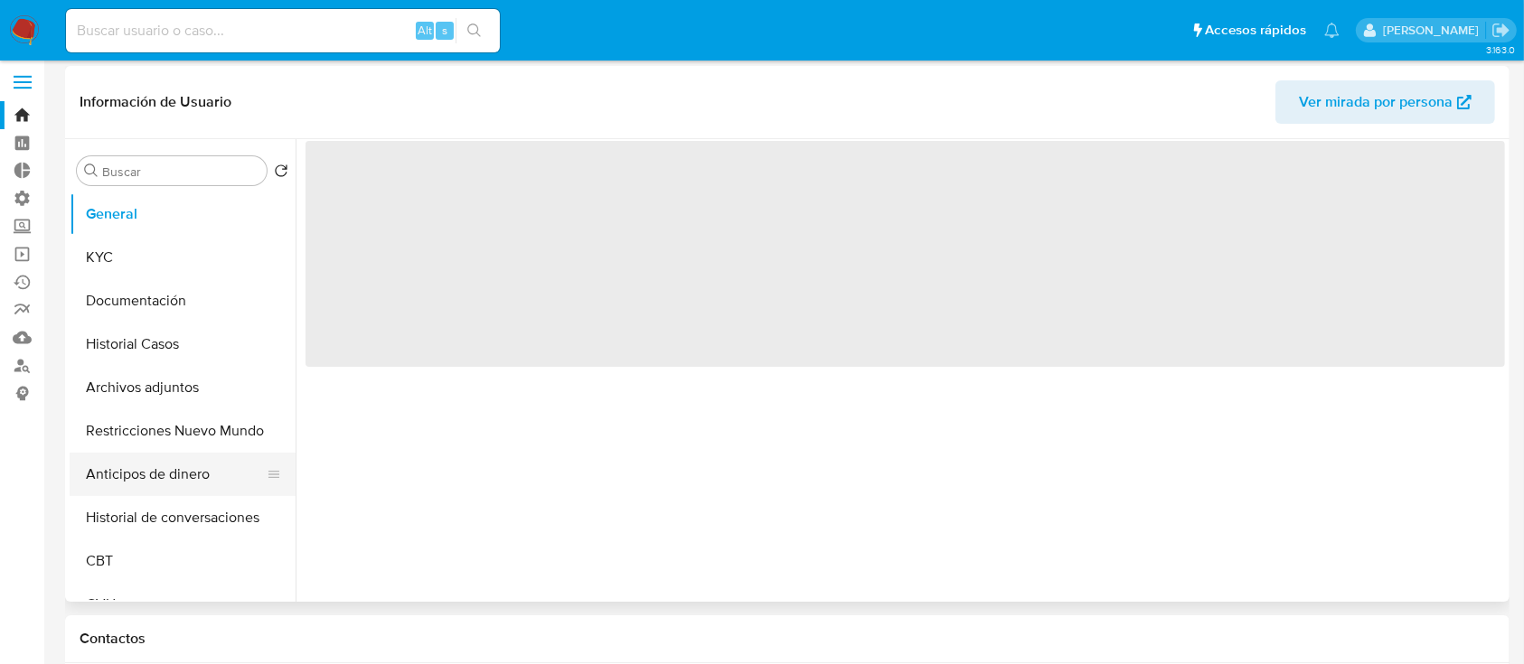
select select "10"
click at [121, 494] on button "Anticipos de dinero" at bounding box center [176, 474] width 212 height 43
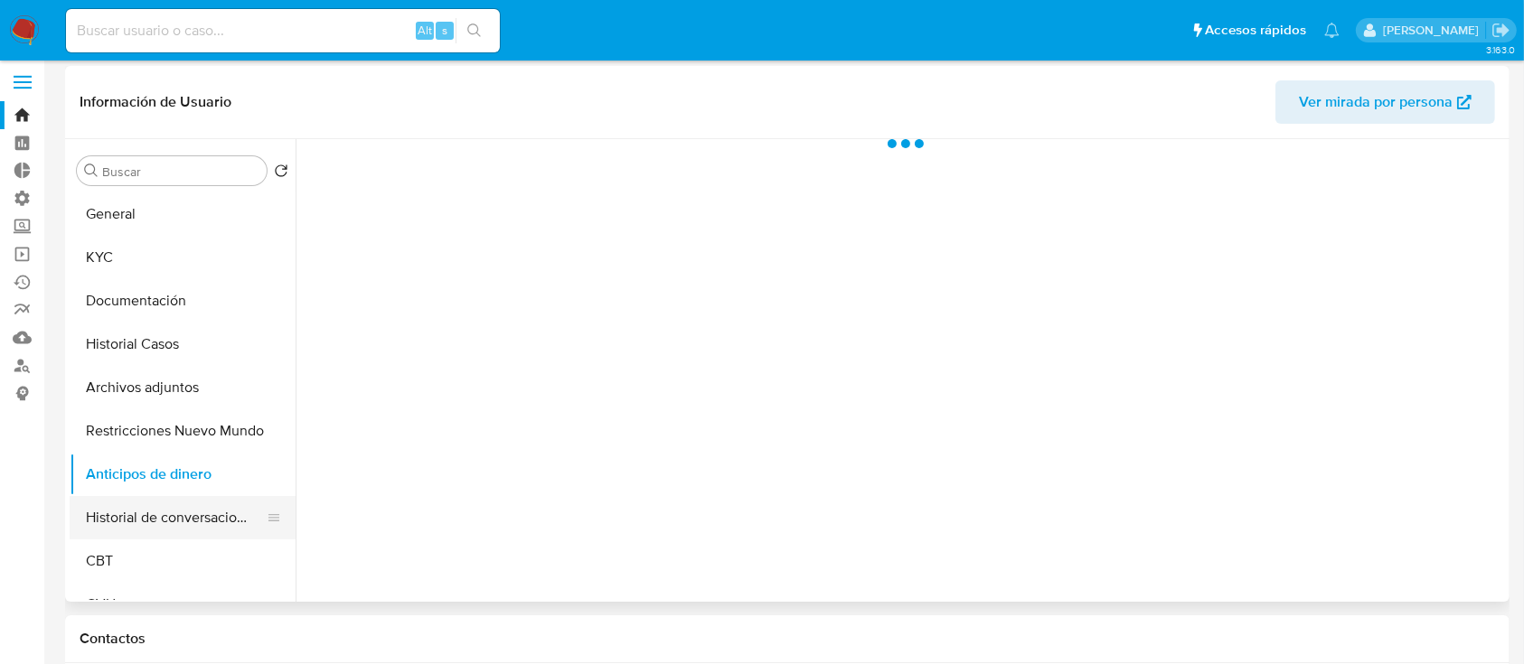
click at [127, 504] on button "Historial de conversaciones" at bounding box center [176, 517] width 212 height 43
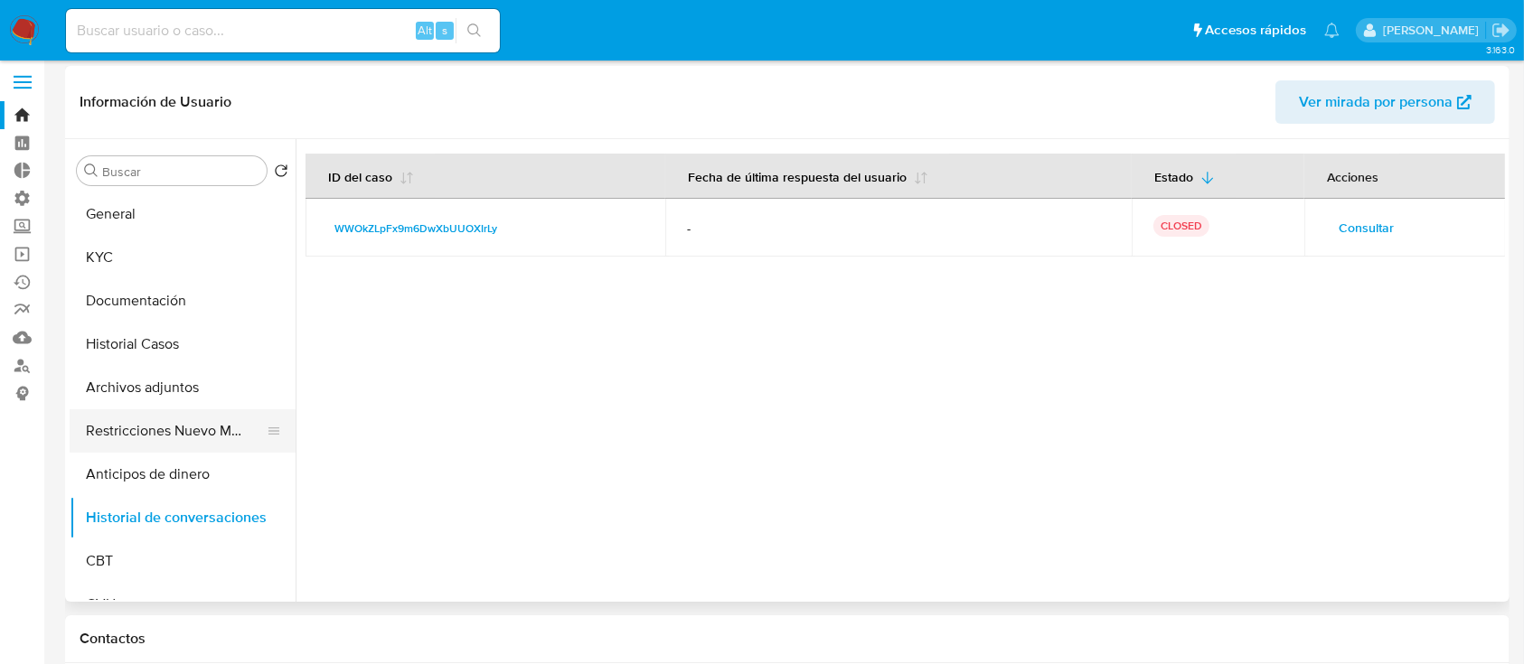
click at [149, 428] on button "Restricciones Nuevo Mundo" at bounding box center [176, 430] width 212 height 43
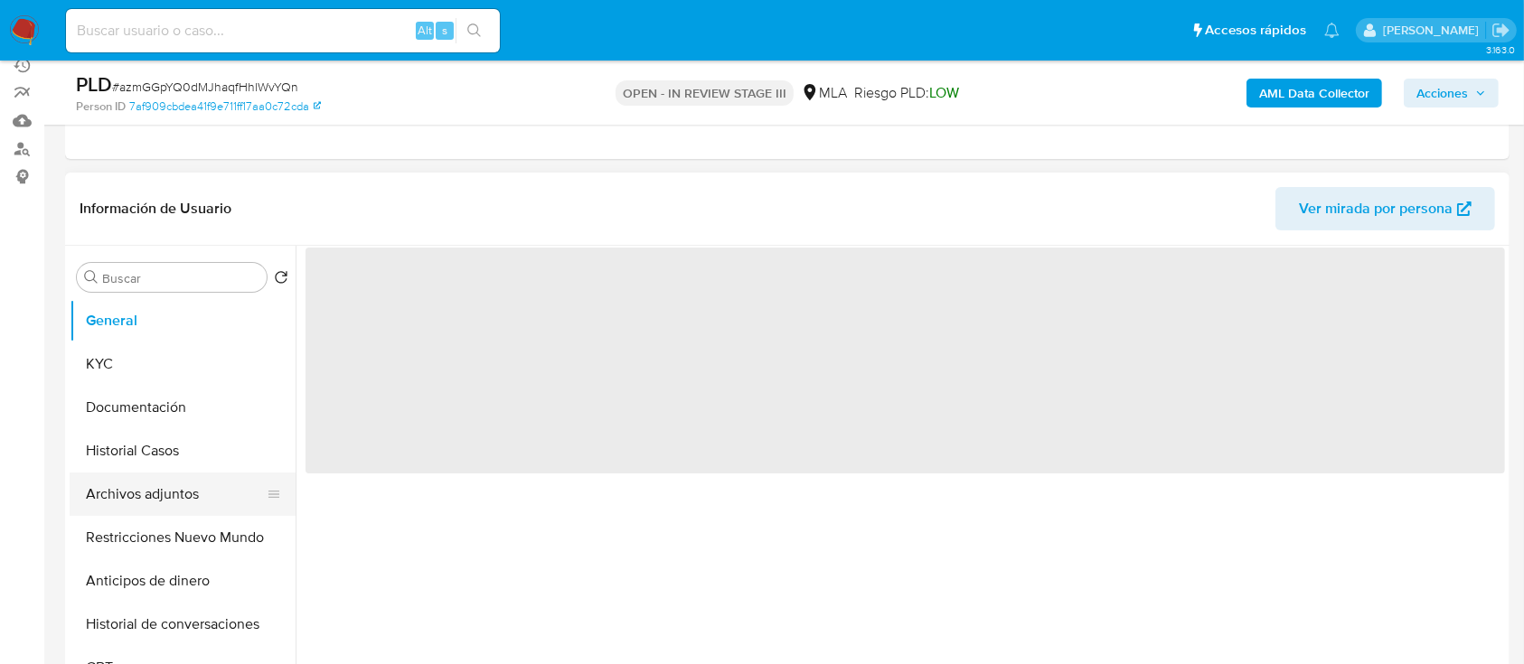
scroll to position [224, 0]
select select "10"
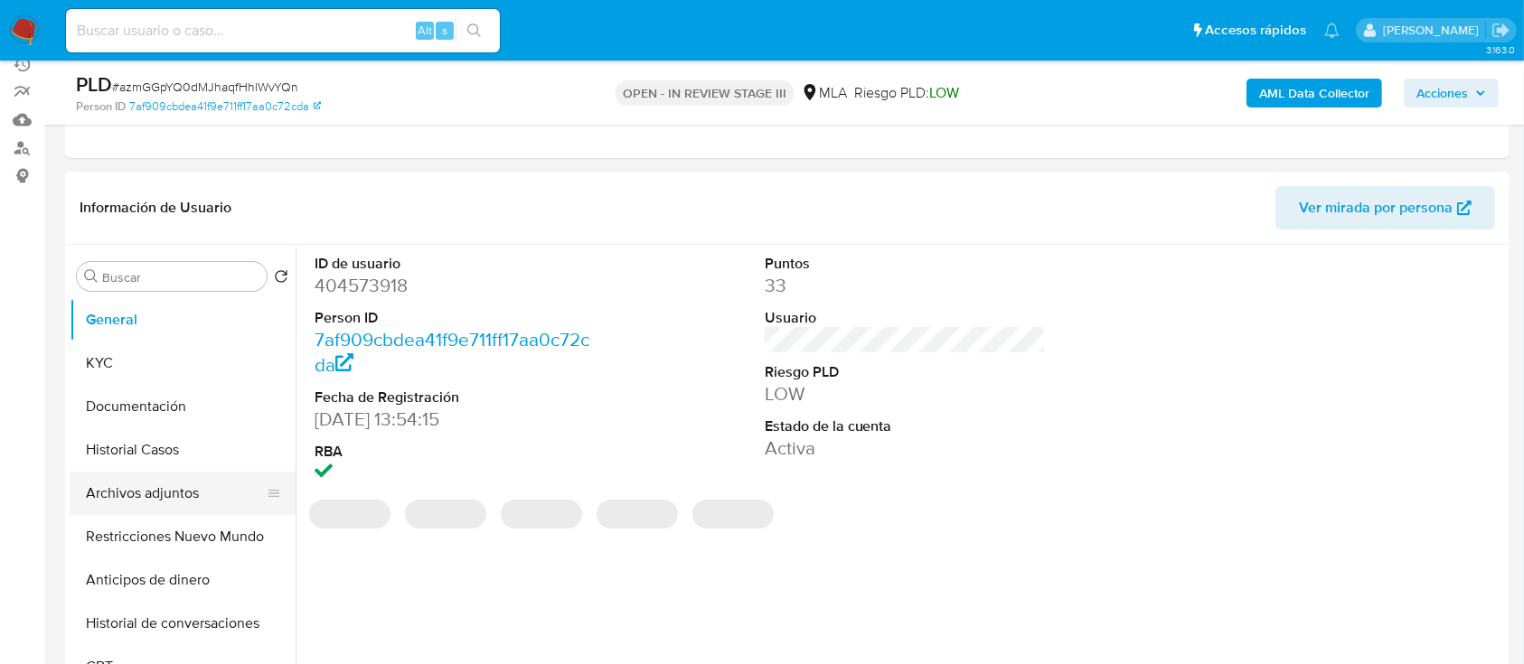
click at [119, 503] on button "Archivos adjuntos" at bounding box center [176, 493] width 212 height 43
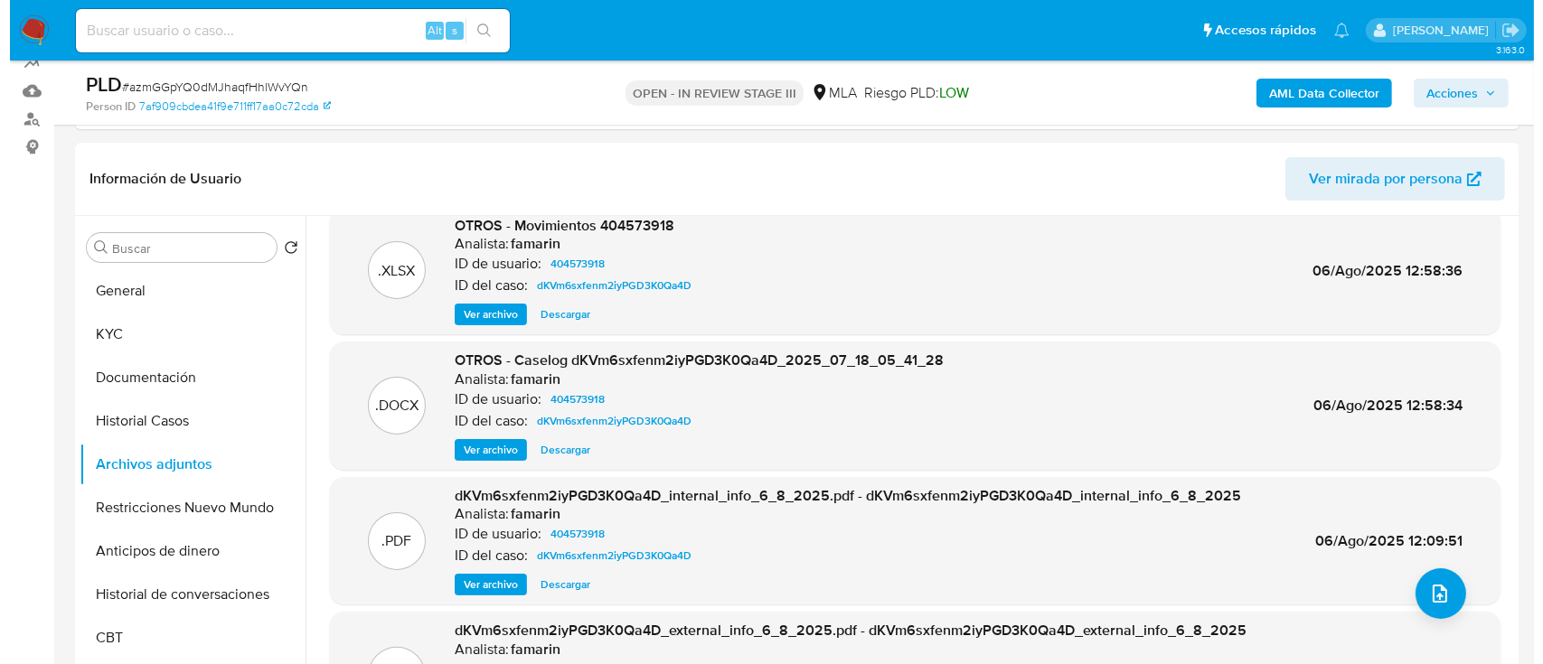
scroll to position [25, 0]
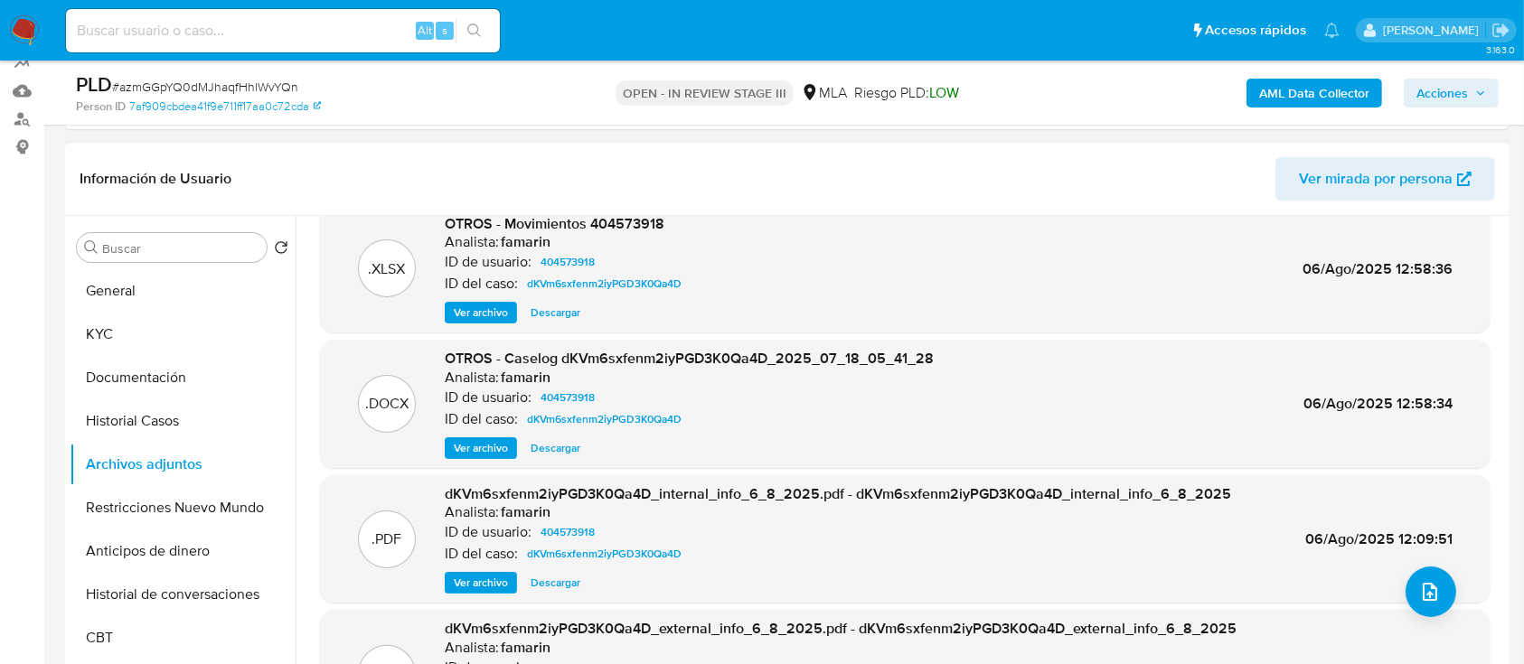
click at [475, 444] on span "Ver archivo" at bounding box center [481, 448] width 54 height 18
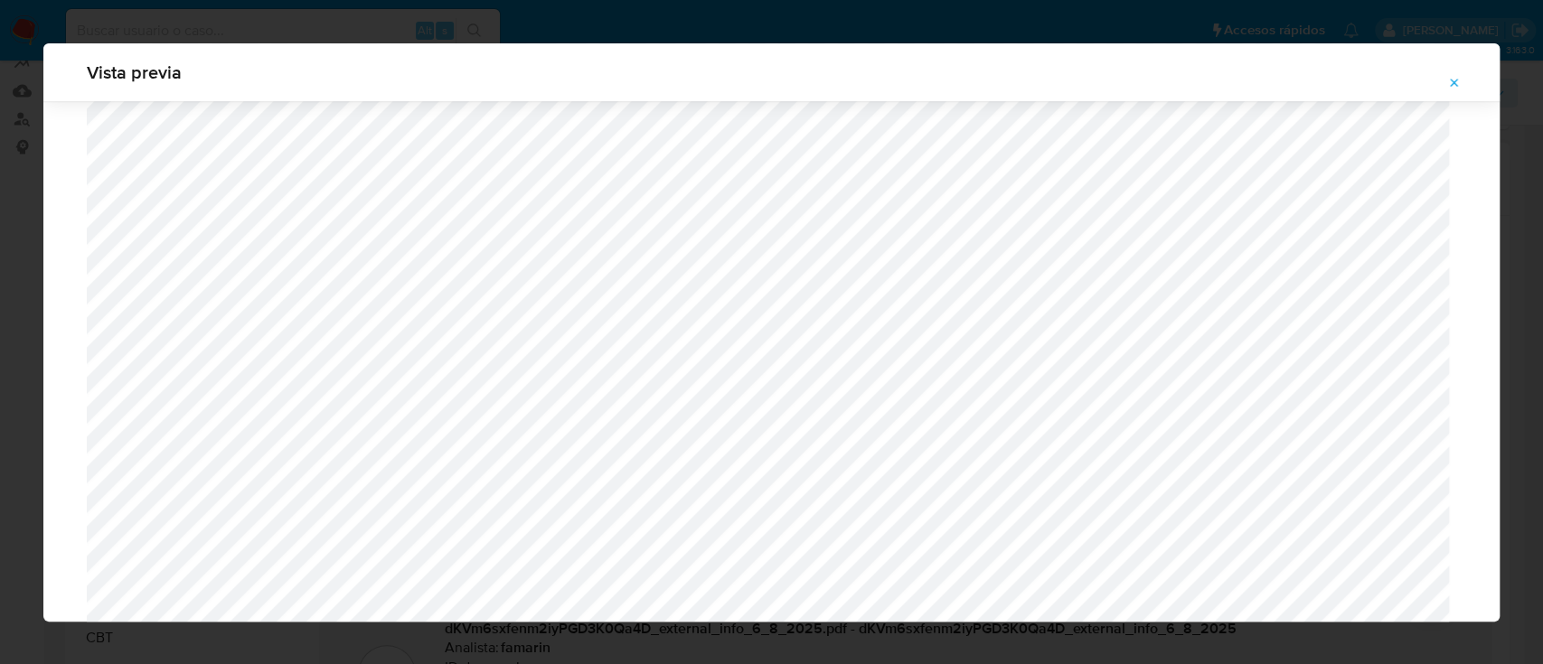
scroll to position [1378, 0]
